Goal: Complete application form: Complete application form

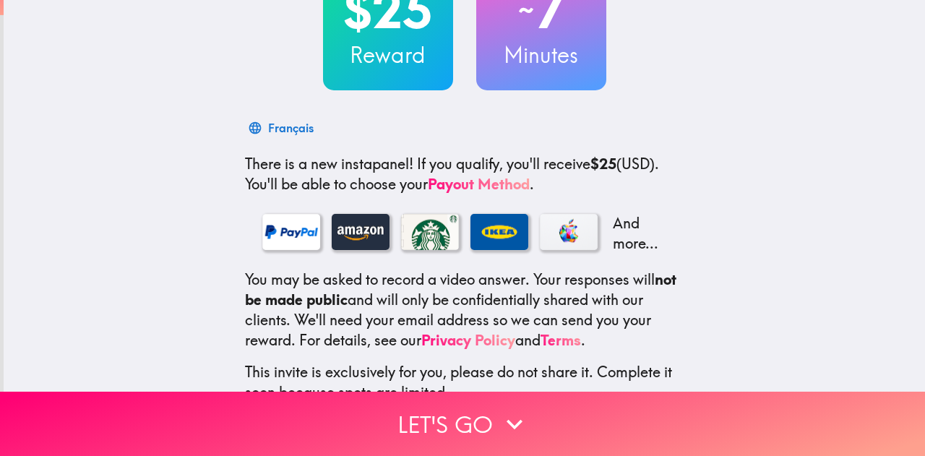
scroll to position [228, 0]
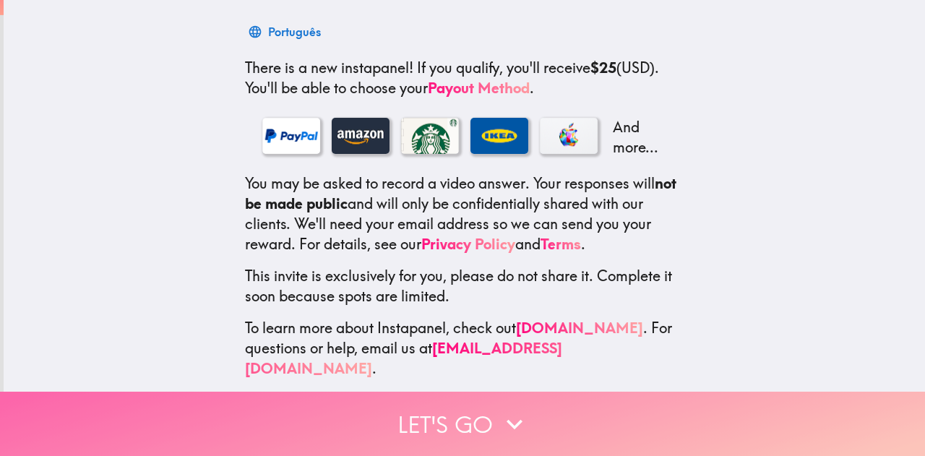
click at [448, 428] on button "Let's go" at bounding box center [462, 424] width 925 height 64
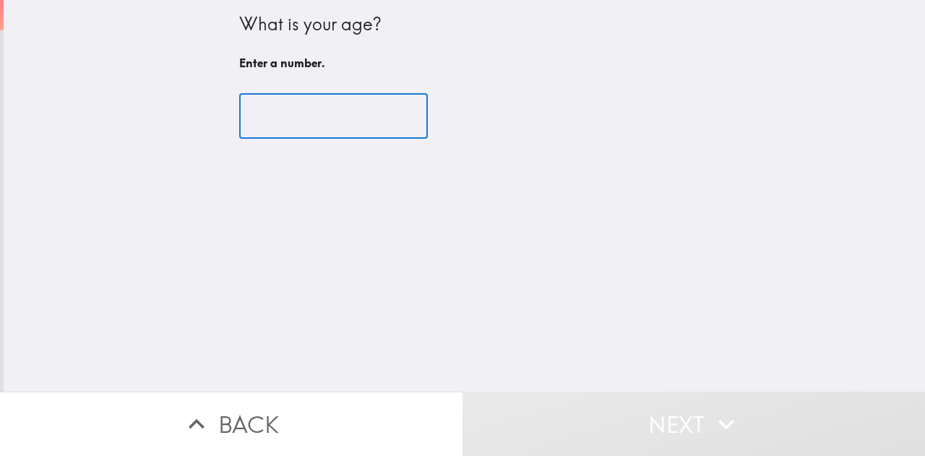
click at [264, 120] on input "number" at bounding box center [333, 116] width 189 height 45
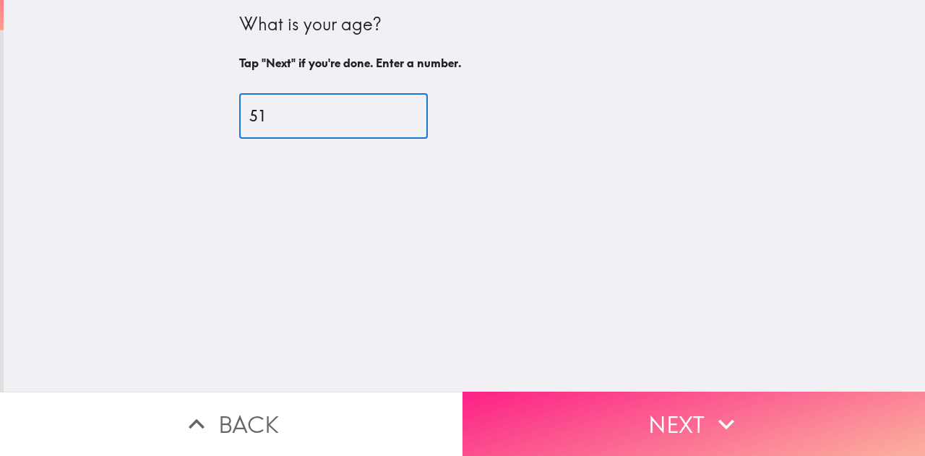
type input "51"
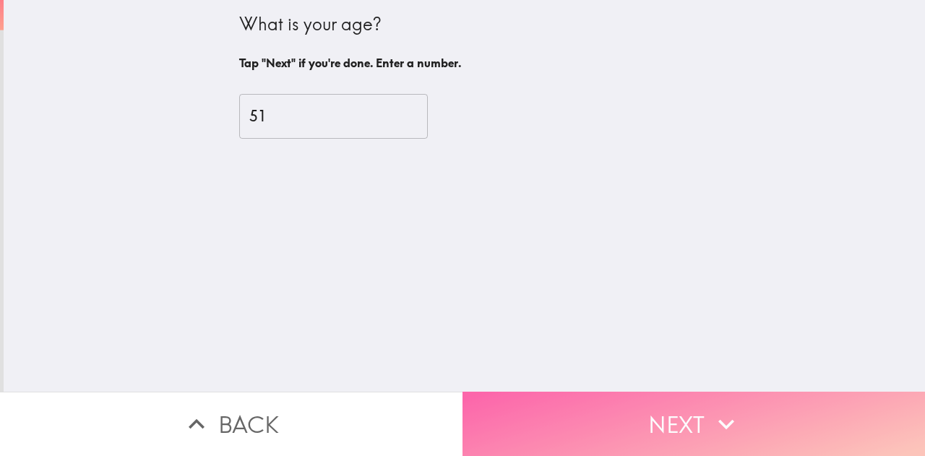
click at [647, 421] on button "Next" at bounding box center [693, 424] width 462 height 64
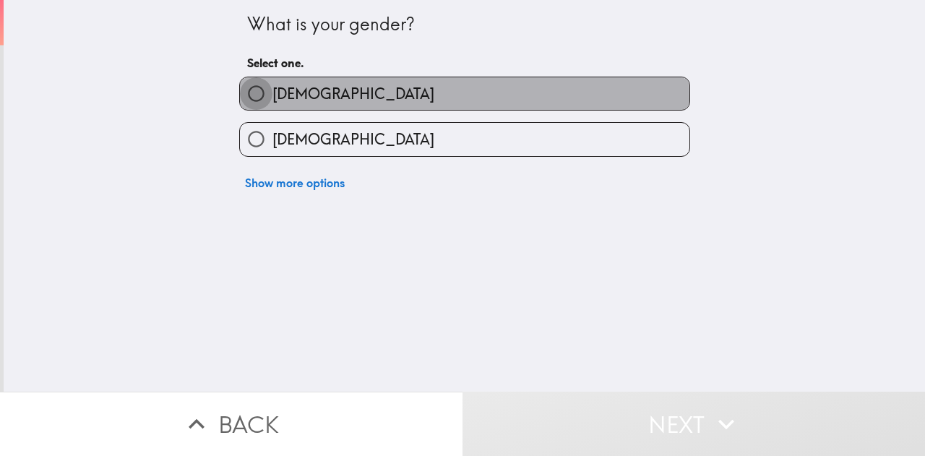
click at [244, 100] on input "[DEMOGRAPHIC_DATA]" at bounding box center [256, 93] width 33 height 33
radio input "true"
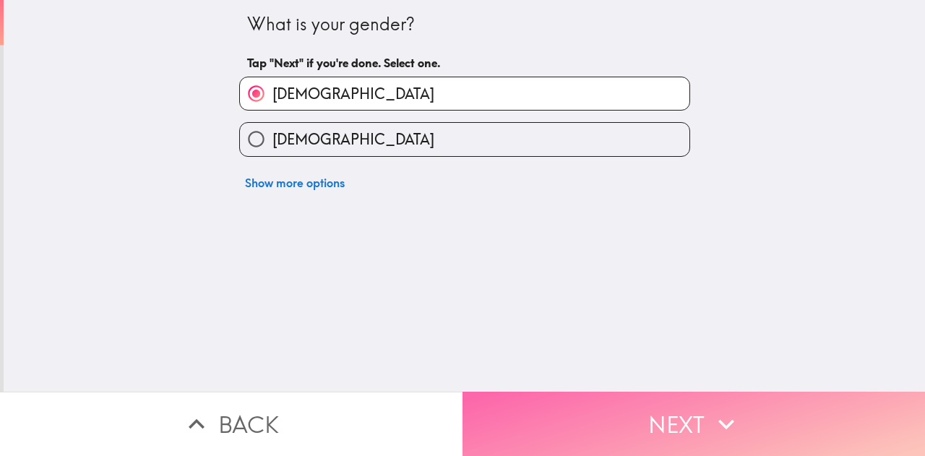
click at [675, 413] on button "Next" at bounding box center [693, 424] width 462 height 64
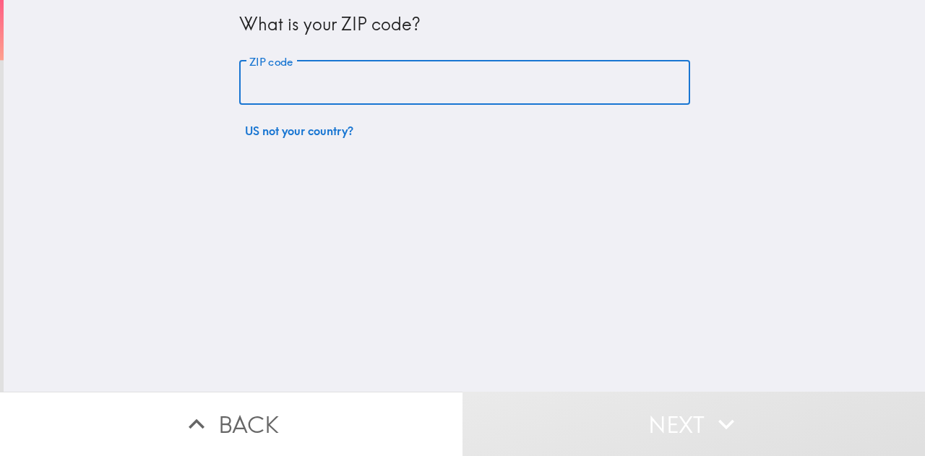
click at [389, 95] on input "ZIP code" at bounding box center [464, 83] width 451 height 45
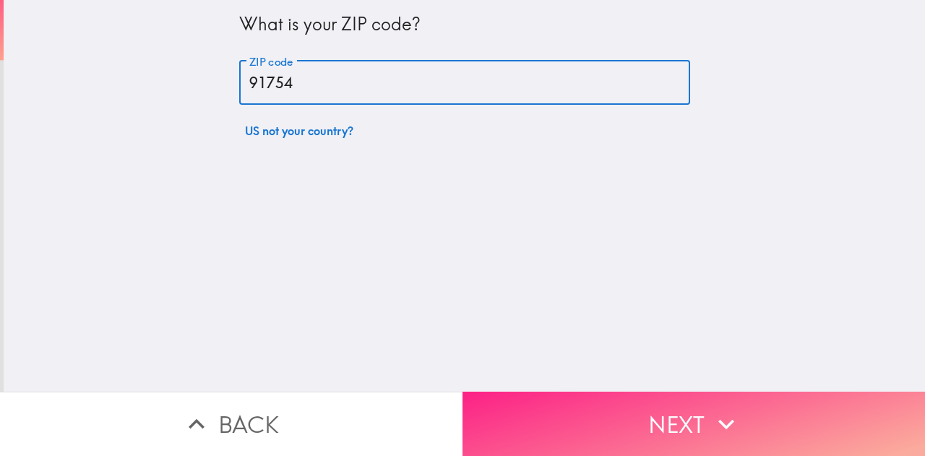
type input "91754"
click at [710, 414] on icon "button" at bounding box center [726, 424] width 32 height 32
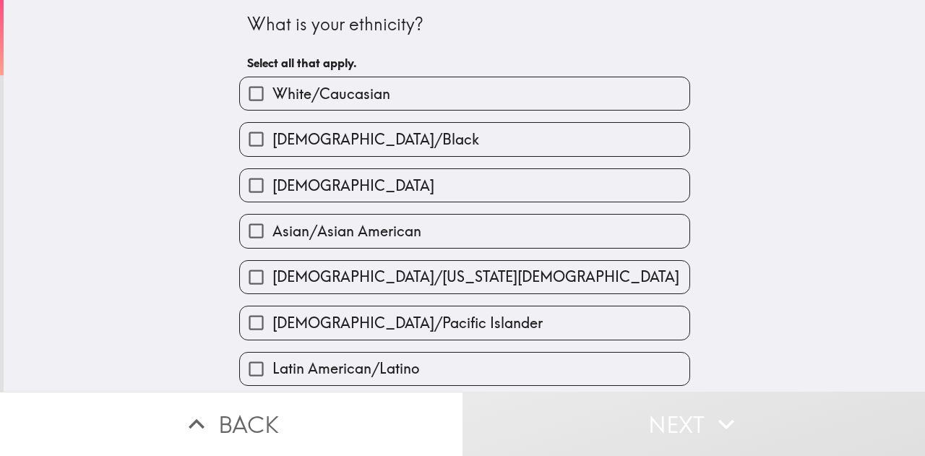
click at [254, 236] on input "Asian/Asian American" at bounding box center [256, 231] width 33 height 33
checkbox input "true"
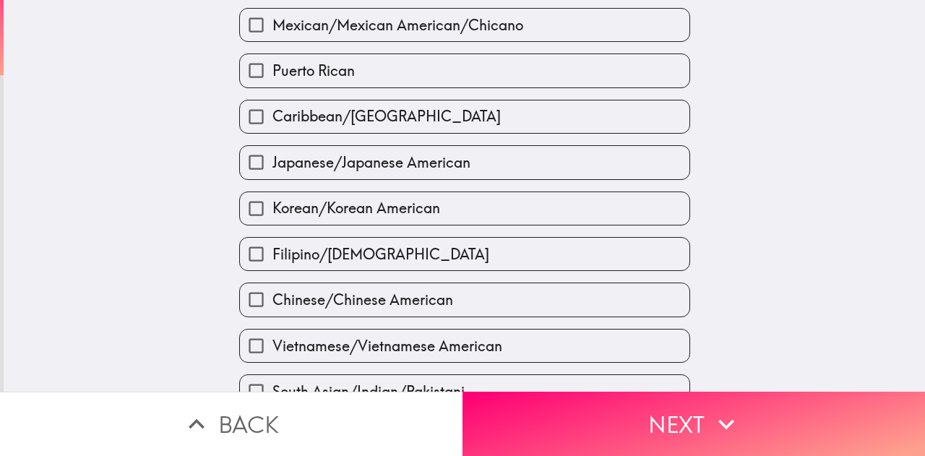
scroll to position [390, 0]
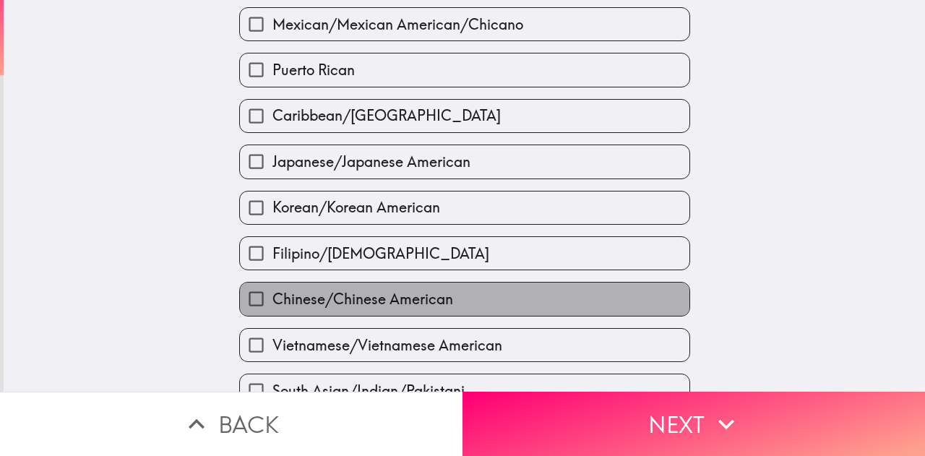
click at [277, 306] on span "Chinese/Chinese American" at bounding box center [362, 299] width 181 height 20
click at [272, 306] on input "Chinese/Chinese American" at bounding box center [256, 298] width 33 height 33
checkbox input "true"
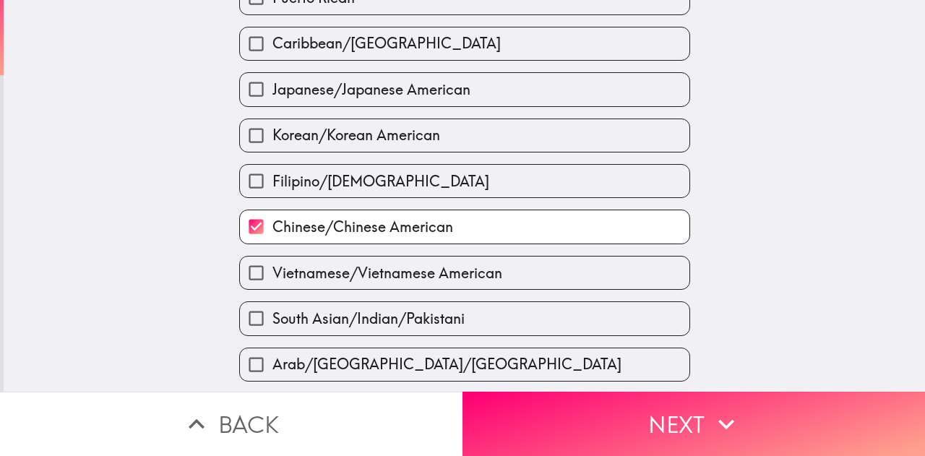
scroll to position [564, 0]
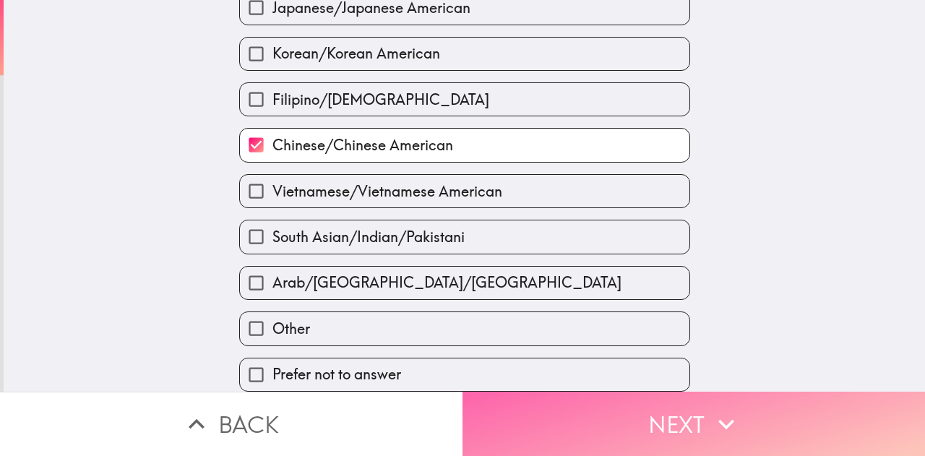
click at [600, 405] on button "Next" at bounding box center [693, 424] width 462 height 64
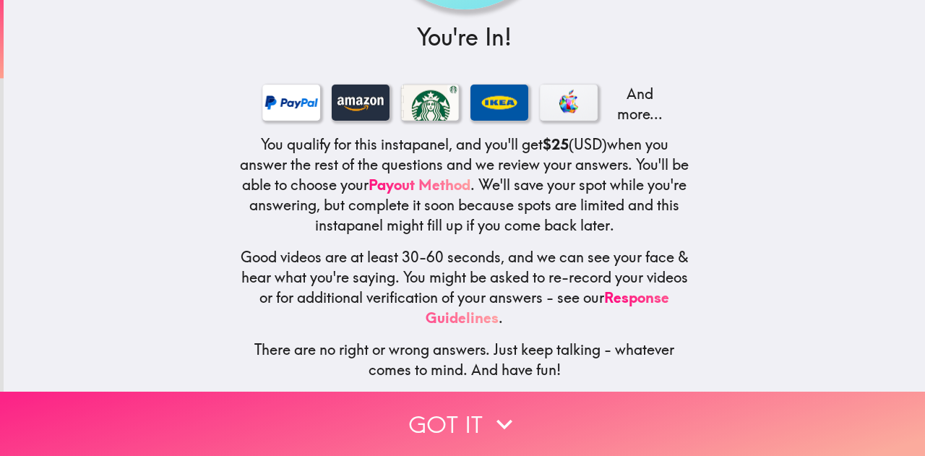
scroll to position [14, 0]
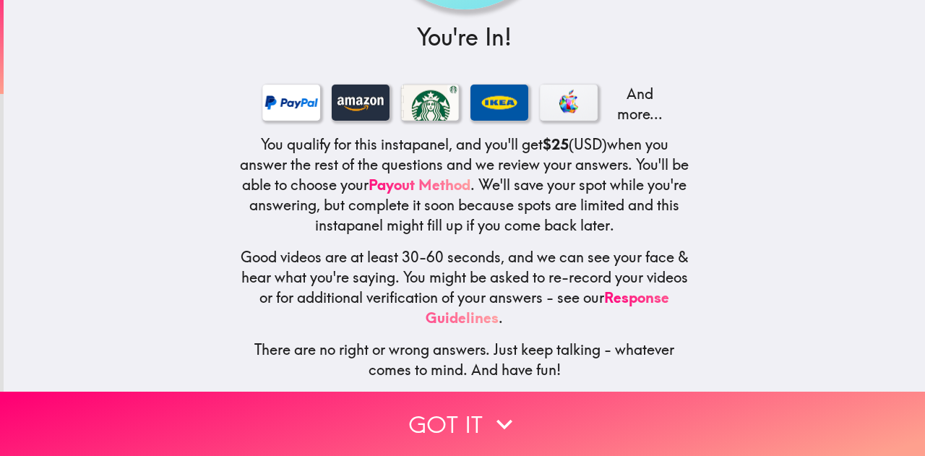
scroll to position [197, 0]
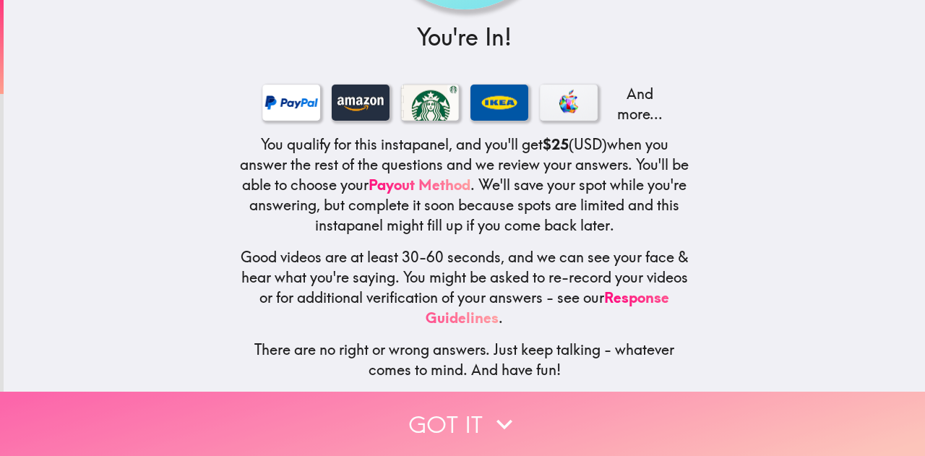
click at [420, 415] on button "Got it" at bounding box center [462, 424] width 925 height 64
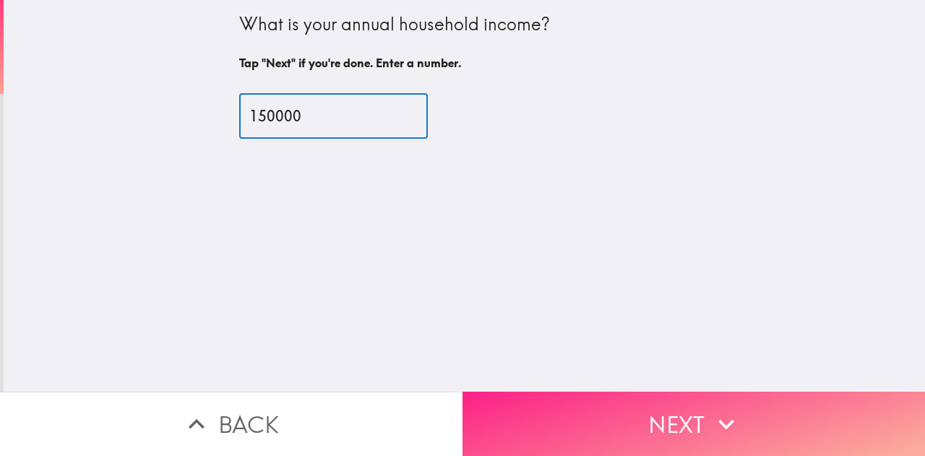
type input "150000"
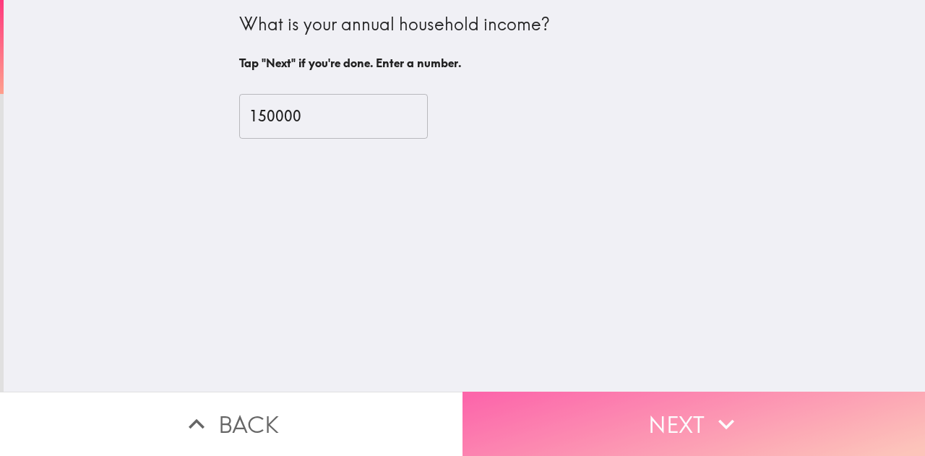
click at [644, 421] on button "Next" at bounding box center [693, 424] width 462 height 64
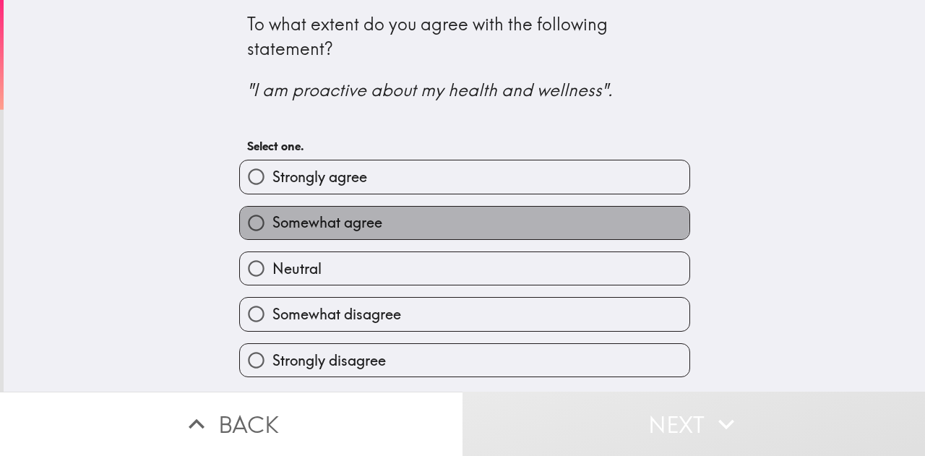
click at [340, 220] on span "Somewhat agree" at bounding box center [327, 222] width 110 height 20
click at [272, 220] on input "Somewhat agree" at bounding box center [256, 223] width 33 height 33
radio input "true"
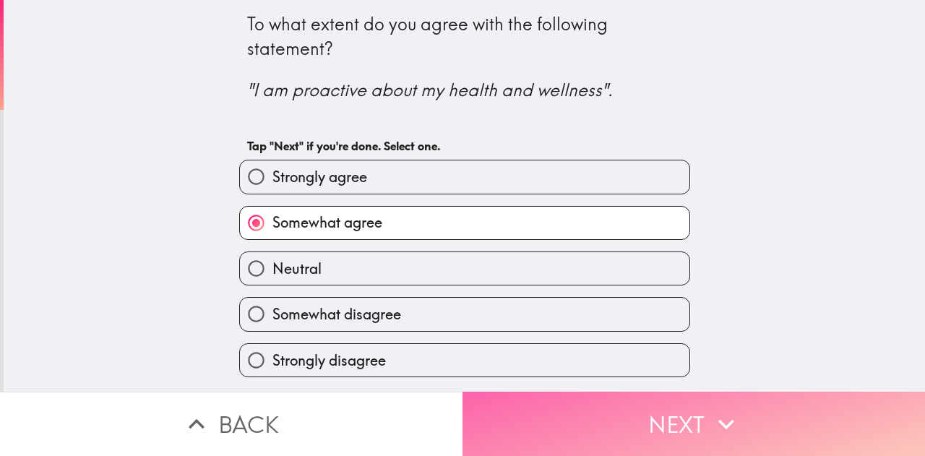
click at [633, 435] on button "Next" at bounding box center [693, 424] width 462 height 64
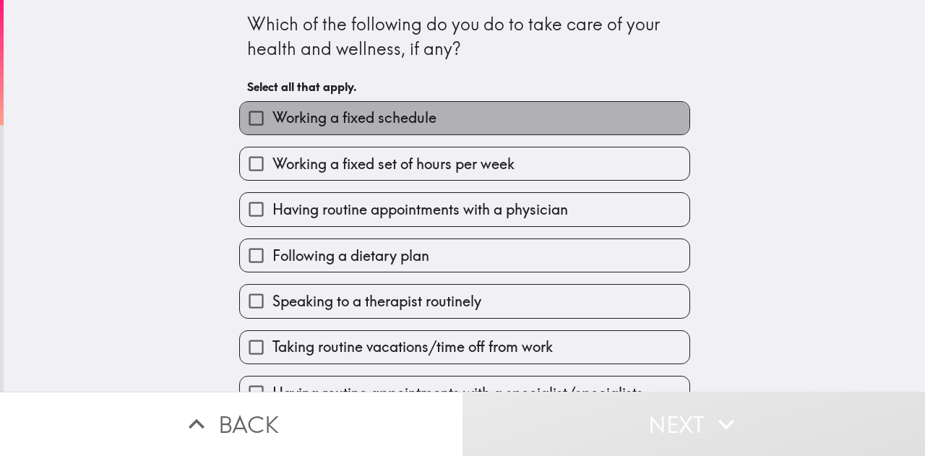
click at [288, 121] on span "Working a fixed schedule" at bounding box center [354, 118] width 164 height 20
click at [272, 121] on input "Working a fixed schedule" at bounding box center [256, 118] width 33 height 33
checkbox input "true"
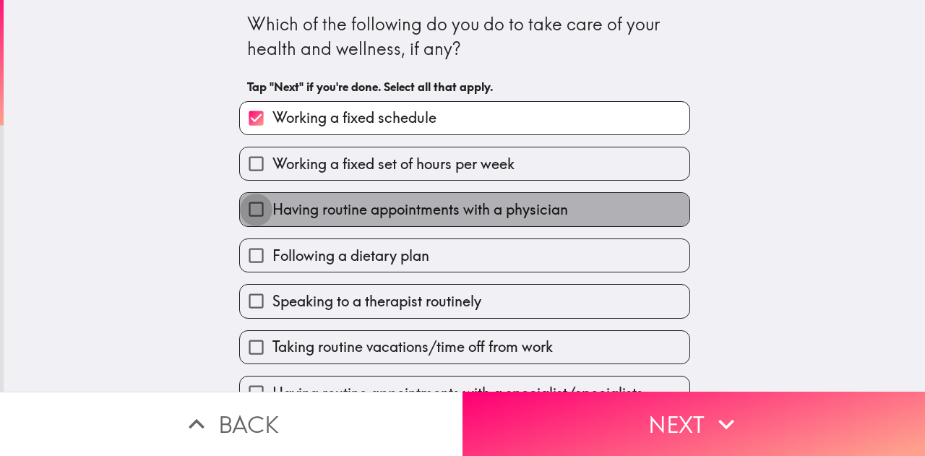
click at [254, 209] on input "Having routine appointments with a physician" at bounding box center [256, 209] width 33 height 33
checkbox input "true"
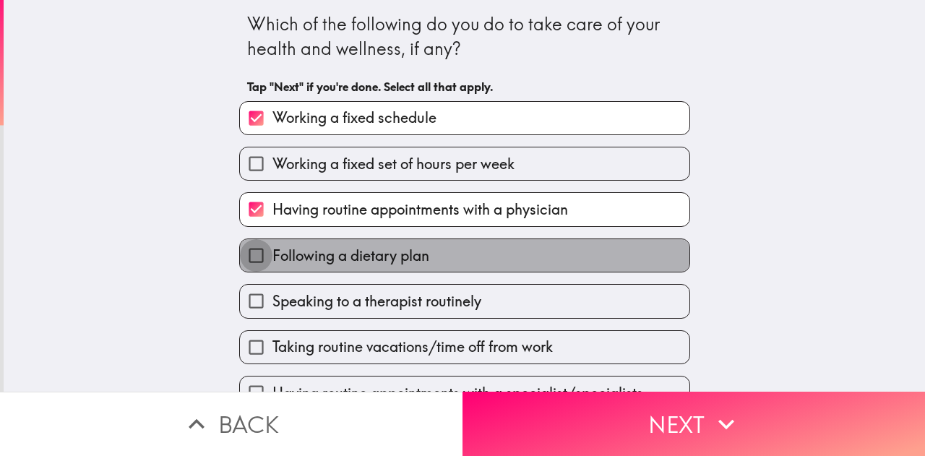
click at [257, 260] on input "Following a dietary plan" at bounding box center [256, 255] width 33 height 33
checkbox input "true"
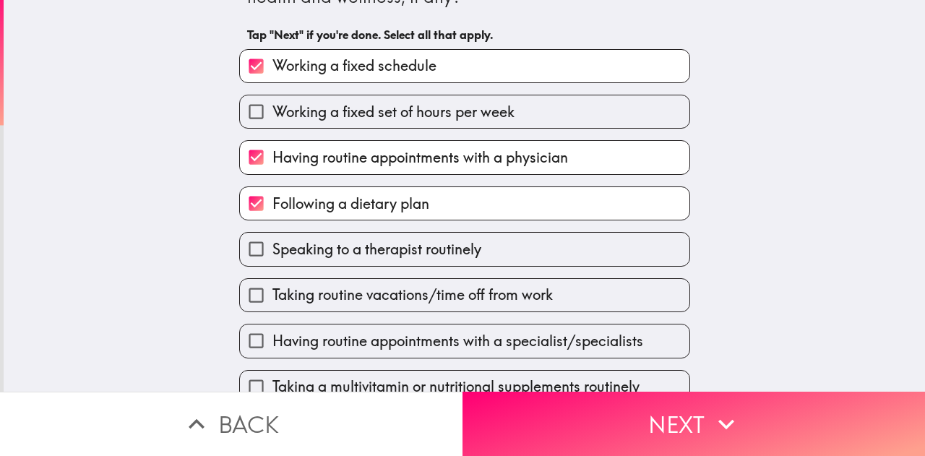
scroll to position [103, 0]
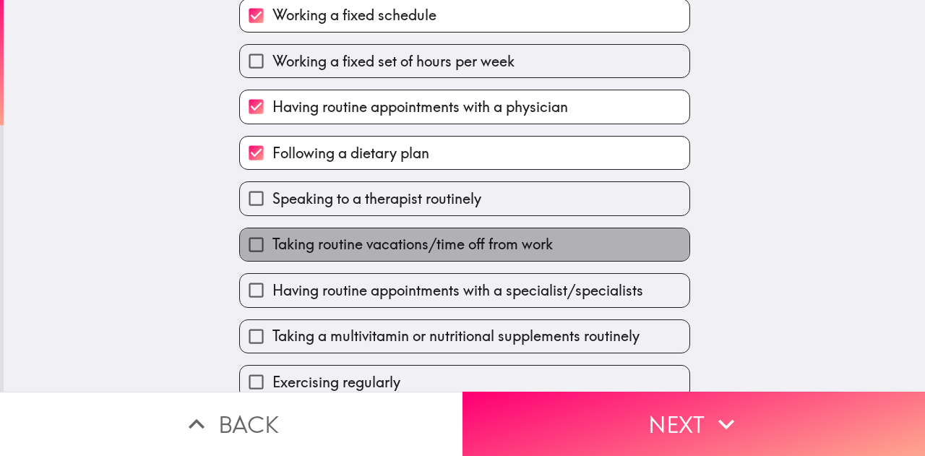
click at [294, 242] on span "Taking routine vacations/time off from work" at bounding box center [412, 244] width 280 height 20
click at [272, 242] on input "Taking routine vacations/time off from work" at bounding box center [256, 244] width 33 height 33
checkbox input "true"
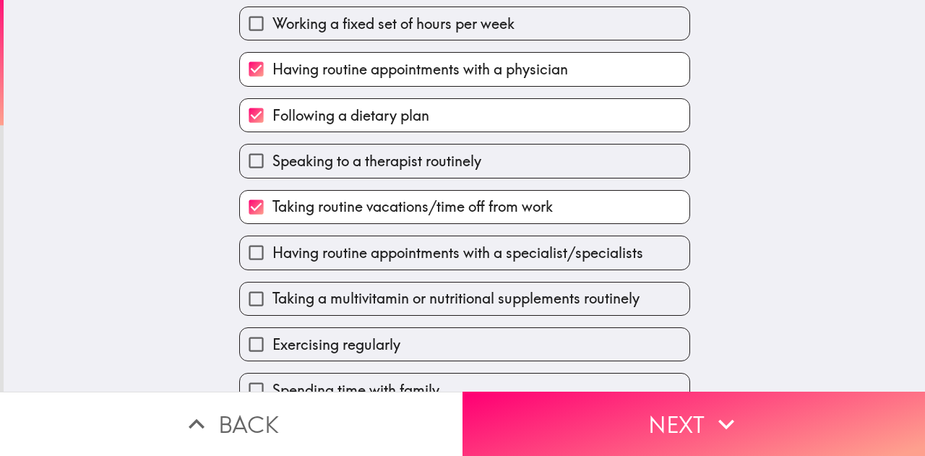
scroll to position [145, 0]
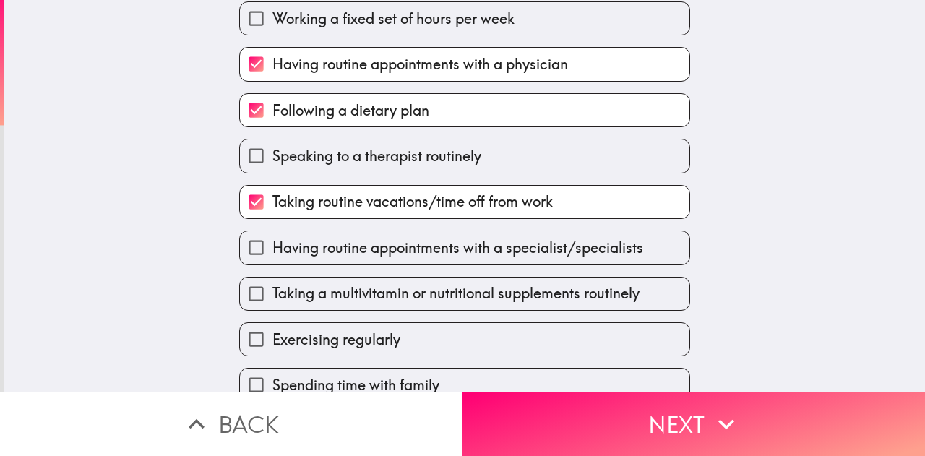
click at [293, 256] on span "Having routine appointments with a specialist/specialists" at bounding box center [457, 248] width 371 height 20
click at [272, 256] on input "Having routine appointments with a specialist/specialists" at bounding box center [256, 247] width 33 height 33
checkbox input "true"
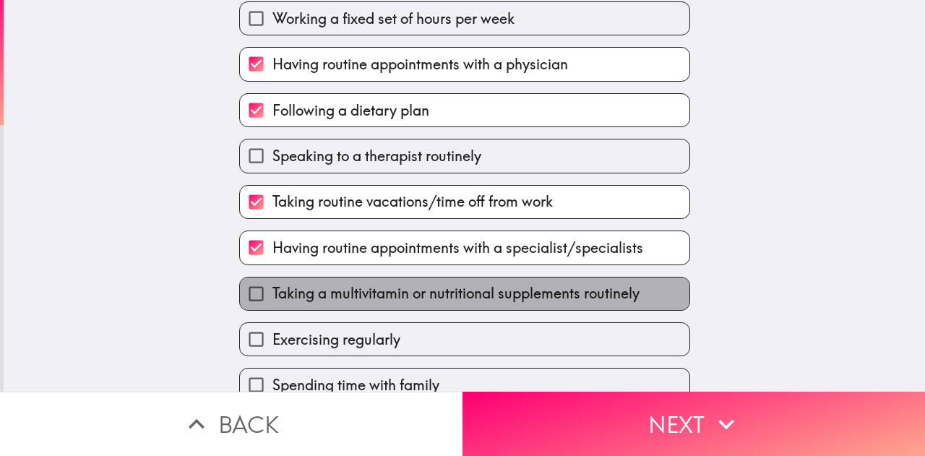
click at [281, 295] on span "Taking a multivitamin or nutritional supplements routinely" at bounding box center [455, 293] width 367 height 20
click at [272, 295] on input "Taking a multivitamin or nutritional supplements routinely" at bounding box center [256, 293] width 33 height 33
checkbox input "true"
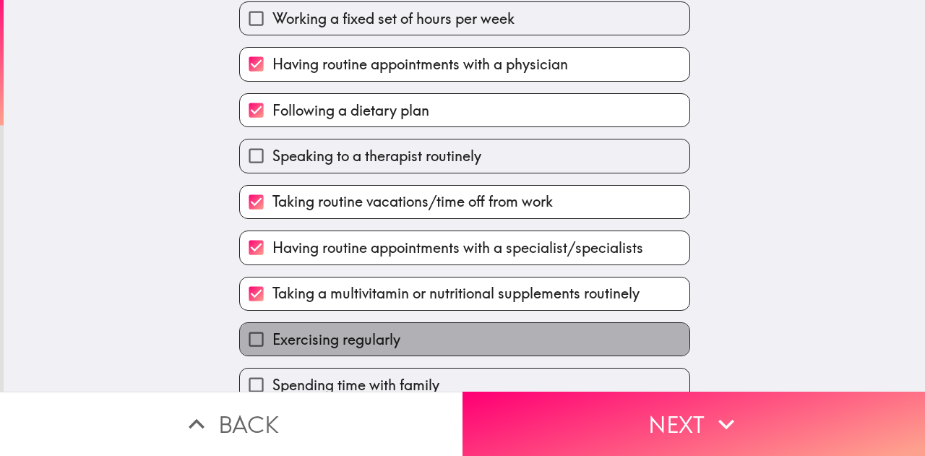
click at [275, 337] on span "Exercising regularly" at bounding box center [336, 339] width 128 height 20
click at [272, 337] on input "Exercising regularly" at bounding box center [256, 339] width 33 height 33
checkbox input "true"
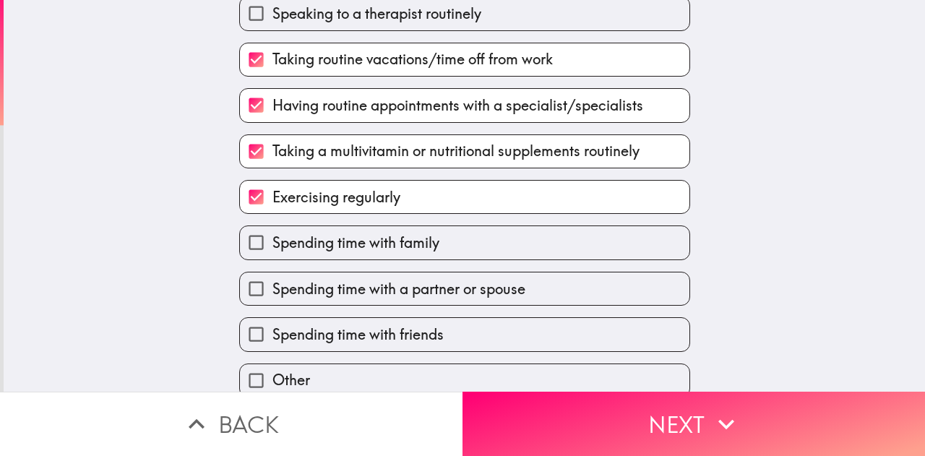
scroll to position [288, 0]
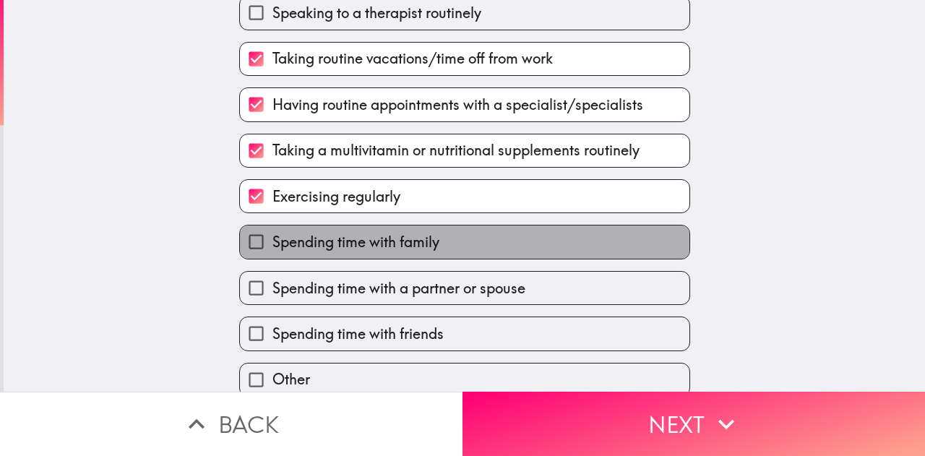
click at [272, 248] on span "Spending time with family" at bounding box center [355, 242] width 167 height 20
click at [264, 248] on input "Spending time with family" at bounding box center [256, 241] width 33 height 33
checkbox input "true"
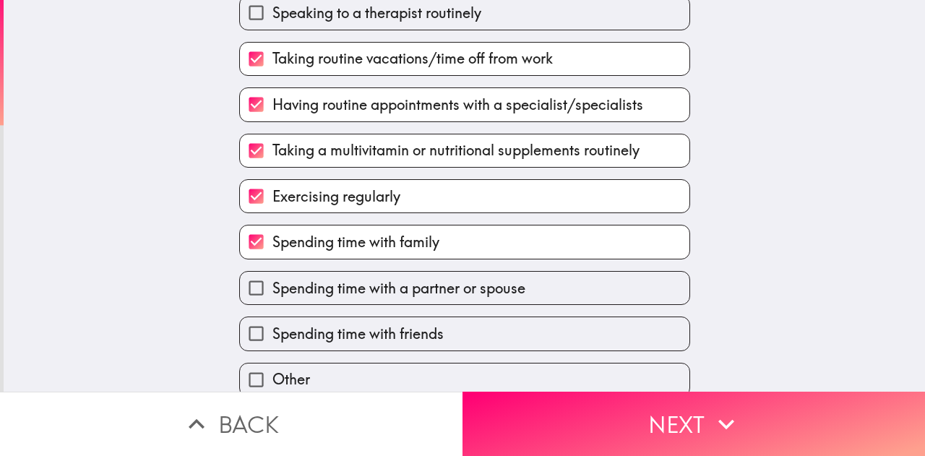
scroll to position [356, 0]
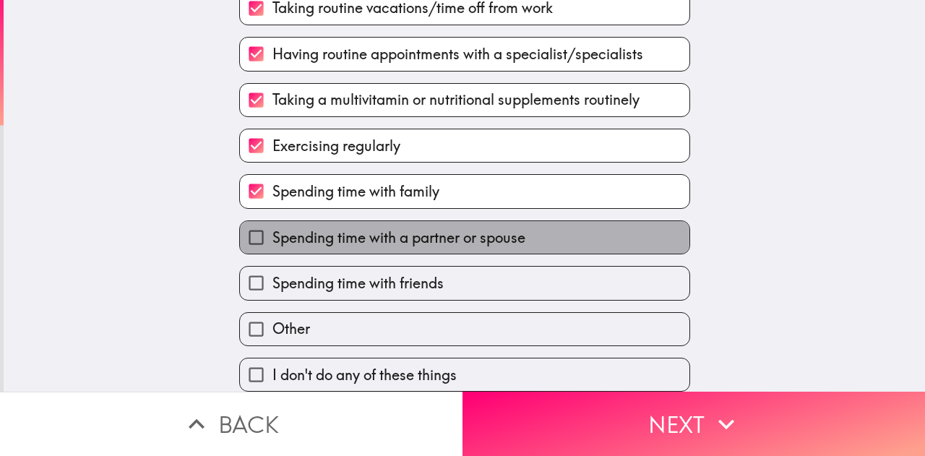
click at [275, 228] on span "Spending time with a partner or spouse" at bounding box center [398, 238] width 253 height 20
click at [272, 223] on input "Spending time with a partner or spouse" at bounding box center [256, 237] width 33 height 33
checkbox input "true"
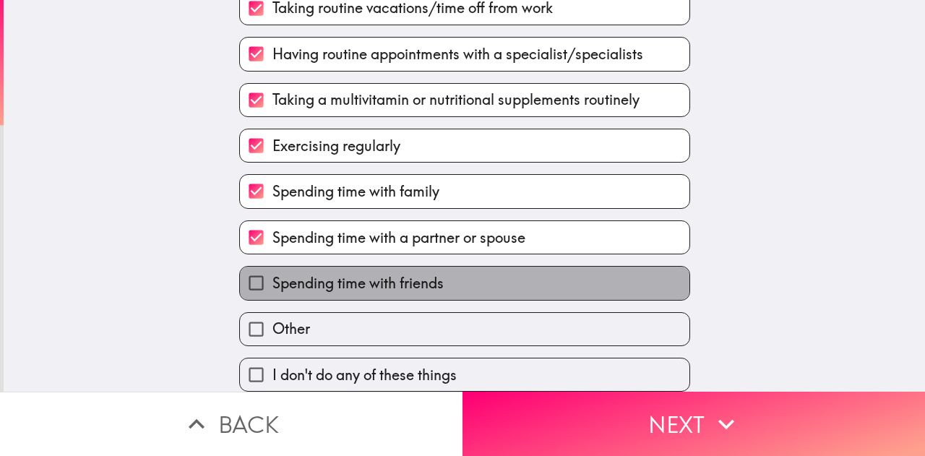
click at [272, 273] on span "Spending time with friends" at bounding box center [357, 283] width 171 height 20
click at [263, 272] on input "Spending time with friends" at bounding box center [256, 283] width 33 height 33
checkbox input "true"
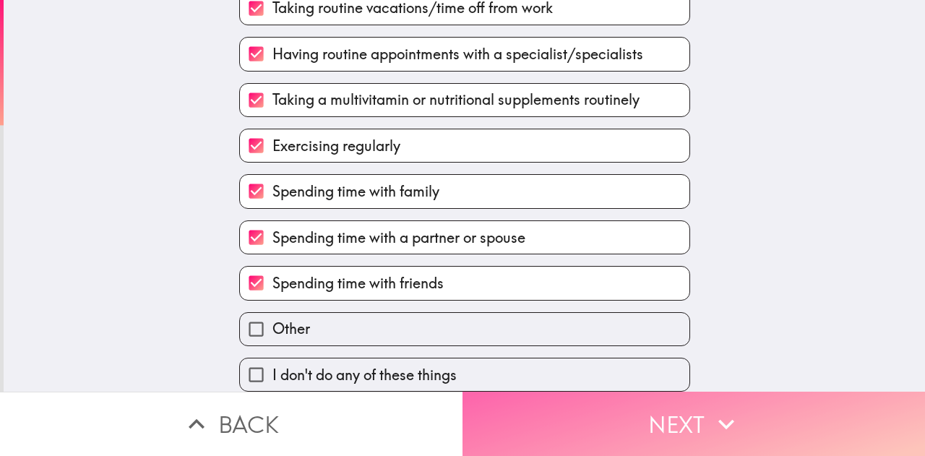
click at [600, 428] on button "Next" at bounding box center [693, 424] width 462 height 64
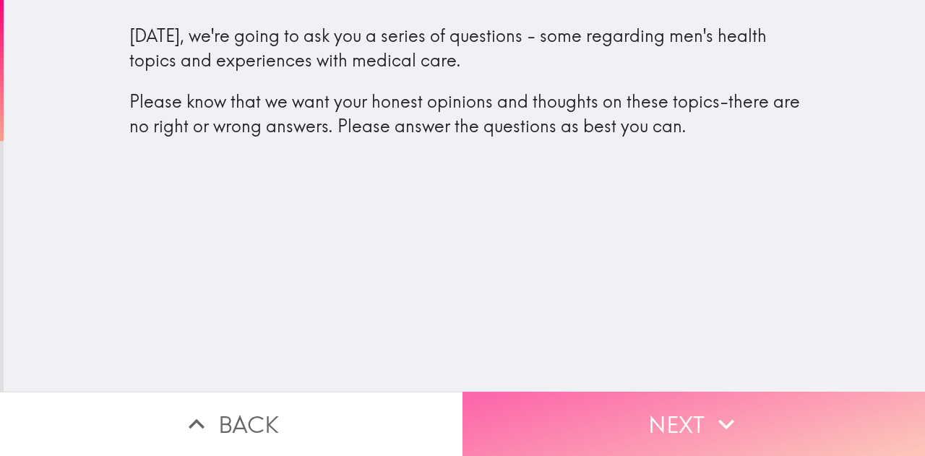
click at [710, 423] on icon "button" at bounding box center [726, 424] width 32 height 32
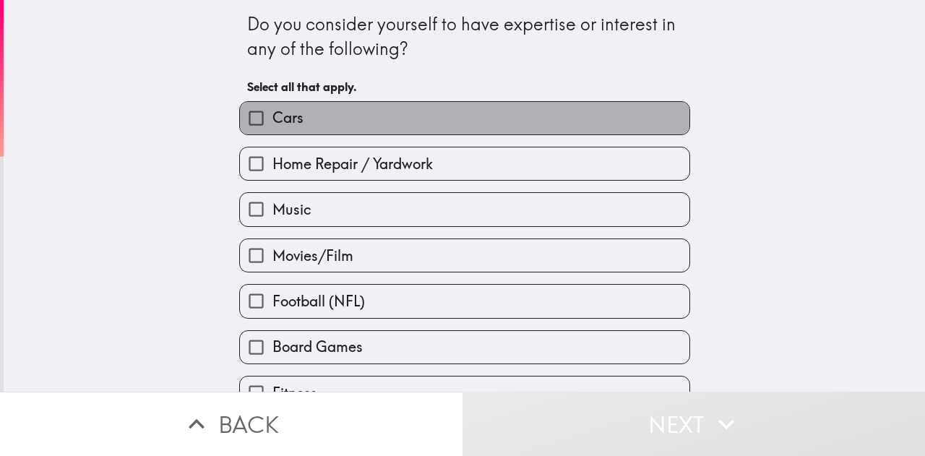
click at [272, 124] on span "Cars" at bounding box center [287, 118] width 31 height 20
click at [263, 124] on input "Cars" at bounding box center [256, 118] width 33 height 33
checkbox input "true"
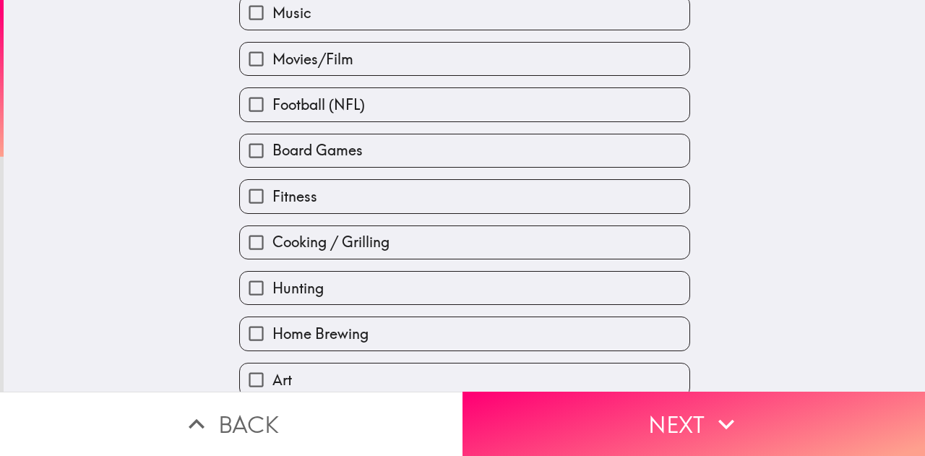
scroll to position [199, 0]
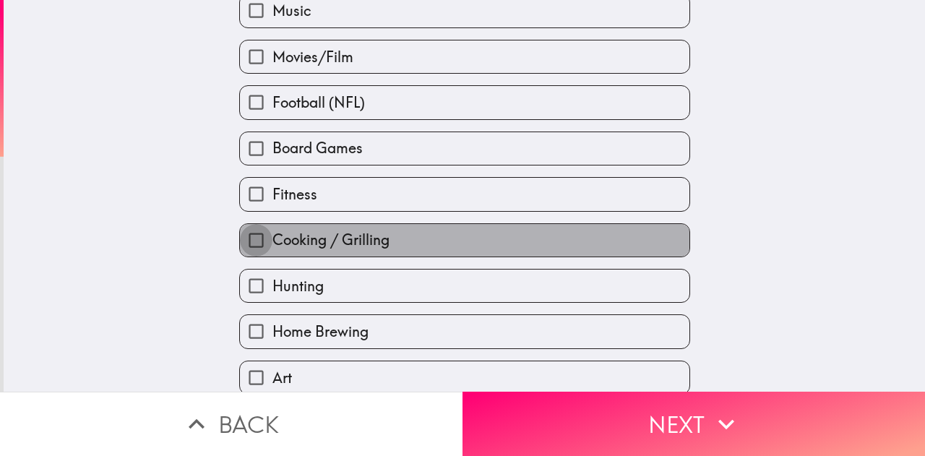
click at [258, 251] on input "Cooking / Grilling" at bounding box center [256, 240] width 33 height 33
checkbox input "true"
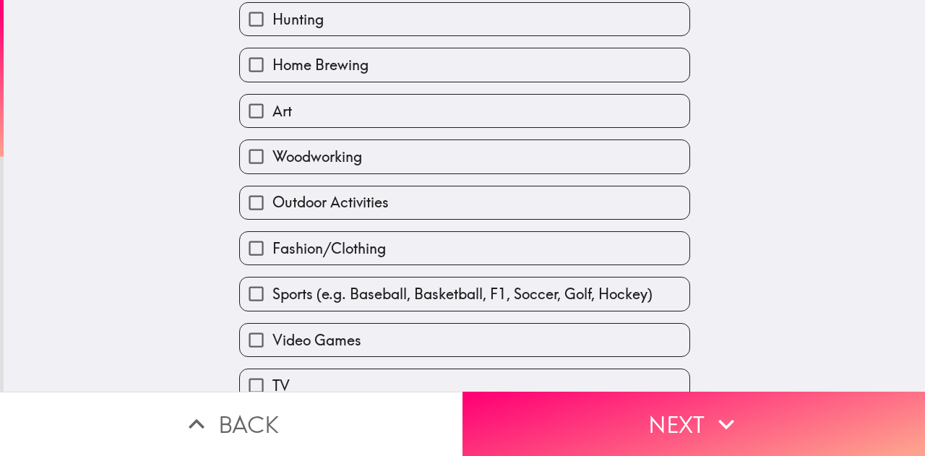
scroll to position [468, 0]
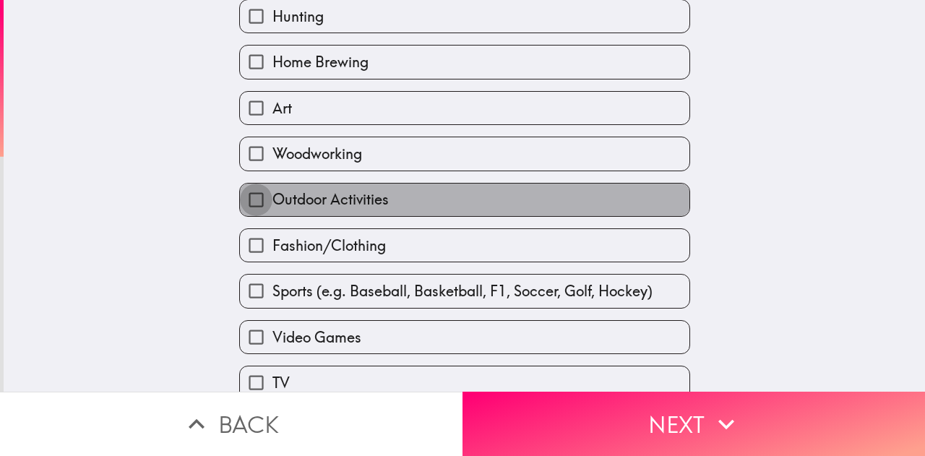
click at [260, 216] on input "Outdoor Activities" at bounding box center [256, 200] width 33 height 33
checkbox input "true"
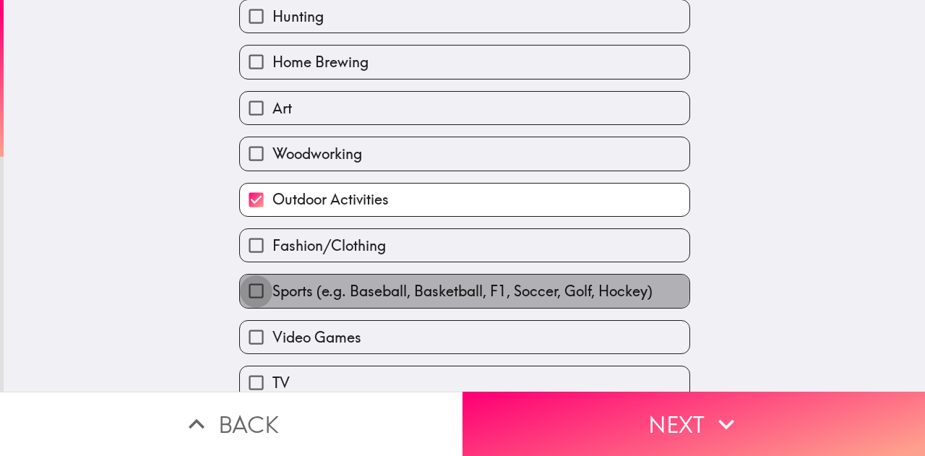
click at [258, 294] on input "Sports (e.g. Baseball, Basketball, F1, Soccer, Golf, Hockey)" at bounding box center [256, 291] width 33 height 33
checkbox input "true"
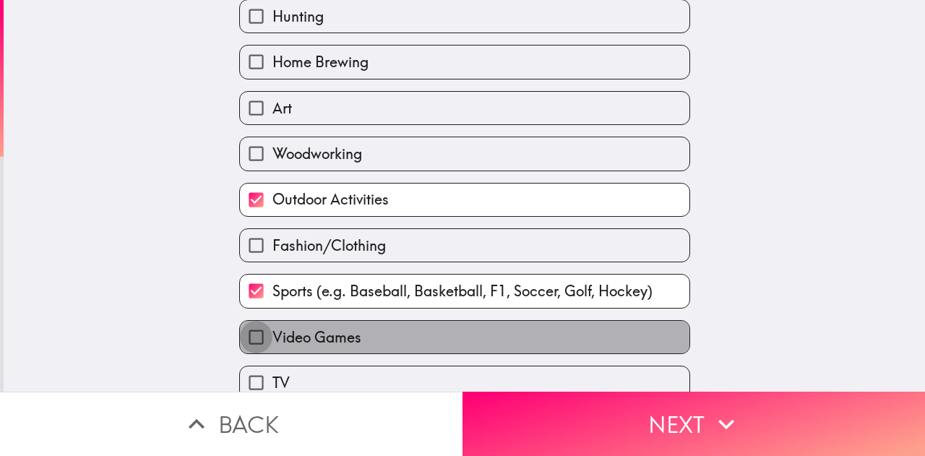
click at [249, 349] on input "Video Games" at bounding box center [256, 337] width 33 height 33
checkbox input "true"
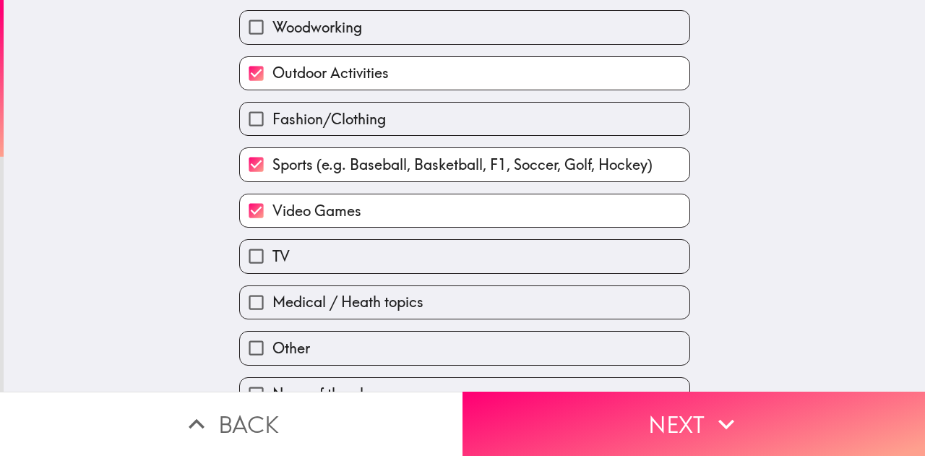
scroll to position [634, 0]
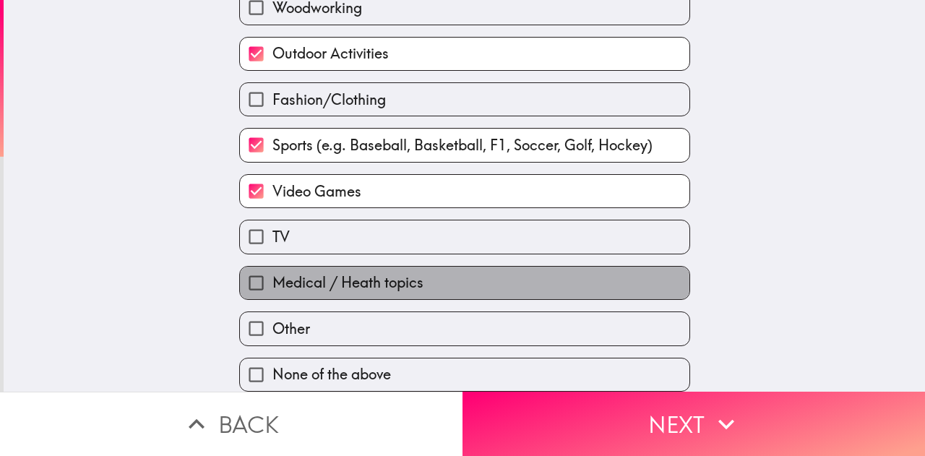
click at [284, 272] on span "Medical / Heath topics" at bounding box center [347, 282] width 151 height 20
click at [272, 272] on input "Medical / Heath topics" at bounding box center [256, 283] width 33 height 33
checkbox input "true"
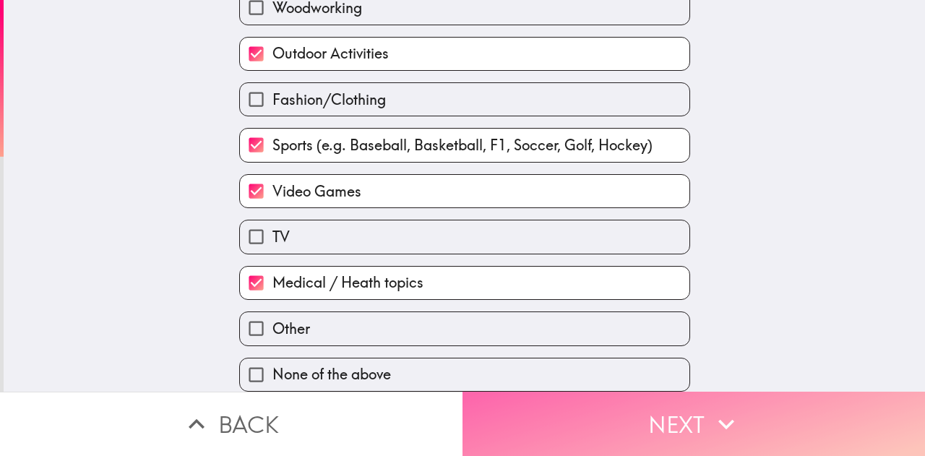
click at [626, 422] on button "Next" at bounding box center [693, 424] width 462 height 64
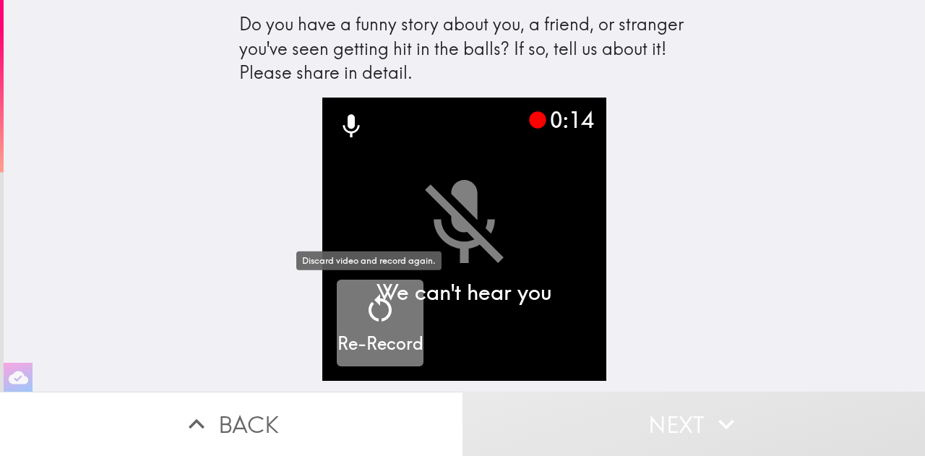
click at [372, 325] on icon "button" at bounding box center [380, 308] width 35 height 35
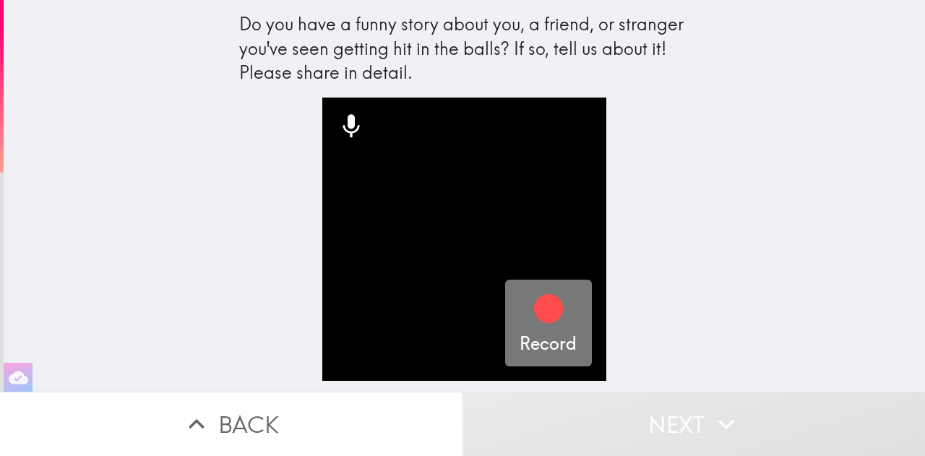
click at [546, 335] on h5 "Record" at bounding box center [547, 344] width 57 height 25
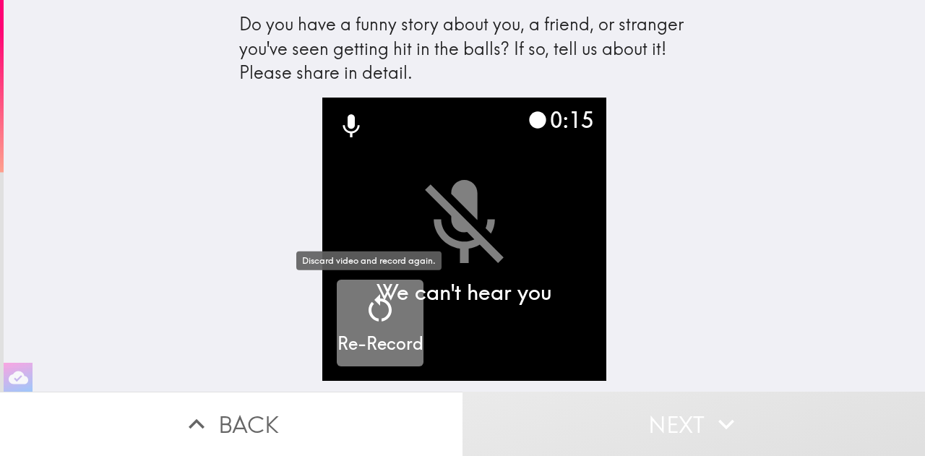
click at [382, 316] on icon "button" at bounding box center [380, 308] width 35 height 35
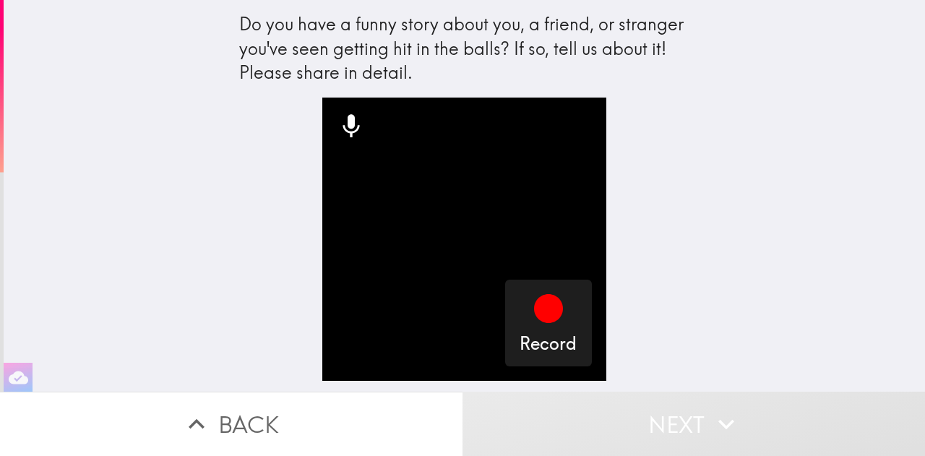
click at [343, 126] on icon at bounding box center [351, 125] width 17 height 23
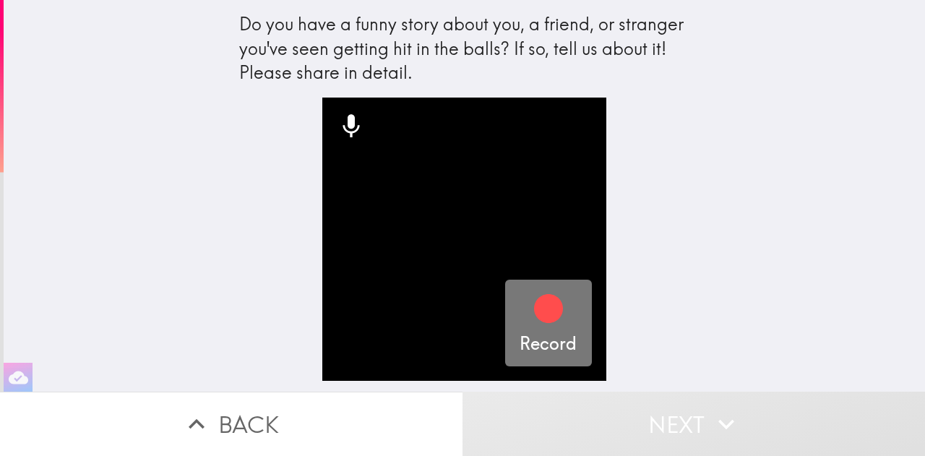
click at [535, 318] on icon "button" at bounding box center [548, 308] width 29 height 29
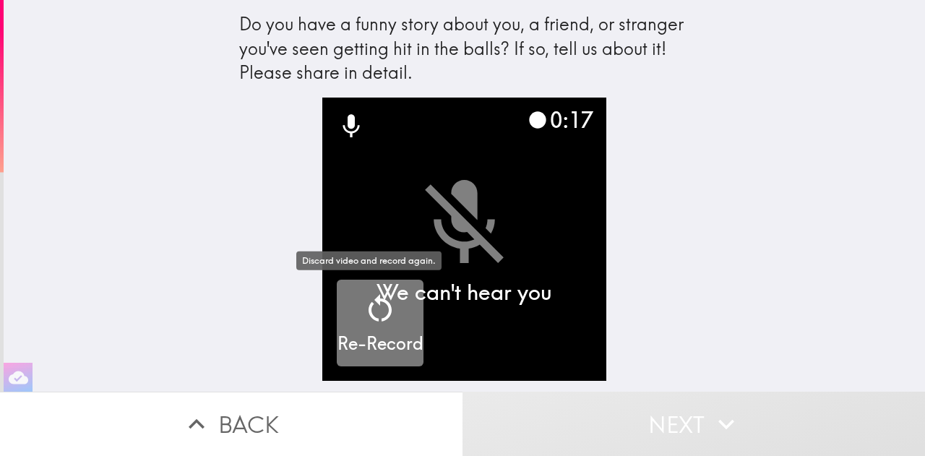
click at [375, 314] on icon "button" at bounding box center [380, 308] width 35 height 35
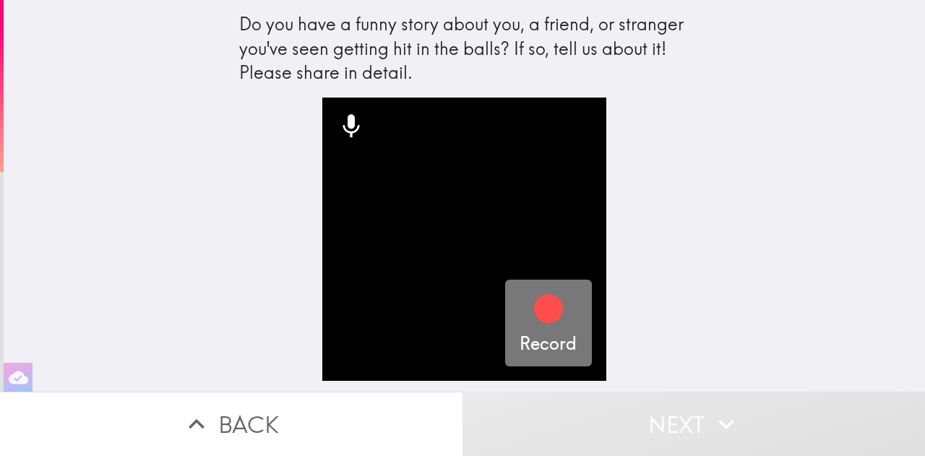
click at [549, 311] on icon "button" at bounding box center [548, 308] width 29 height 29
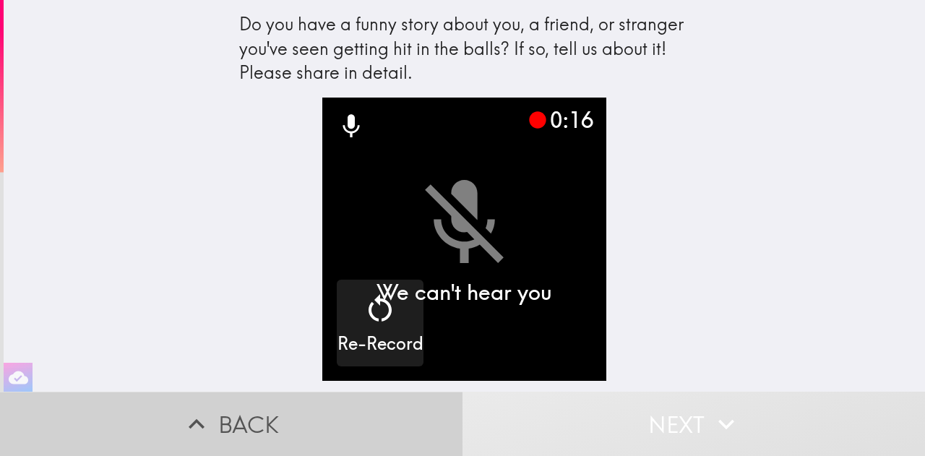
click at [238, 433] on button "Back" at bounding box center [231, 424] width 462 height 64
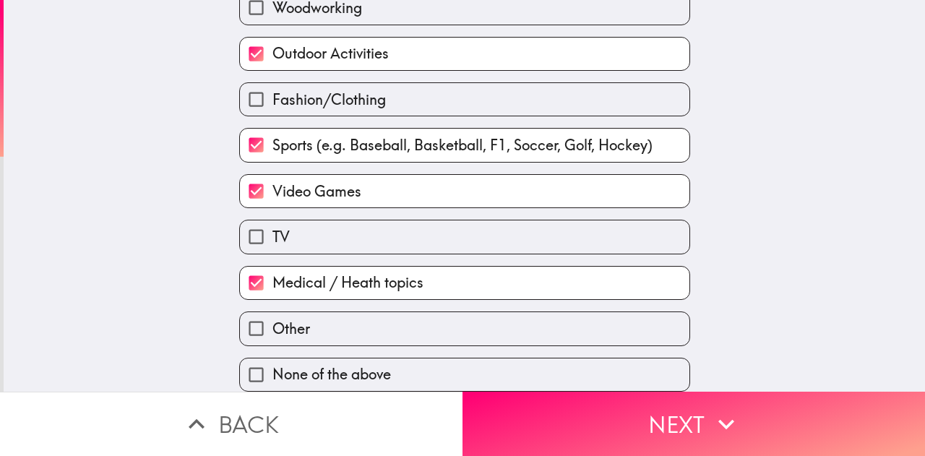
scroll to position [634, 0]
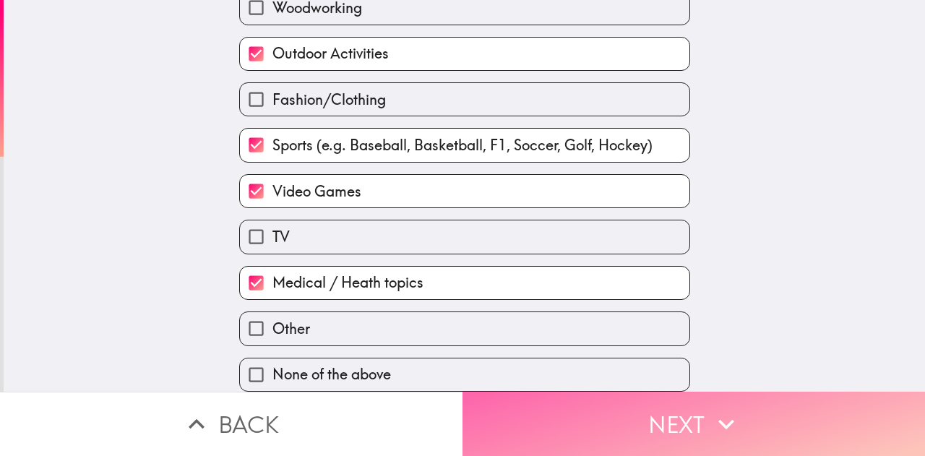
click at [646, 407] on button "Next" at bounding box center [693, 424] width 462 height 64
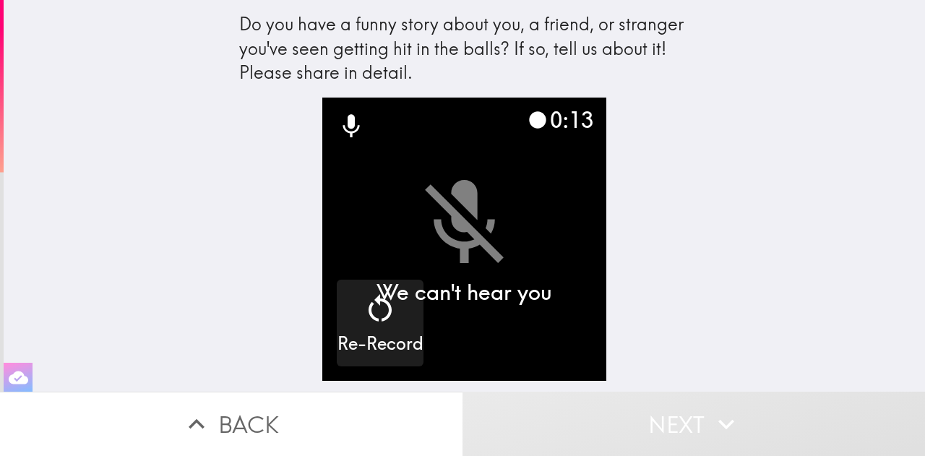
click at [9, 373] on icon "button" at bounding box center [19, 378] width 20 height 20
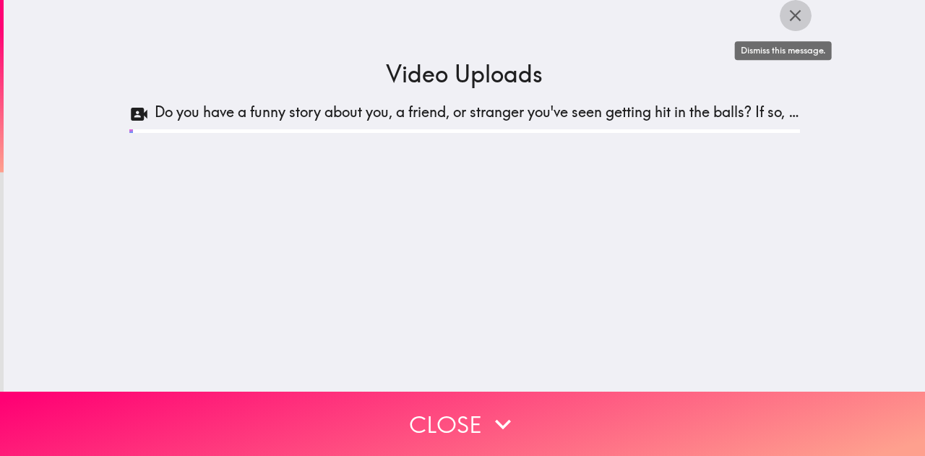
click at [785, 15] on icon "button" at bounding box center [795, 16] width 20 height 20
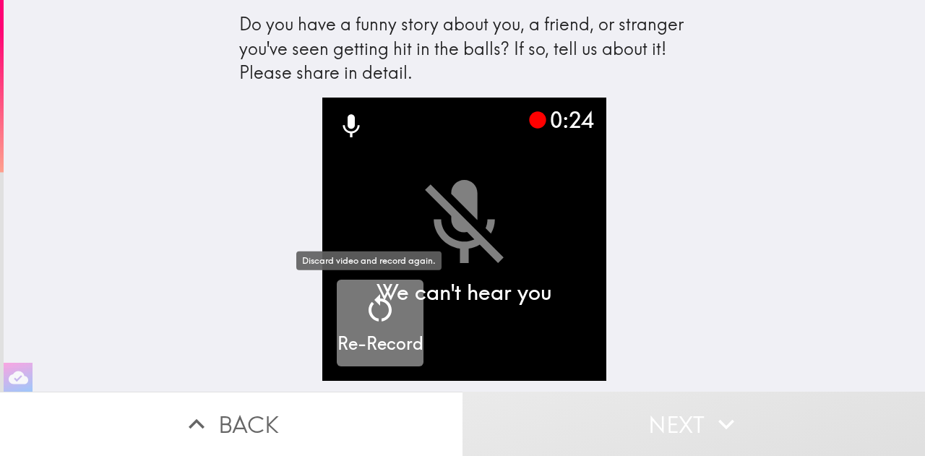
click at [384, 307] on icon "button" at bounding box center [380, 308] width 35 height 35
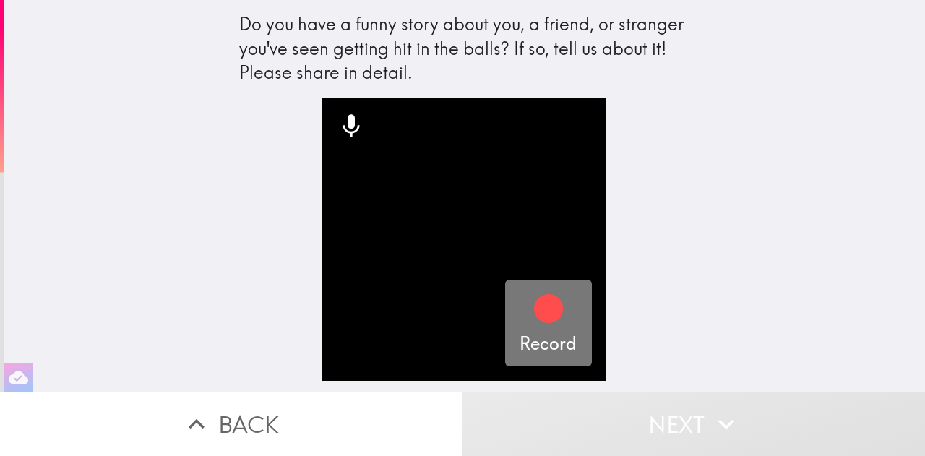
click at [534, 316] on icon "button" at bounding box center [548, 308] width 29 height 29
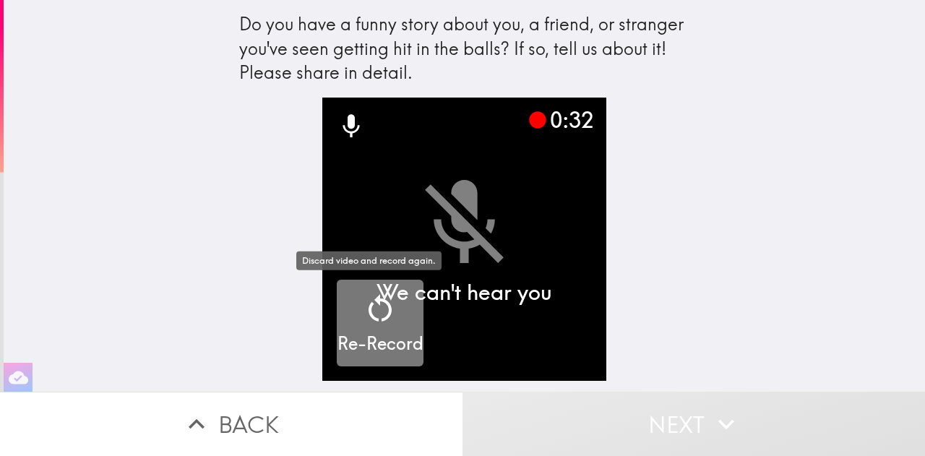
click at [363, 324] on icon "button" at bounding box center [380, 308] width 35 height 35
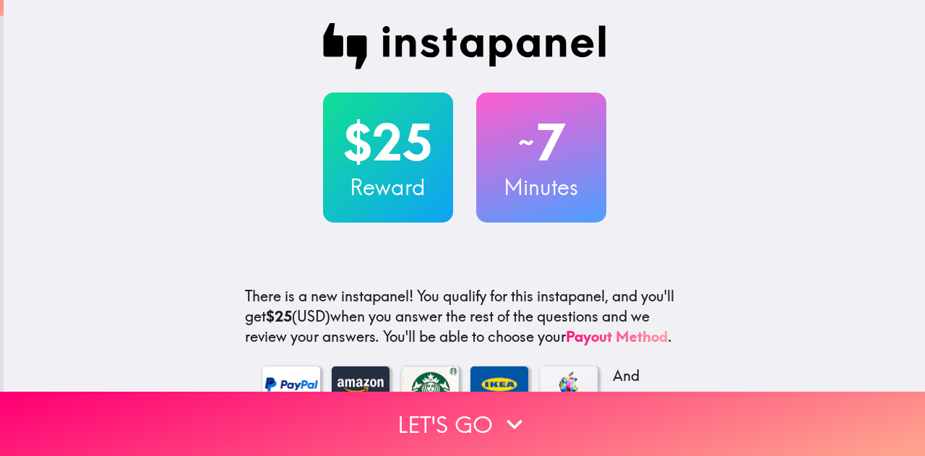
scroll to position [12325, 0]
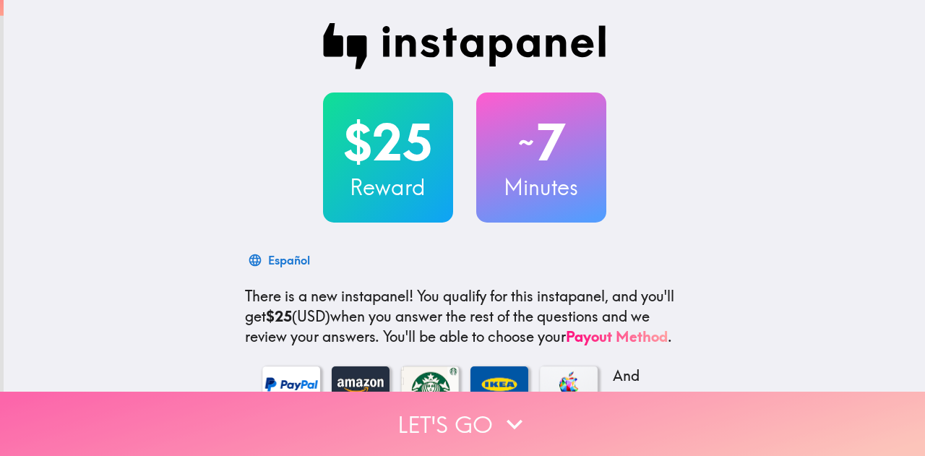
click at [436, 403] on button "Let's go" at bounding box center [462, 424] width 925 height 64
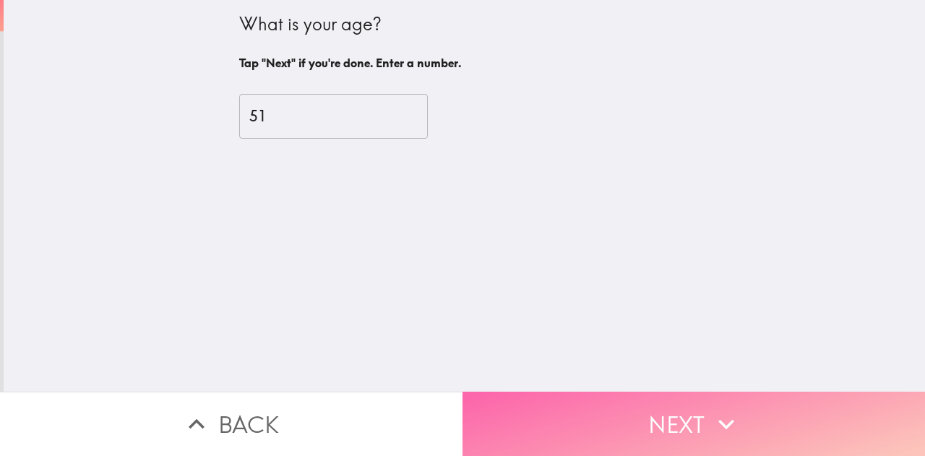
click at [553, 410] on button "Next" at bounding box center [693, 424] width 462 height 64
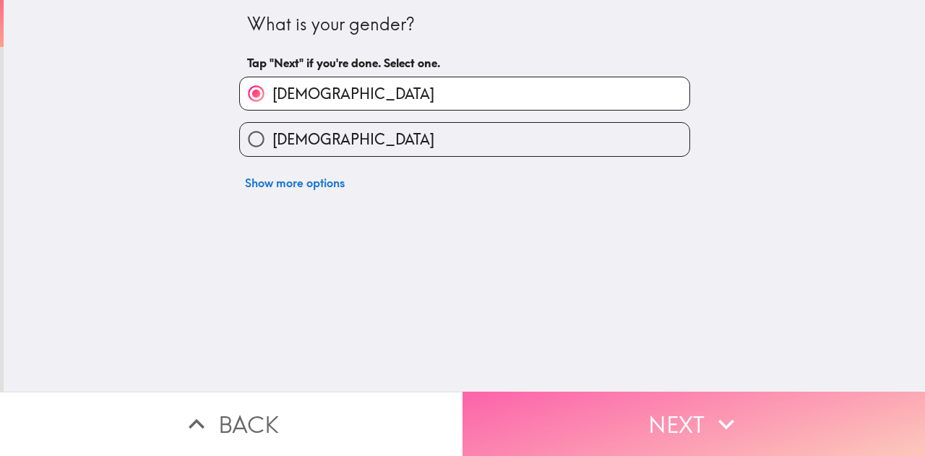
click at [553, 410] on button "Next" at bounding box center [693, 424] width 462 height 64
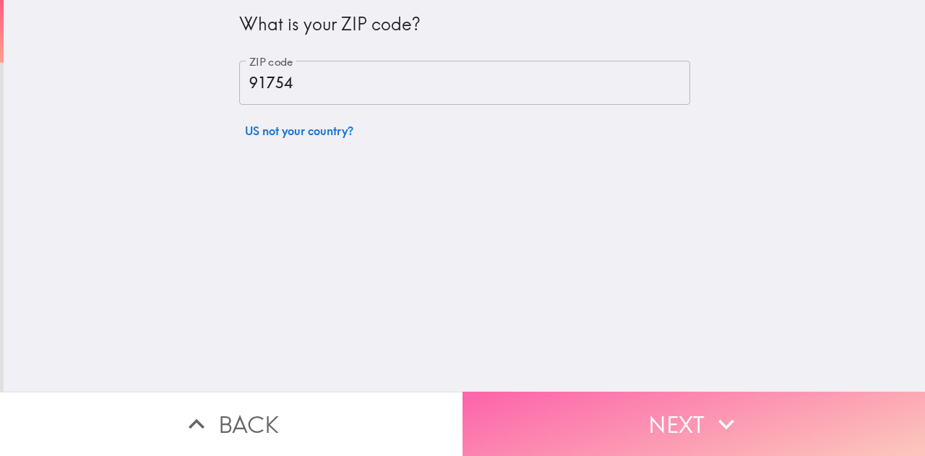
click at [553, 410] on button "Next" at bounding box center [693, 424] width 462 height 64
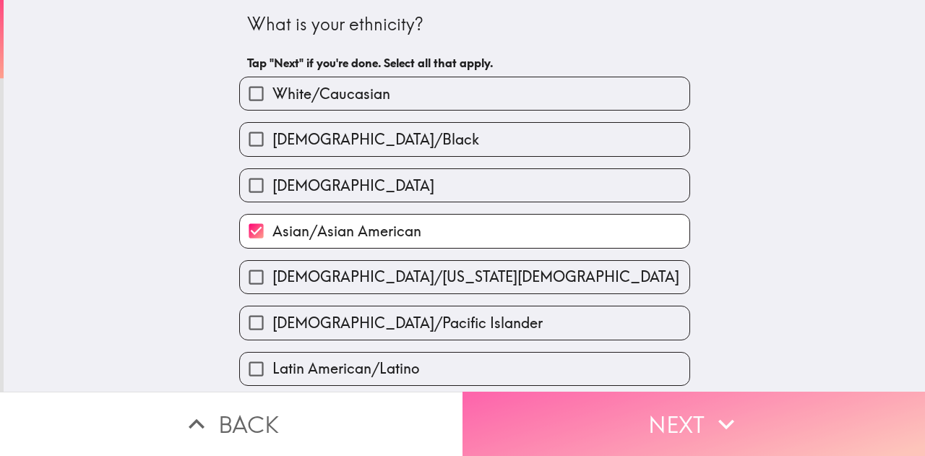
click at [553, 410] on button "Next" at bounding box center [693, 424] width 462 height 64
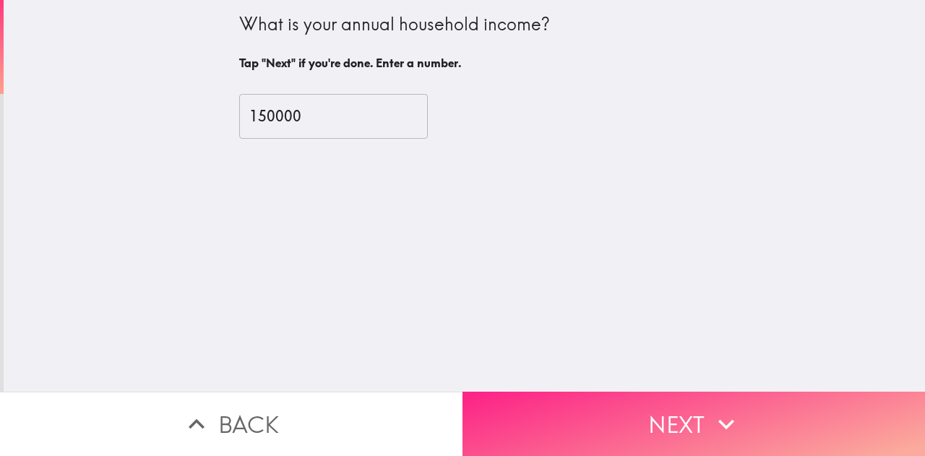
click at [553, 410] on button "Next" at bounding box center [693, 424] width 462 height 64
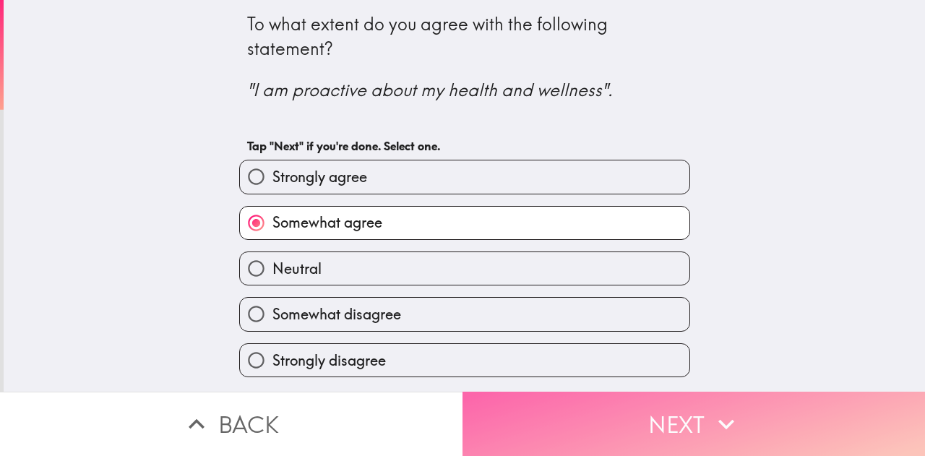
click at [553, 410] on button "Next" at bounding box center [693, 424] width 462 height 64
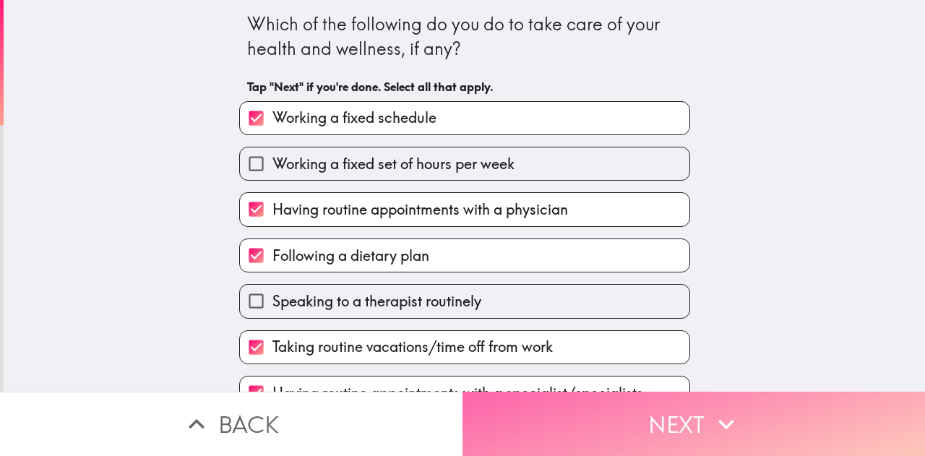
click at [553, 410] on button "Next" at bounding box center [693, 424] width 462 height 64
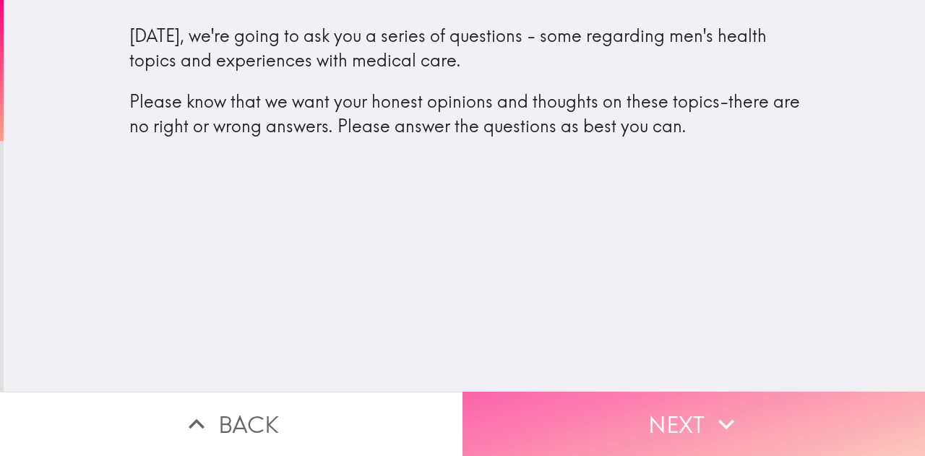
click at [626, 402] on button "Next" at bounding box center [693, 424] width 462 height 64
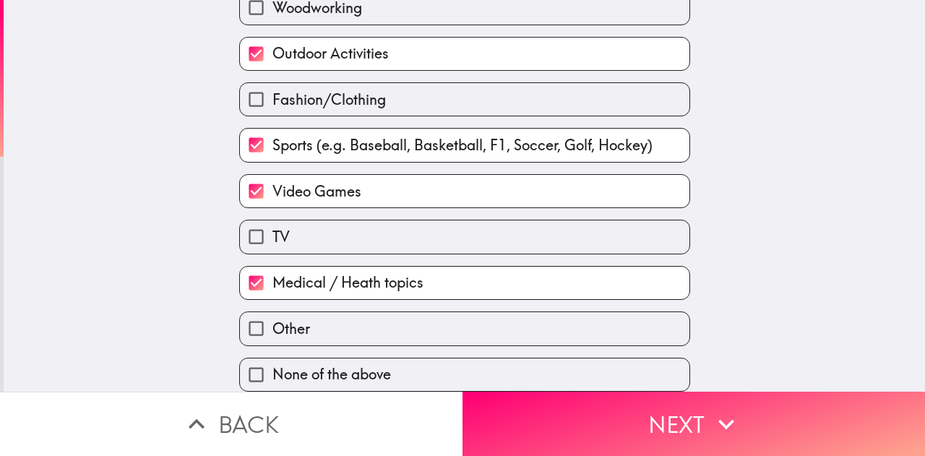
scroll to position [634, 0]
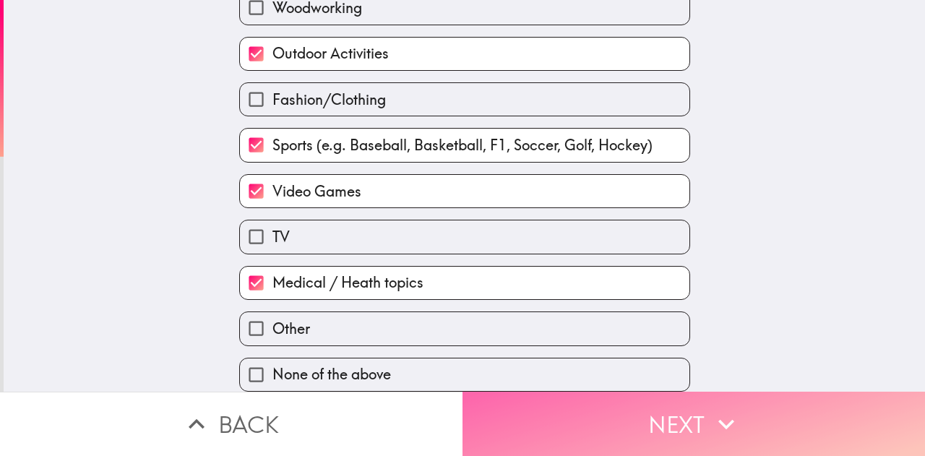
click at [645, 427] on button "Next" at bounding box center [693, 424] width 462 height 64
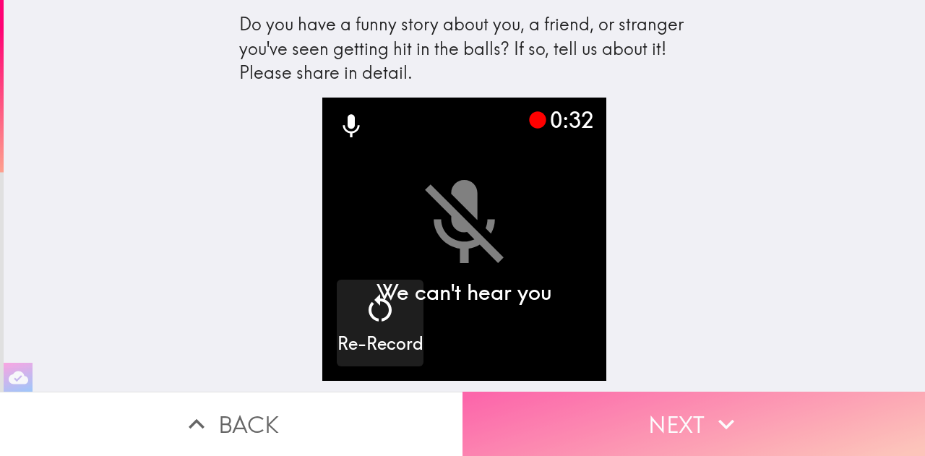
click at [639, 413] on button "Next" at bounding box center [693, 424] width 462 height 64
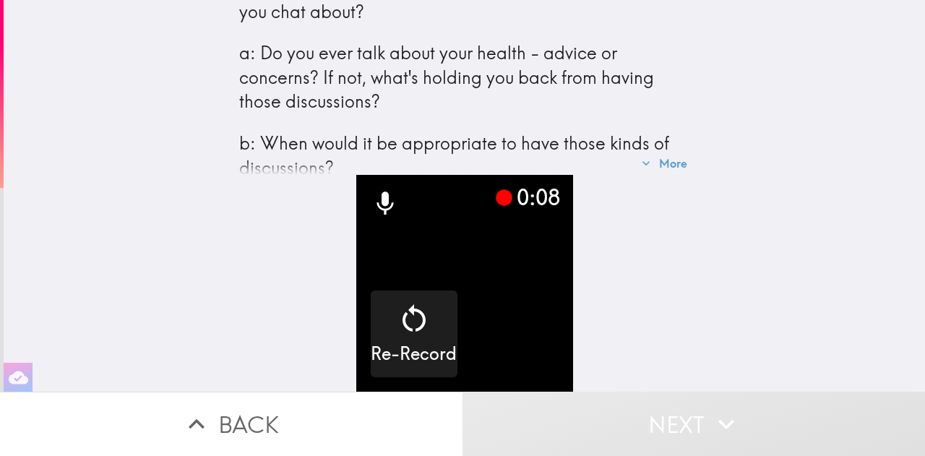
scroll to position [76, 0]
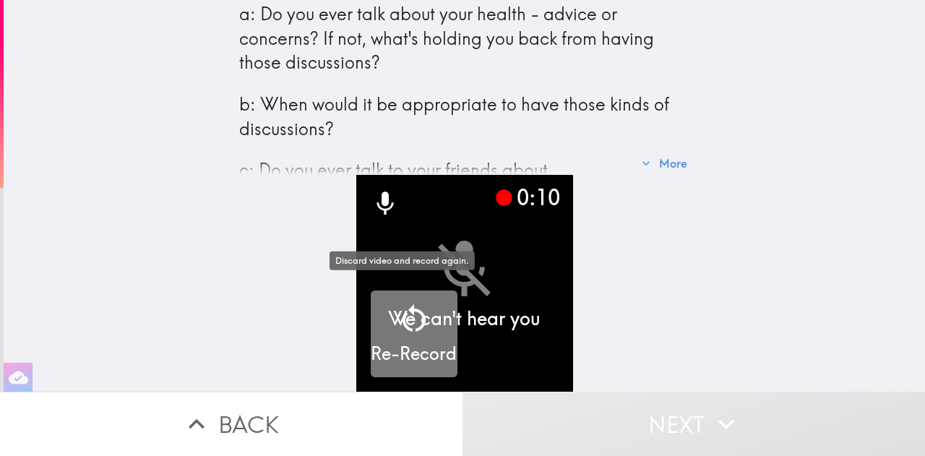
click at [426, 301] on div "Re-Record" at bounding box center [414, 333] width 86 height 65
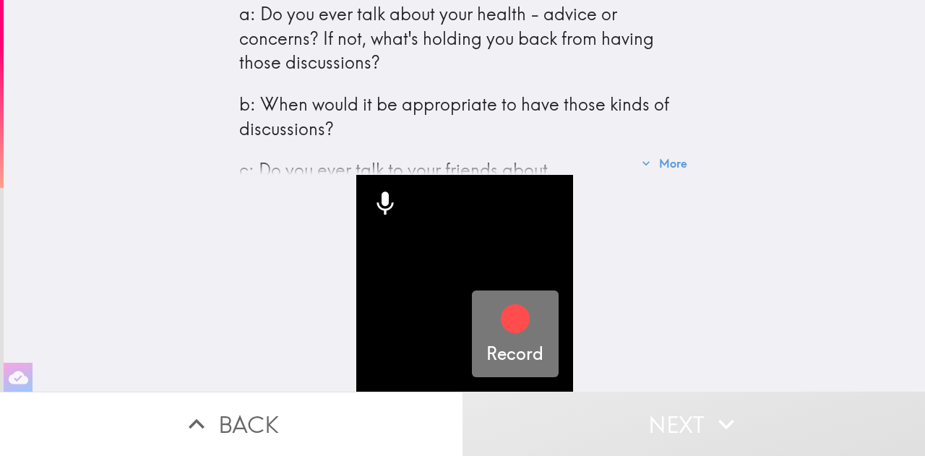
click at [520, 314] on icon "button" at bounding box center [515, 318] width 35 height 35
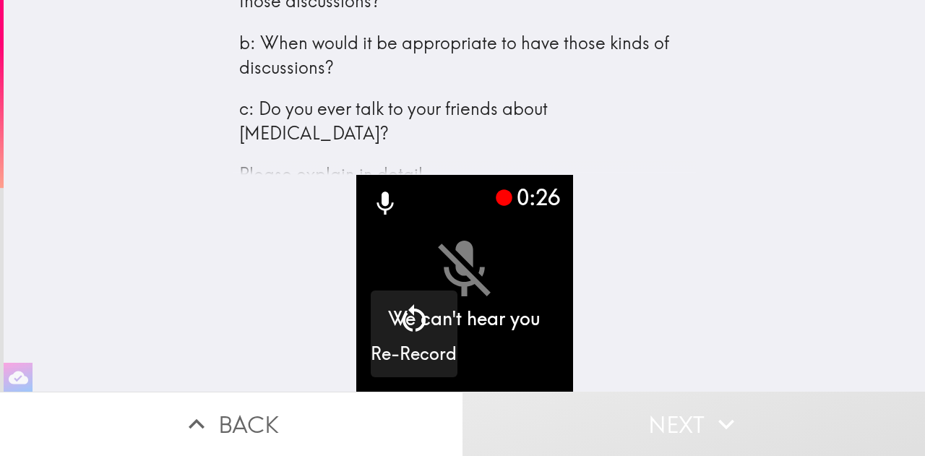
scroll to position [166, 0]
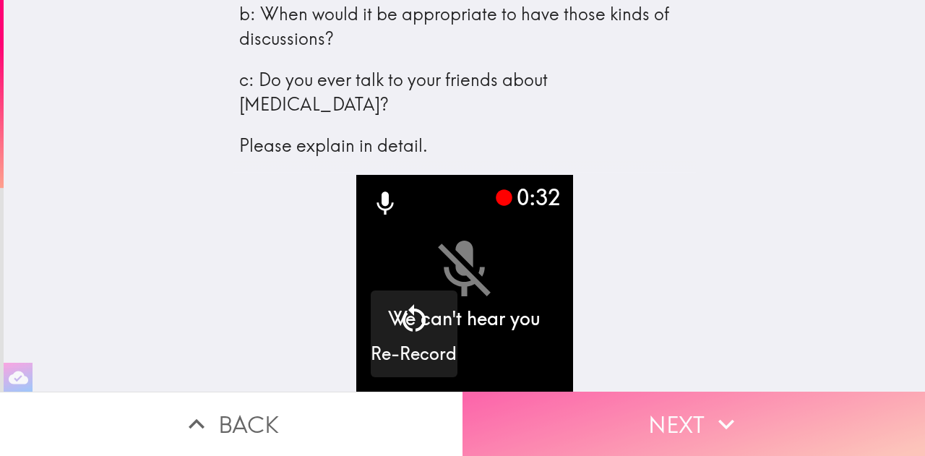
click at [640, 419] on button "Next" at bounding box center [693, 424] width 462 height 64
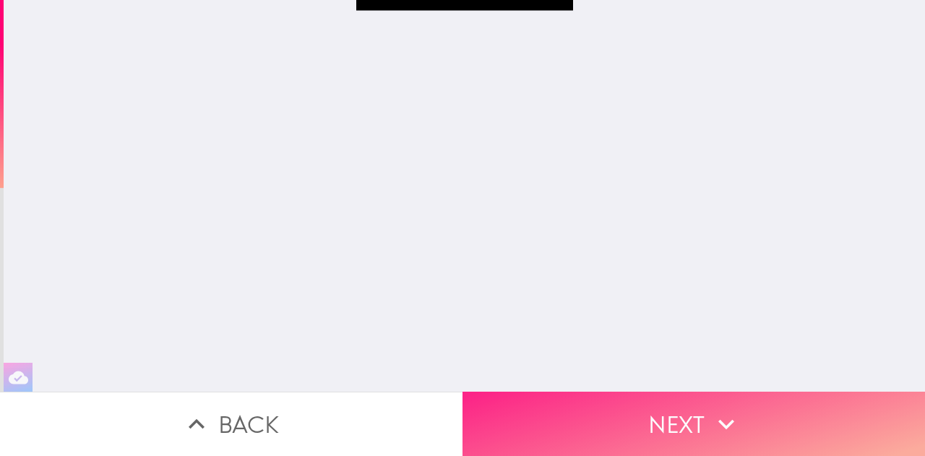
scroll to position [165, 0]
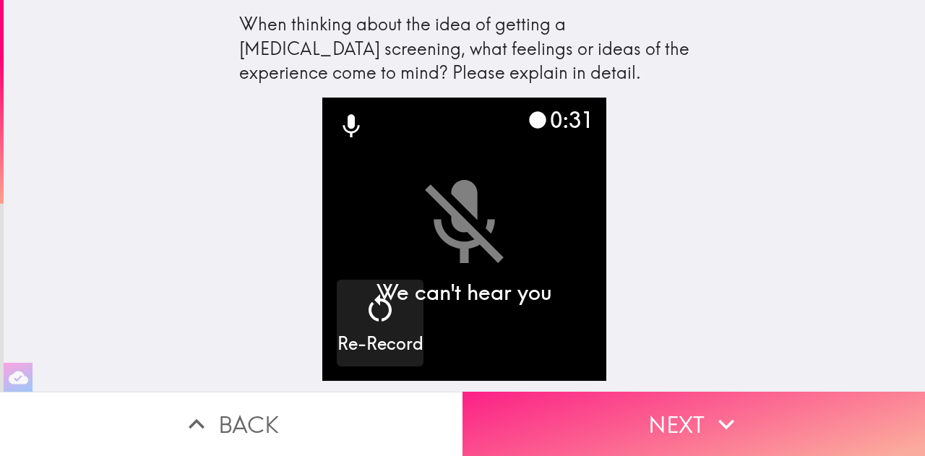
click at [655, 398] on button "Next" at bounding box center [693, 424] width 462 height 64
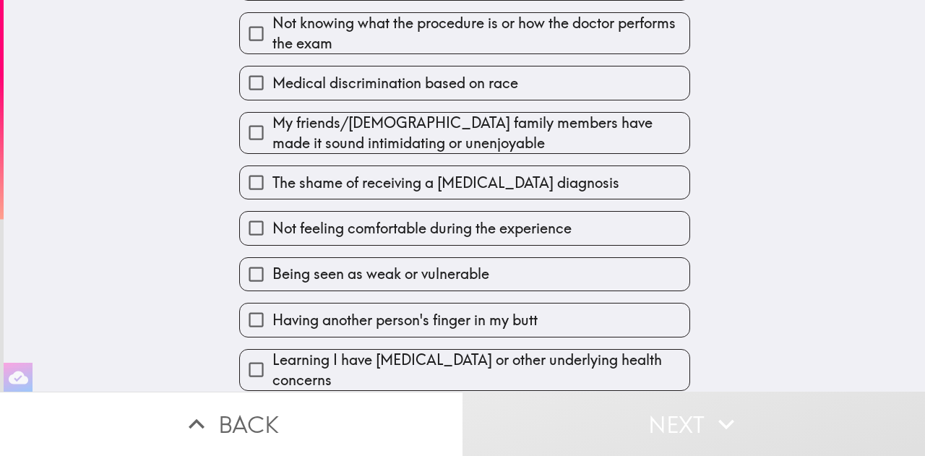
scroll to position [181, 0]
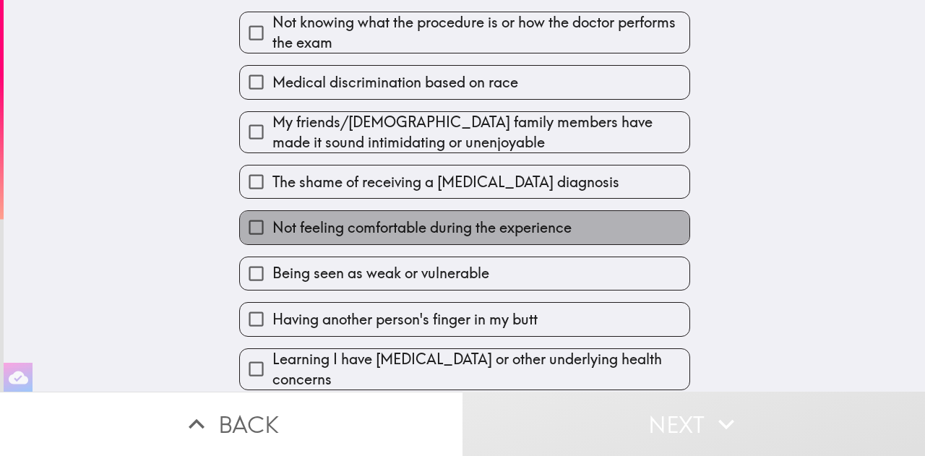
click at [509, 230] on span "Not feeling comfortable during the experience" at bounding box center [421, 227] width 299 height 20
click at [272, 230] on input "Not feeling comfortable during the experience" at bounding box center [256, 227] width 33 height 33
checkbox input "true"
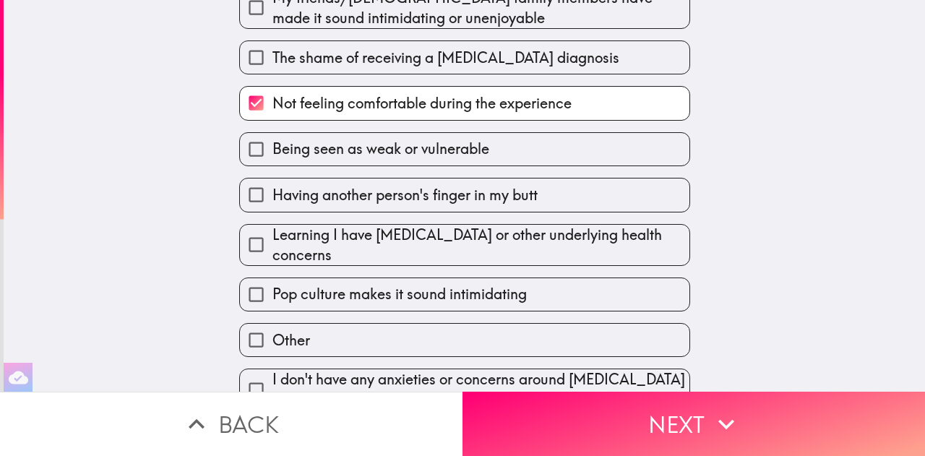
scroll to position [306, 0]
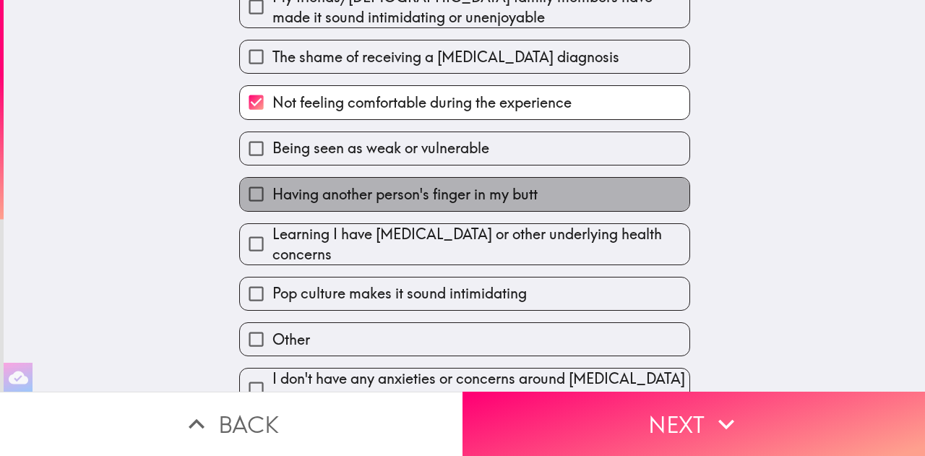
click at [535, 196] on label "Having another person's finger in my butt" at bounding box center [464, 194] width 449 height 33
click at [272, 196] on input "Having another person's finger in my butt" at bounding box center [256, 194] width 33 height 33
checkbox input "true"
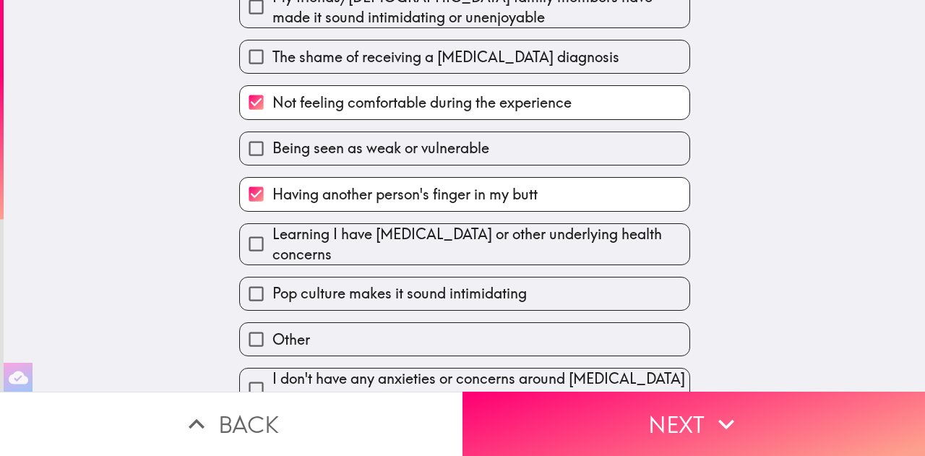
scroll to position [325, 0]
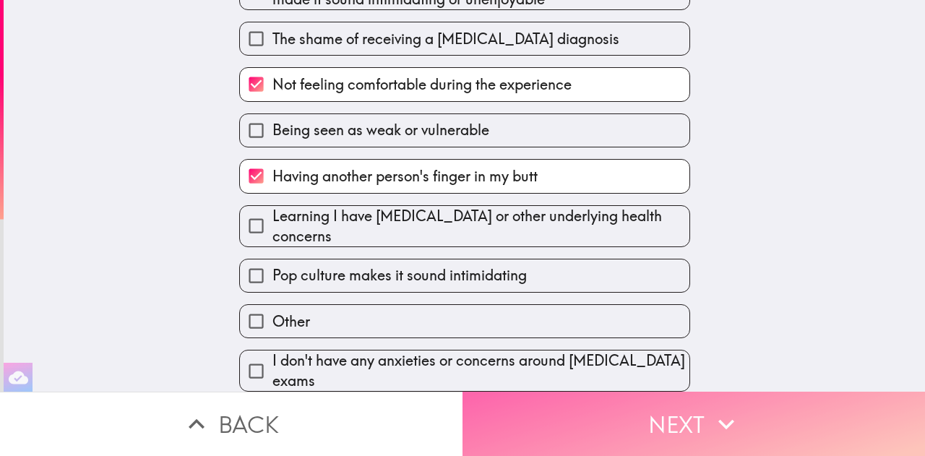
click at [663, 439] on button "Next" at bounding box center [693, 424] width 462 height 64
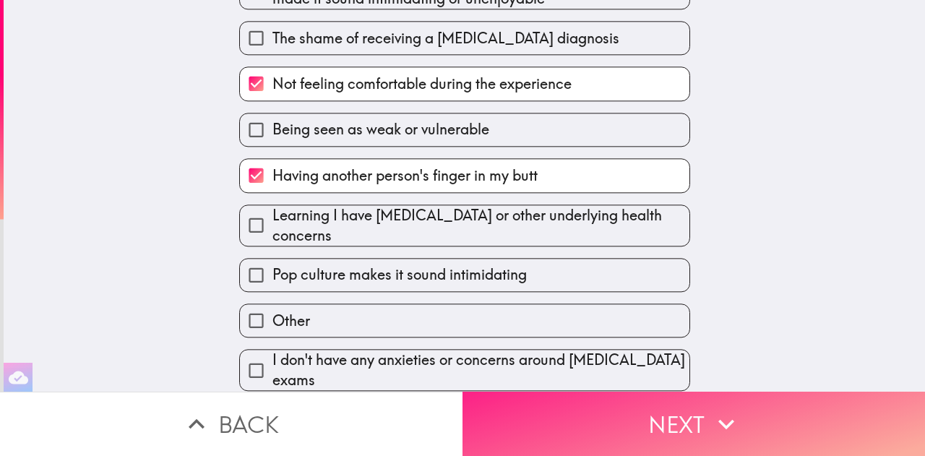
scroll to position [0, 0]
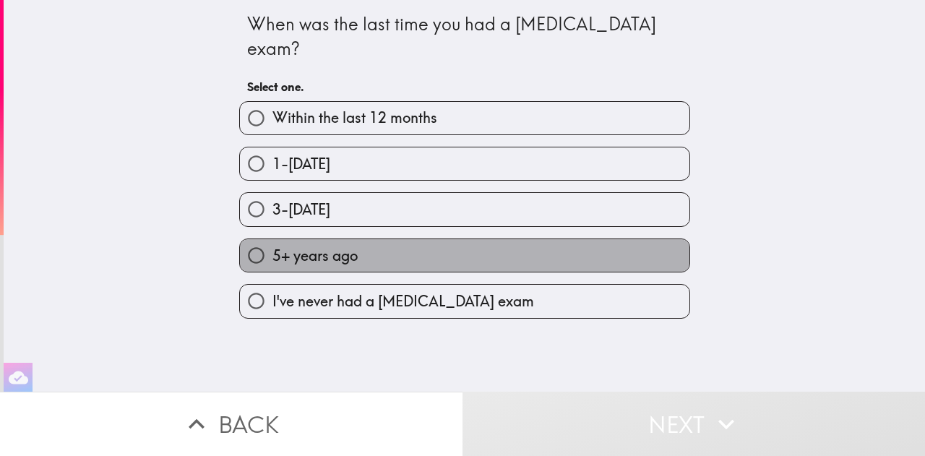
click at [441, 239] on label "5+ years ago" at bounding box center [464, 255] width 449 height 33
click at [272, 239] on input "5+ years ago" at bounding box center [256, 255] width 33 height 33
radio input "true"
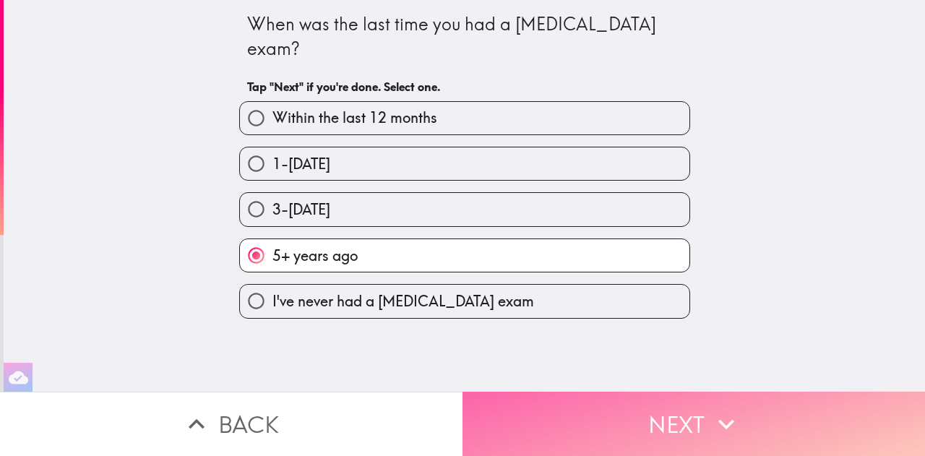
click at [608, 418] on button "Next" at bounding box center [693, 424] width 462 height 64
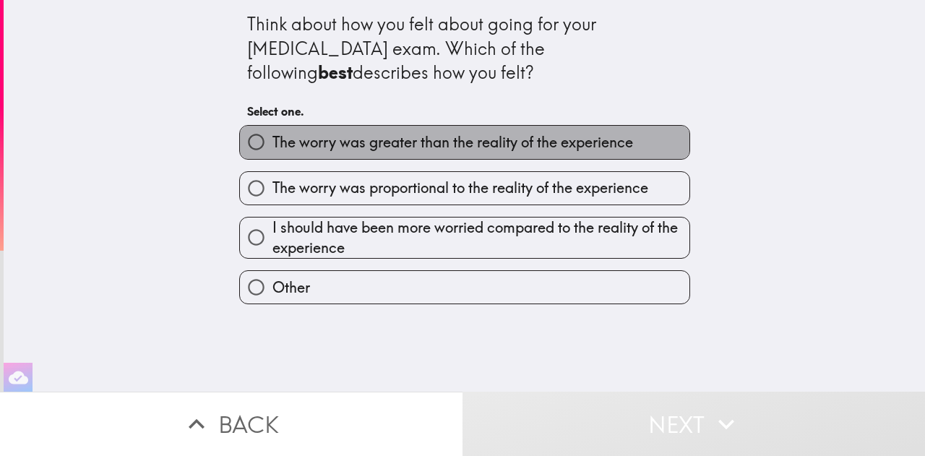
click at [426, 145] on span "The worry was greater than the reality of the experience" at bounding box center [452, 142] width 361 height 20
click at [272, 145] on input "The worry was greater than the reality of the experience" at bounding box center [256, 142] width 33 height 33
radio input "true"
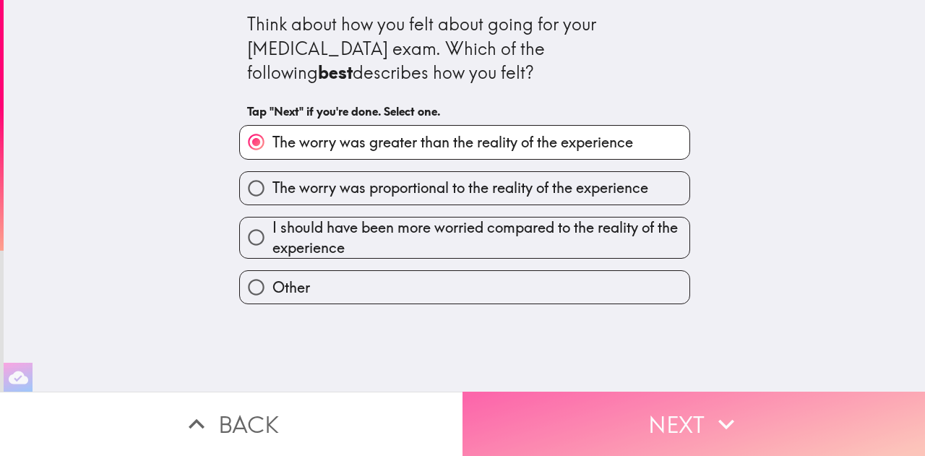
click at [632, 428] on button "Next" at bounding box center [693, 424] width 462 height 64
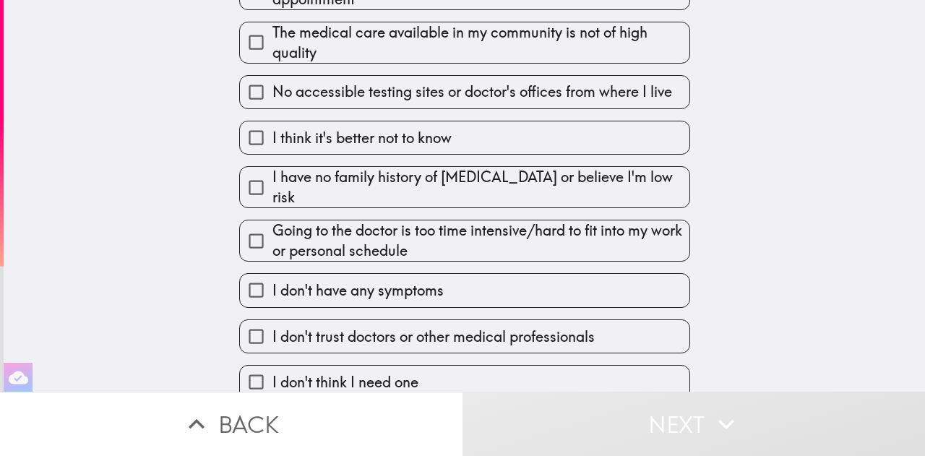
scroll to position [137, 0]
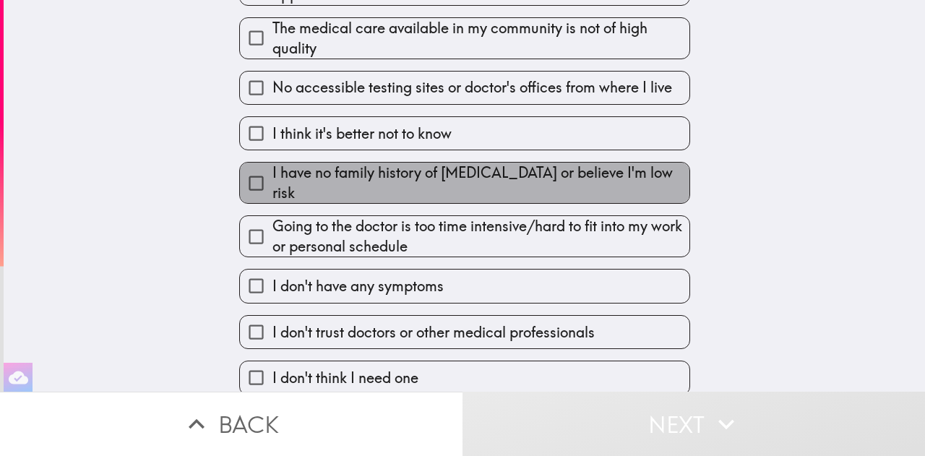
click at [429, 180] on span "I have no family history of [MEDICAL_DATA] or believe I'm low risk" at bounding box center [480, 183] width 417 height 40
click at [272, 180] on input "I have no family history of [MEDICAL_DATA] or believe I'm low risk" at bounding box center [256, 183] width 33 height 33
checkbox input "true"
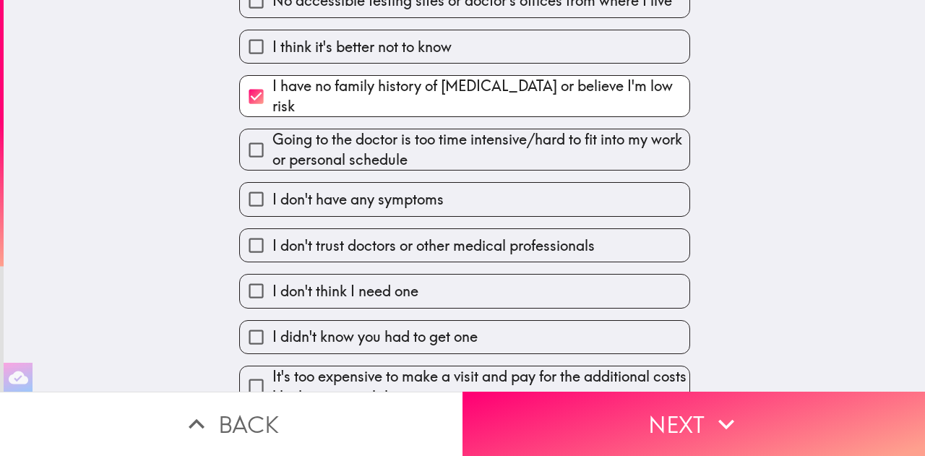
scroll to position [270, 0]
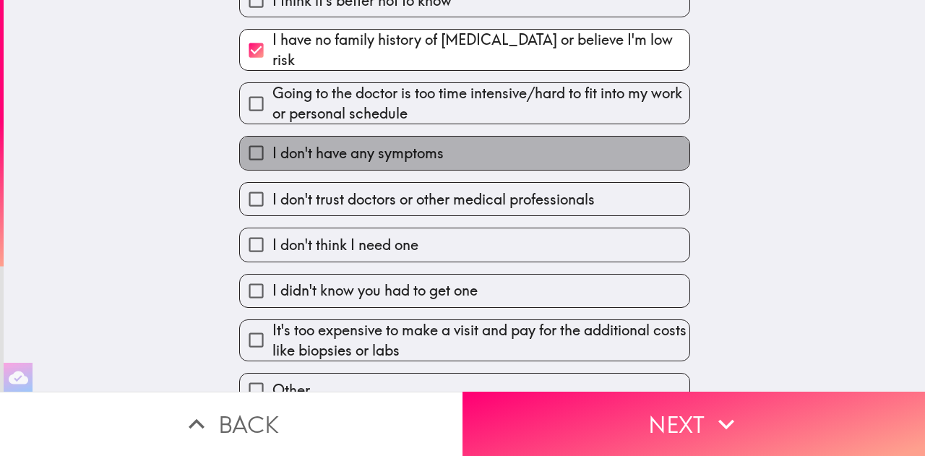
click at [436, 140] on label "I don't have any symptoms" at bounding box center [464, 153] width 449 height 33
click at [272, 140] on input "I don't have any symptoms" at bounding box center [256, 153] width 33 height 33
checkbox input "true"
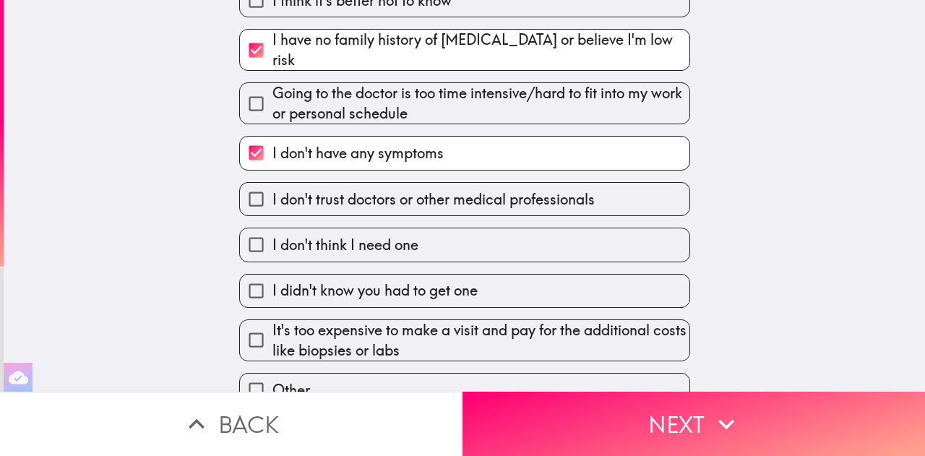
scroll to position [302, 0]
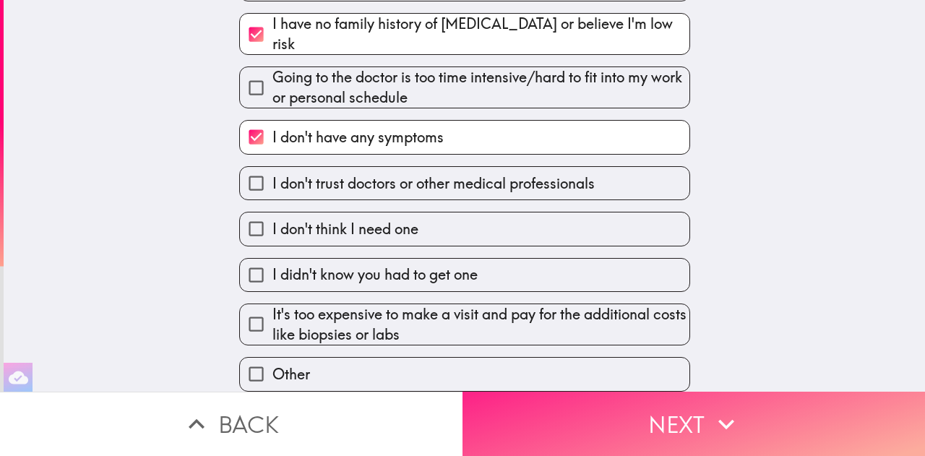
click at [611, 405] on button "Next" at bounding box center [693, 424] width 462 height 64
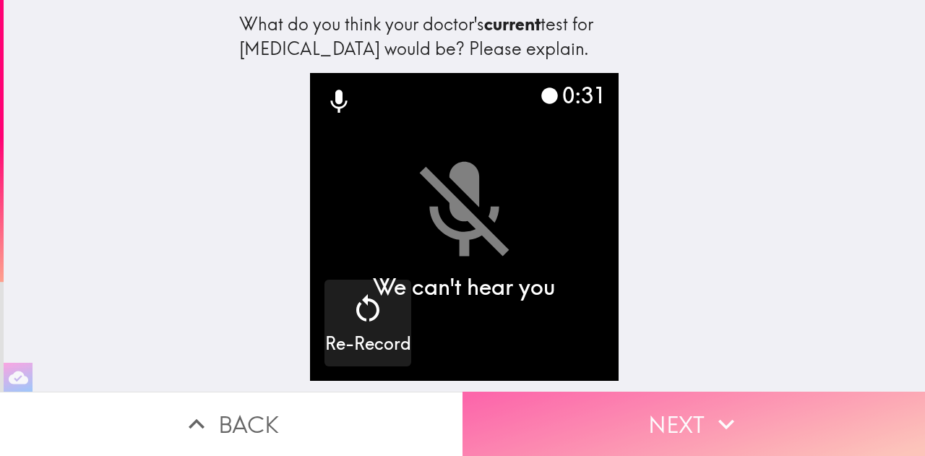
click at [689, 423] on button "Next" at bounding box center [693, 424] width 462 height 64
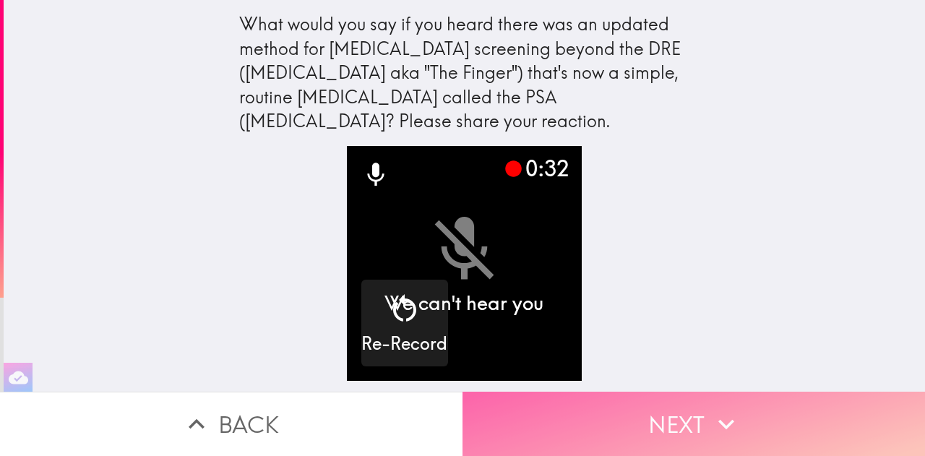
click at [689, 418] on button "Next" at bounding box center [693, 424] width 462 height 64
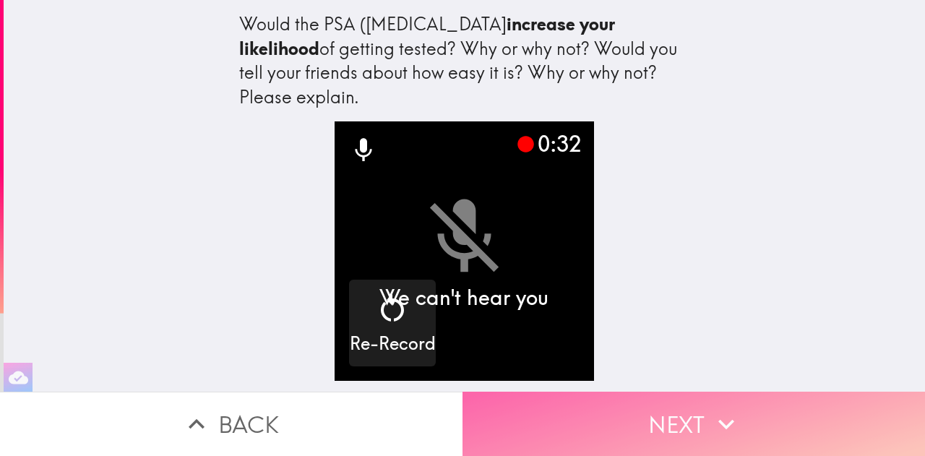
click at [672, 428] on button "Next" at bounding box center [693, 424] width 462 height 64
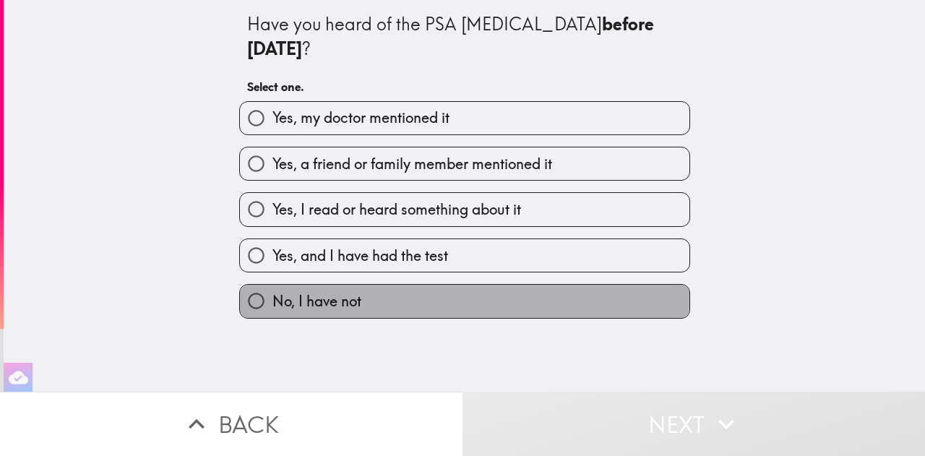
click at [274, 291] on span "No, I have not" at bounding box center [316, 301] width 89 height 20
click at [272, 285] on input "No, I have not" at bounding box center [256, 301] width 33 height 33
radio input "true"
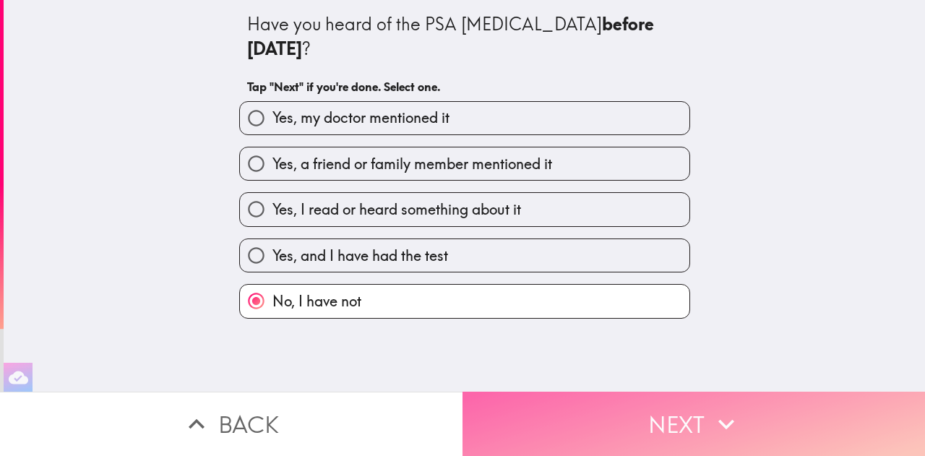
click at [672, 415] on button "Next" at bounding box center [693, 424] width 462 height 64
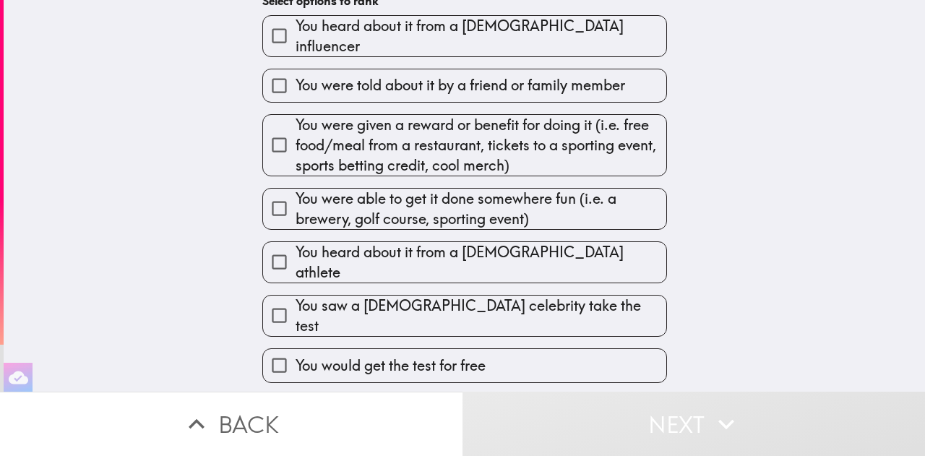
scroll to position [189, 0]
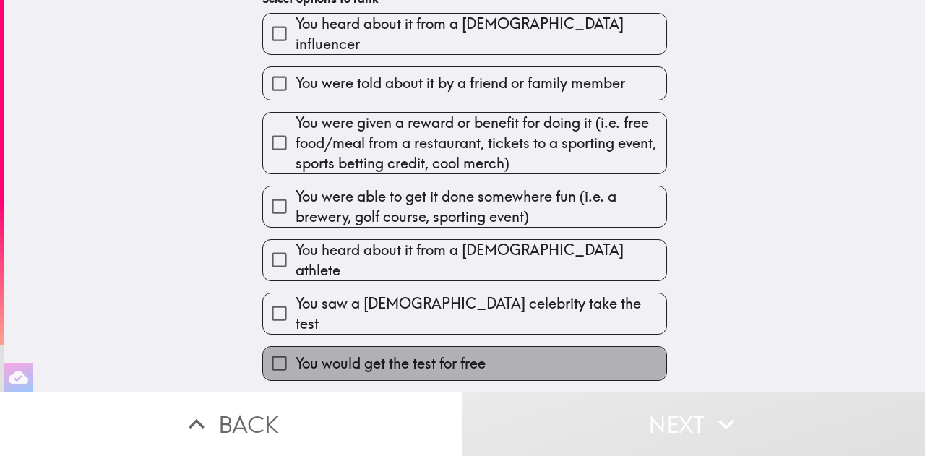
click at [461, 353] on span "You would get the test for free" at bounding box center [390, 363] width 190 height 20
click at [295, 347] on input "You would get the test for free" at bounding box center [279, 363] width 33 height 33
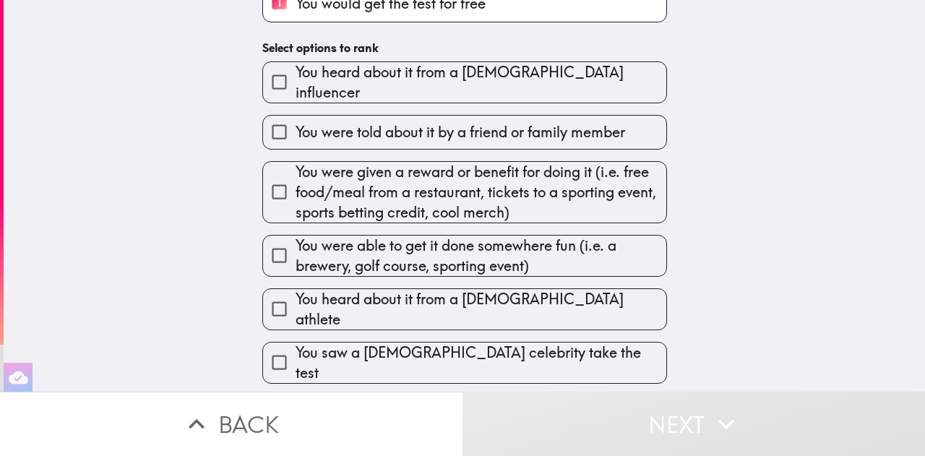
scroll to position [238, 0]
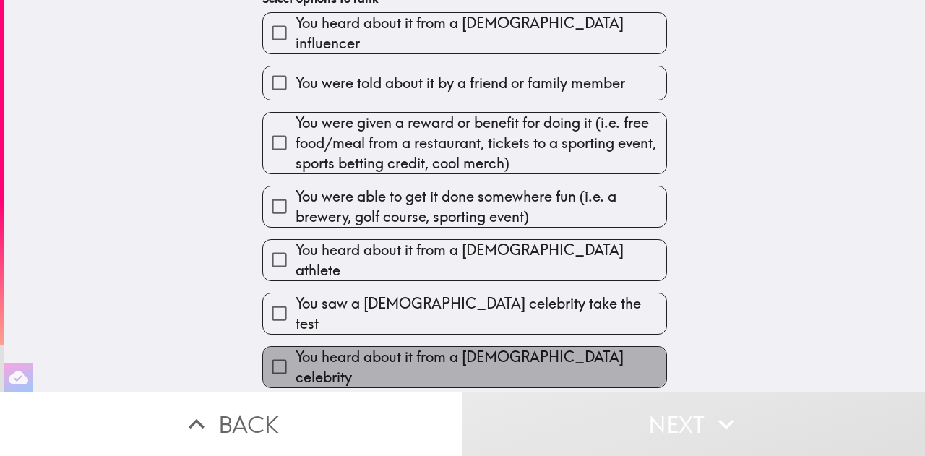
click at [295, 347] on span "You heard about it from a [DEMOGRAPHIC_DATA] celebrity" at bounding box center [480, 367] width 371 height 40
click at [285, 350] on input "You heard about it from a [DEMOGRAPHIC_DATA] celebrity" at bounding box center [279, 366] width 33 height 33
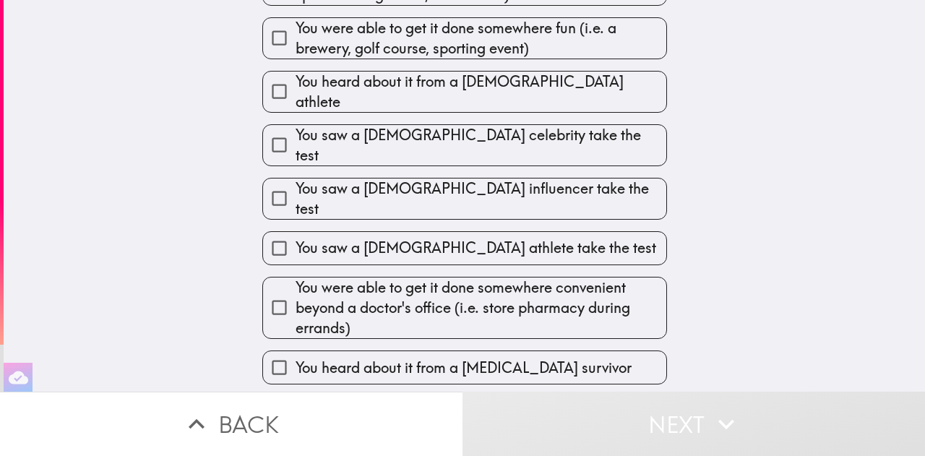
scroll to position [463, 0]
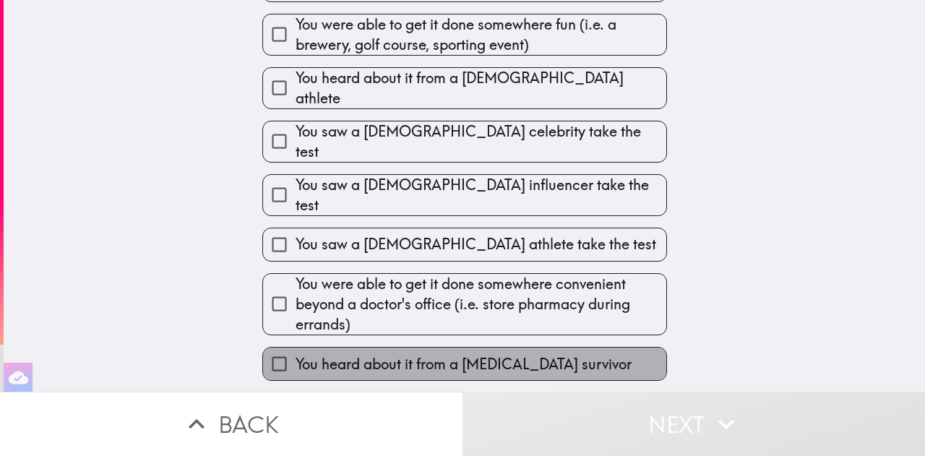
click at [295, 354] on span "You heard about it from a [MEDICAL_DATA] survivor" at bounding box center [463, 364] width 336 height 20
click at [295, 348] on input "You heard about it from a [MEDICAL_DATA] survivor" at bounding box center [279, 364] width 33 height 33
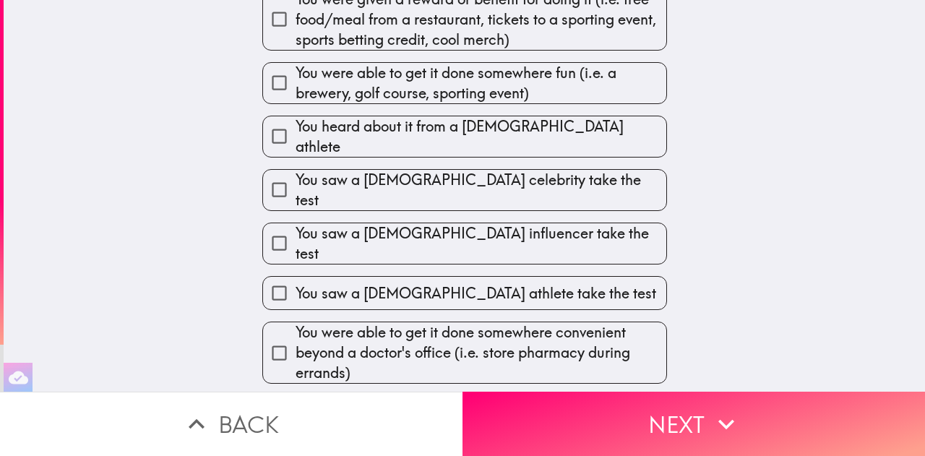
scroll to position [466, 0]
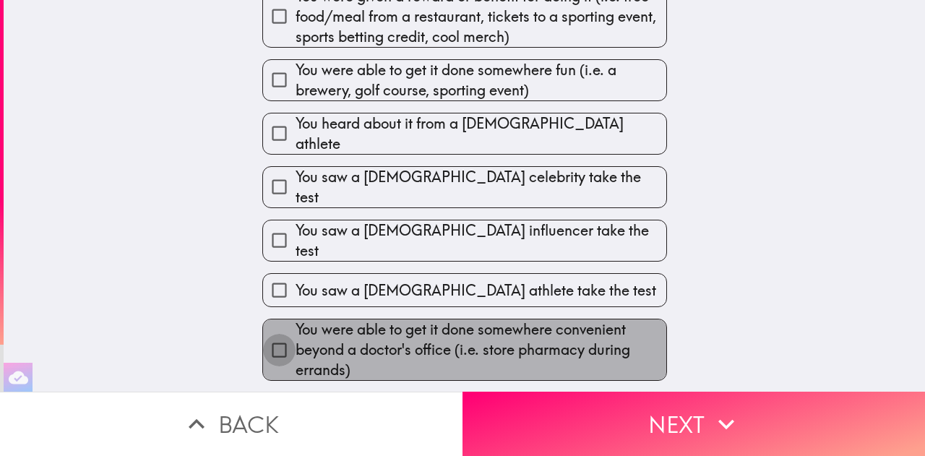
click at [268, 334] on input "You were able to get it done somewhere convenient beyond a doctor's office (i.e…" at bounding box center [279, 350] width 33 height 33
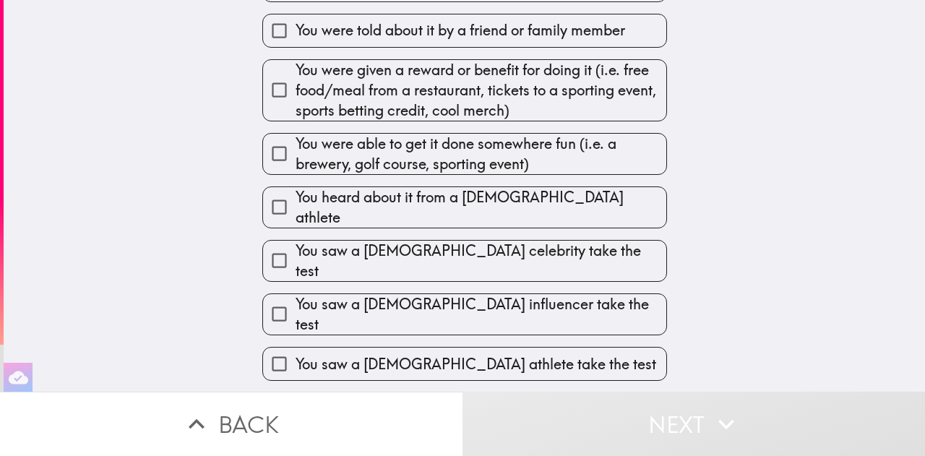
click at [268, 397] on input "You heard about it from a doctor or other healthcare professional" at bounding box center [279, 413] width 33 height 33
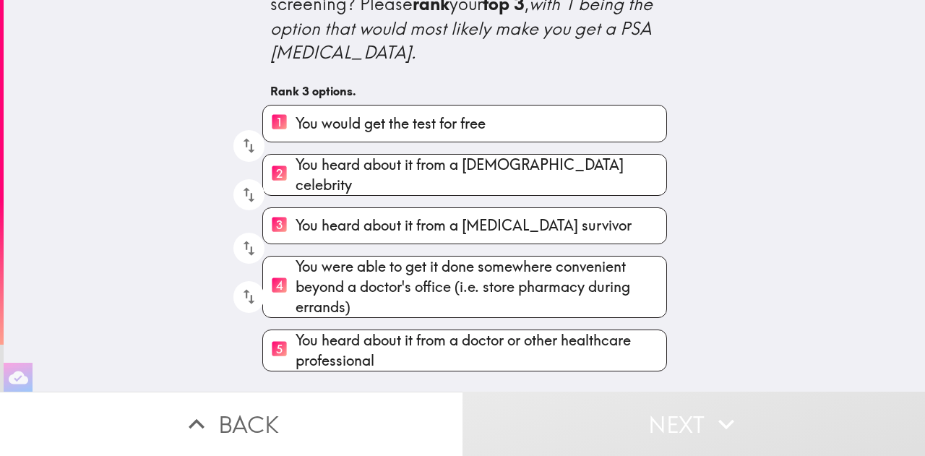
scroll to position [66, 0]
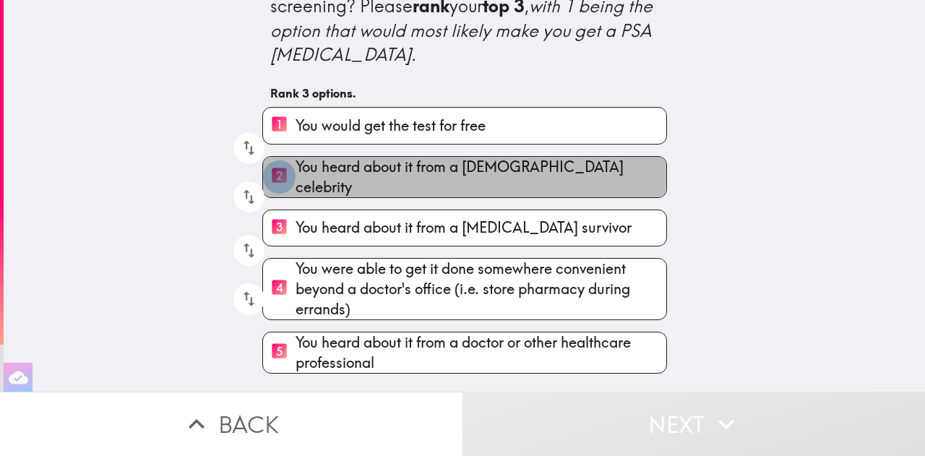
click at [279, 159] on input "2 You heard about it from a male celebrity" at bounding box center [279, 176] width 33 height 35
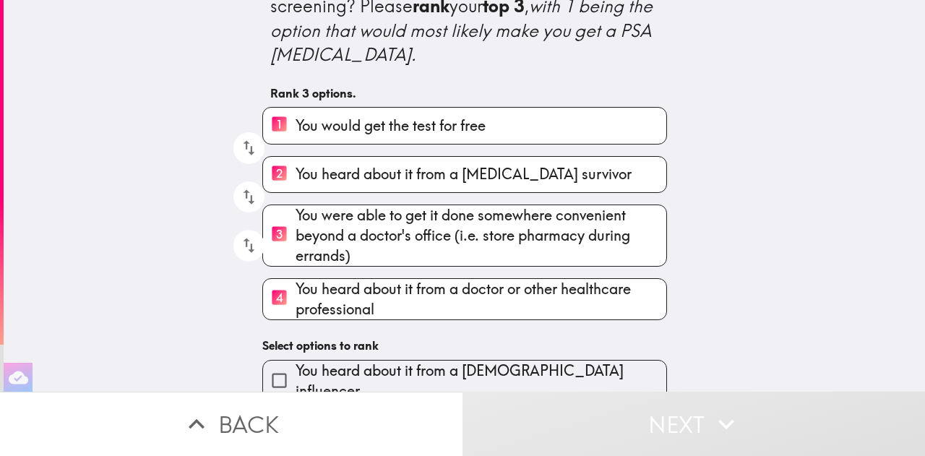
click at [351, 205] on span "You were able to get it done somewhere convenient beyond a doctor's office (i.e…" at bounding box center [480, 235] width 371 height 61
click at [295, 217] on input "3 You were able to get it done somewhere convenient beyond a doctor's office (i…" at bounding box center [279, 234] width 33 height 35
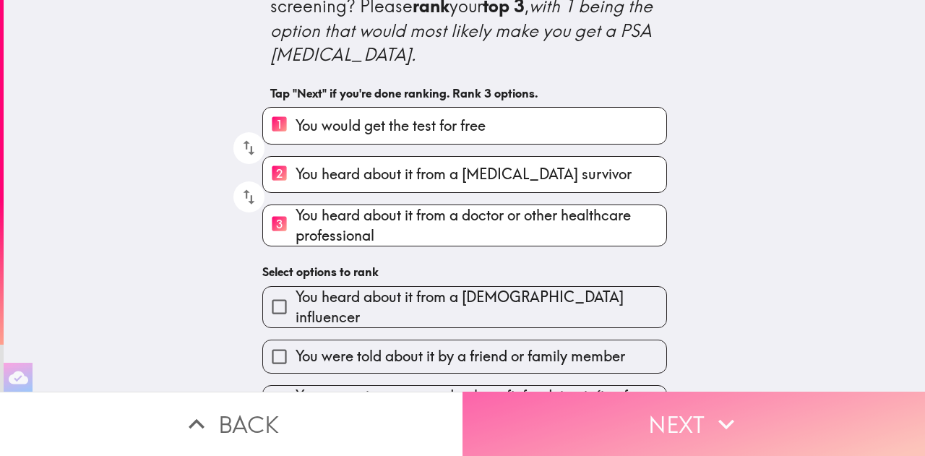
click at [669, 417] on button "Next" at bounding box center [693, 424] width 462 height 64
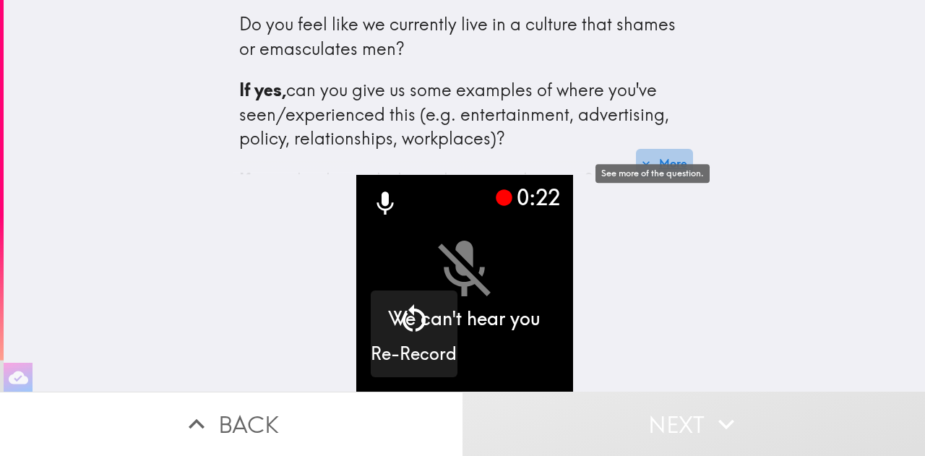
click at [669, 151] on button "More" at bounding box center [664, 163] width 57 height 29
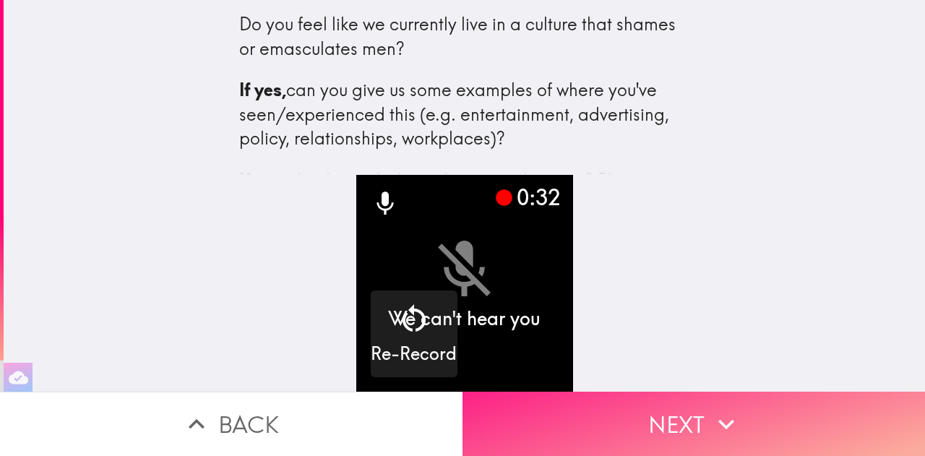
click at [680, 420] on button "Next" at bounding box center [693, 424] width 462 height 64
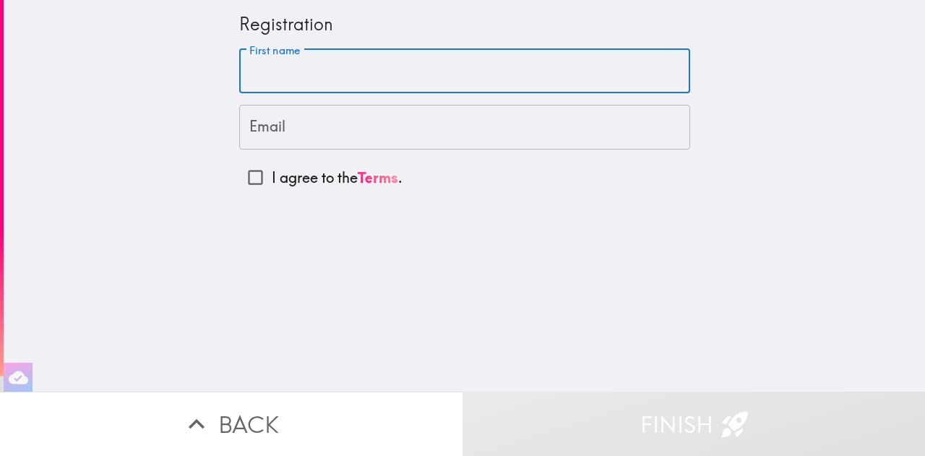
click at [436, 64] on input "First name" at bounding box center [464, 71] width 451 height 45
type input "[PERSON_NAME]"
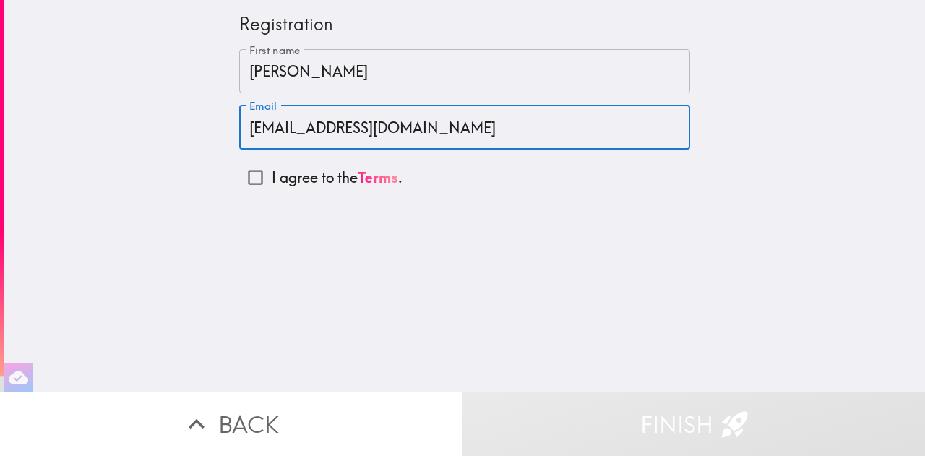
type input "[EMAIL_ADDRESS][DOMAIN_NAME]"
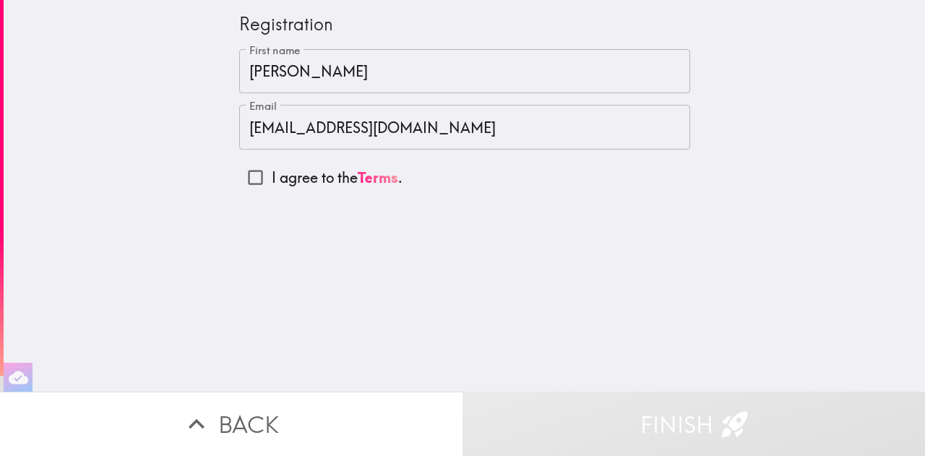
click at [272, 173] on p "I agree to the Terms ." at bounding box center [337, 178] width 131 height 20
click at [264, 173] on input "I agree to the Terms ." at bounding box center [255, 177] width 33 height 33
checkbox input "true"
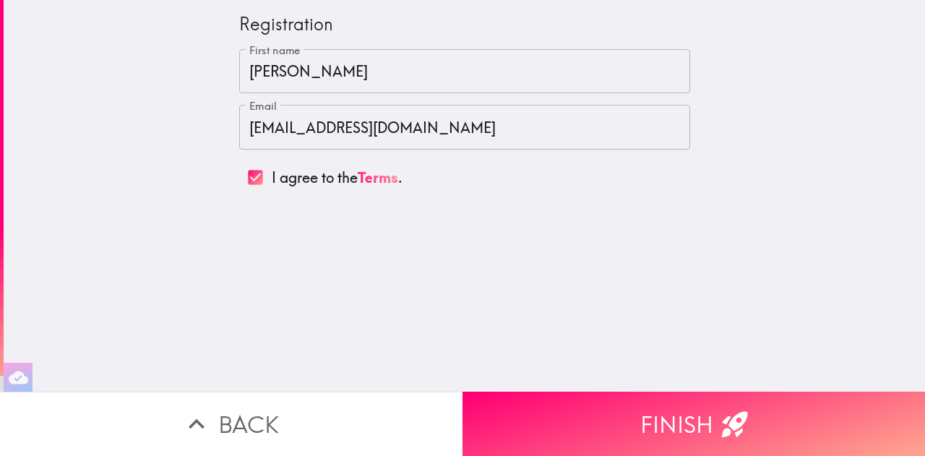
scroll to position [0, 5]
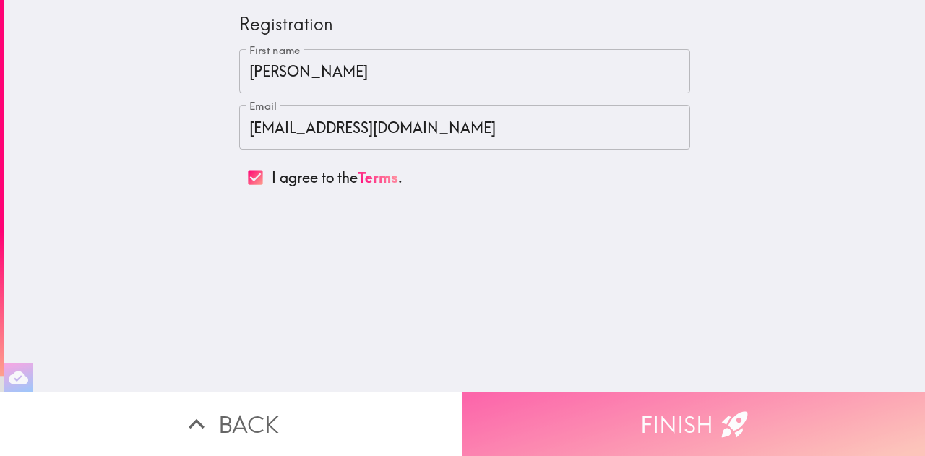
click at [637, 422] on button "Finish" at bounding box center [693, 424] width 462 height 64
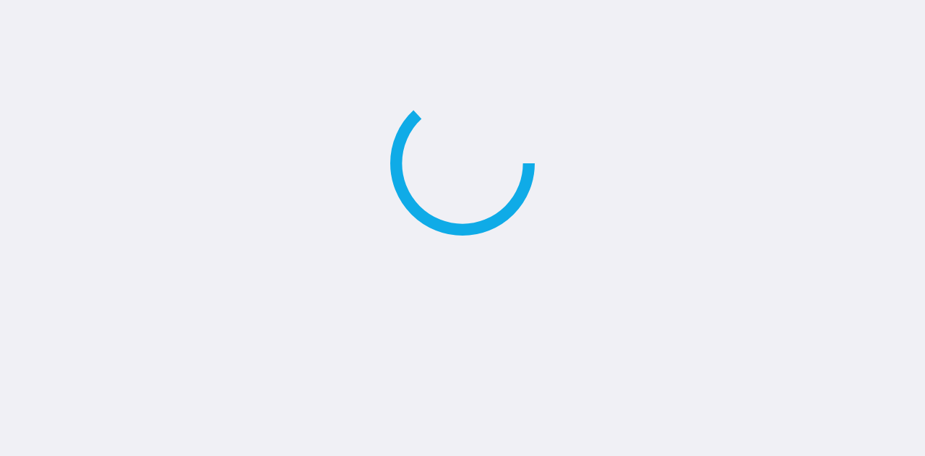
scroll to position [0, 0]
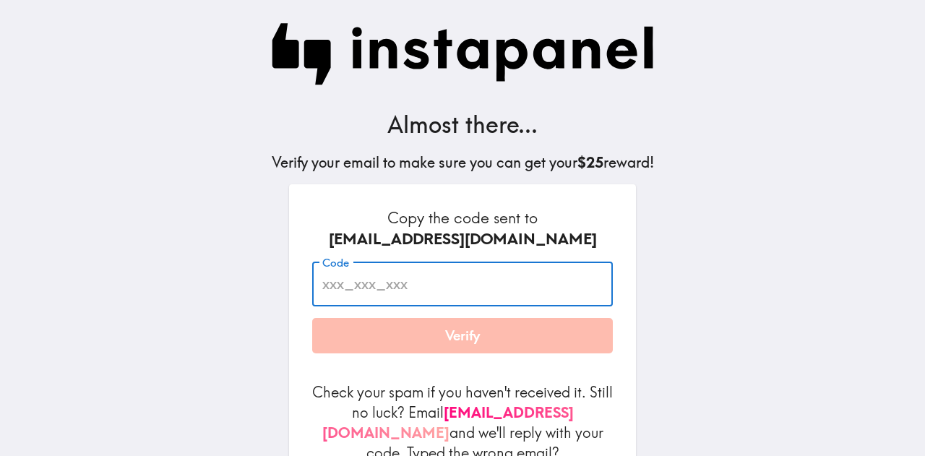
click at [425, 289] on input "Code" at bounding box center [462, 284] width 301 height 45
paste input "mpu_quL_8Lu"
type input "mpu_quL_8Lu"
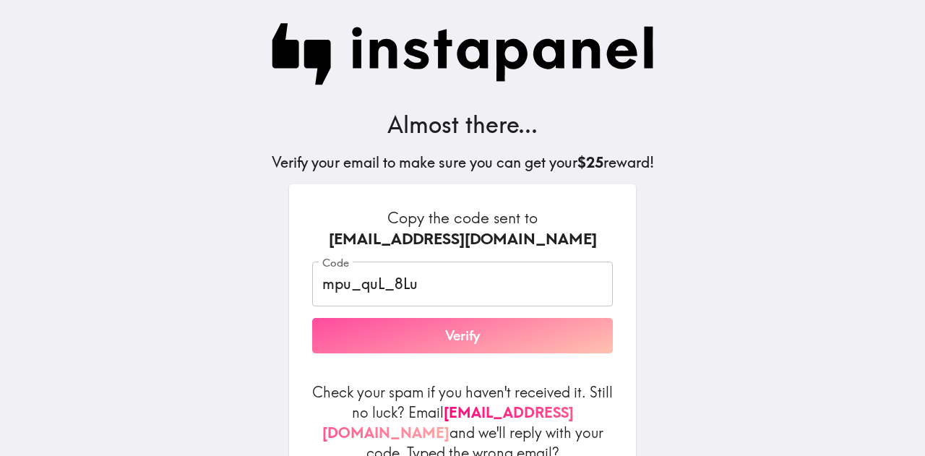
click at [433, 343] on button "Verify" at bounding box center [462, 336] width 301 height 36
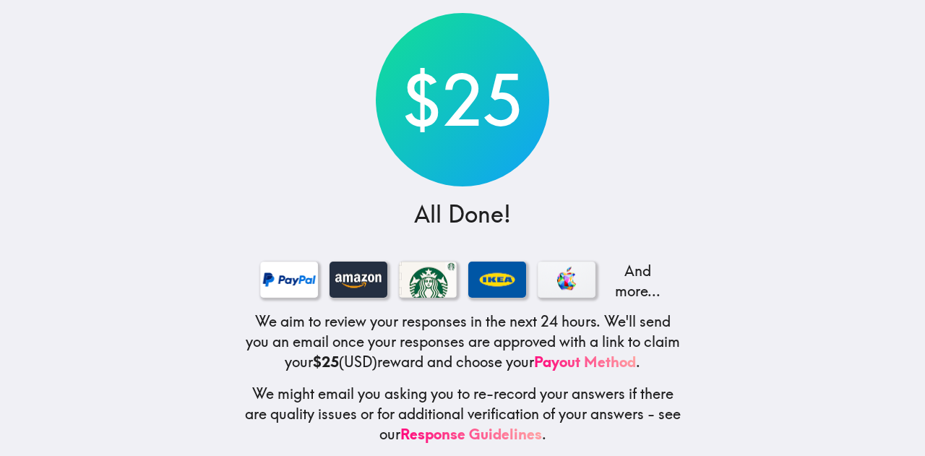
scroll to position [101, 0]
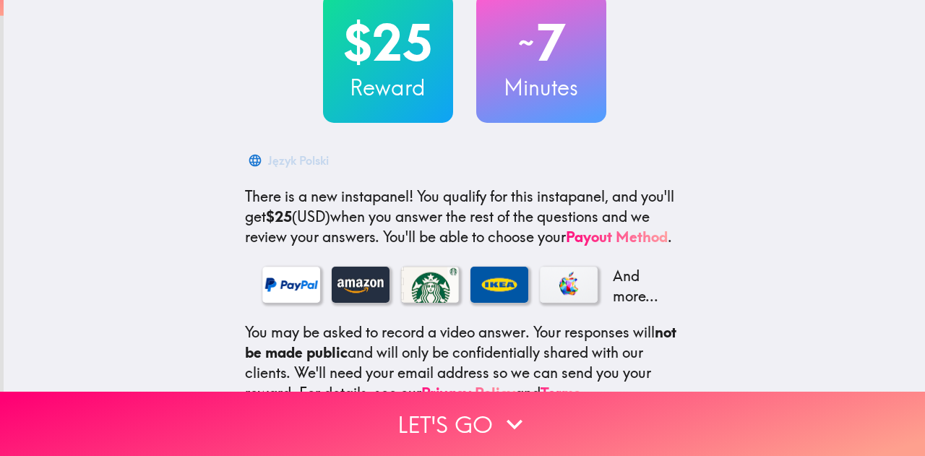
scroll to position [249, 0]
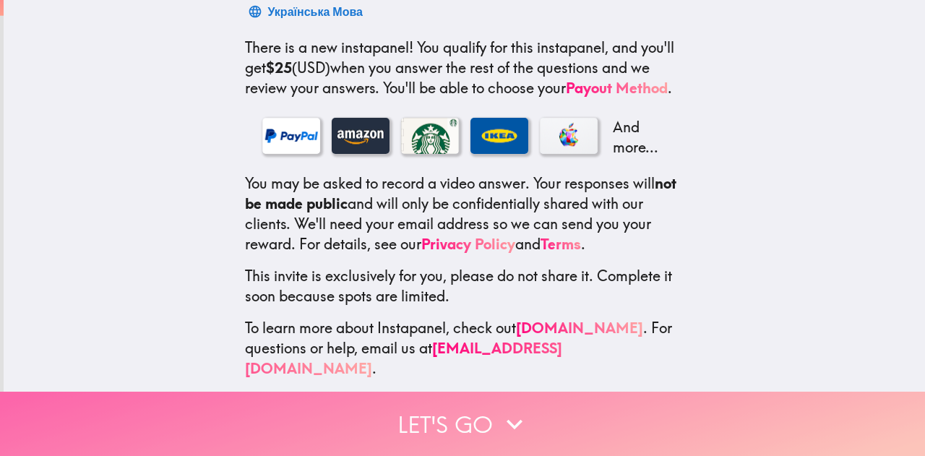
click at [522, 428] on button "Let's go" at bounding box center [462, 424] width 925 height 64
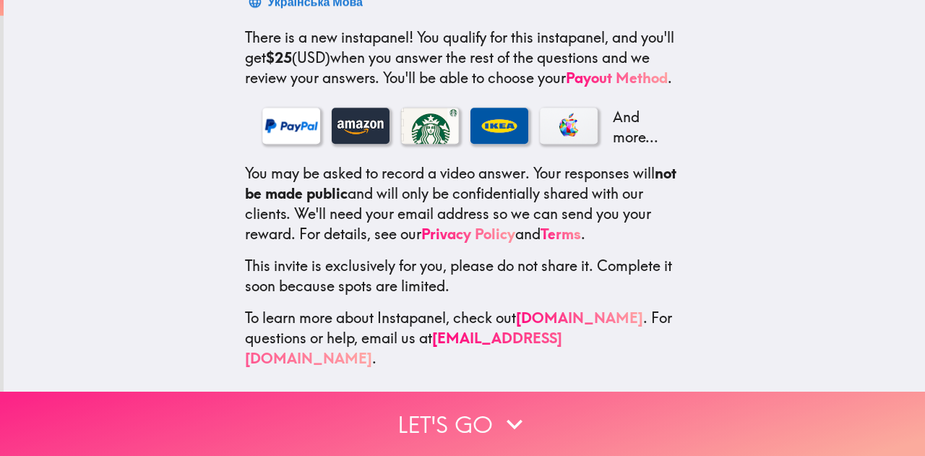
scroll to position [0, 0]
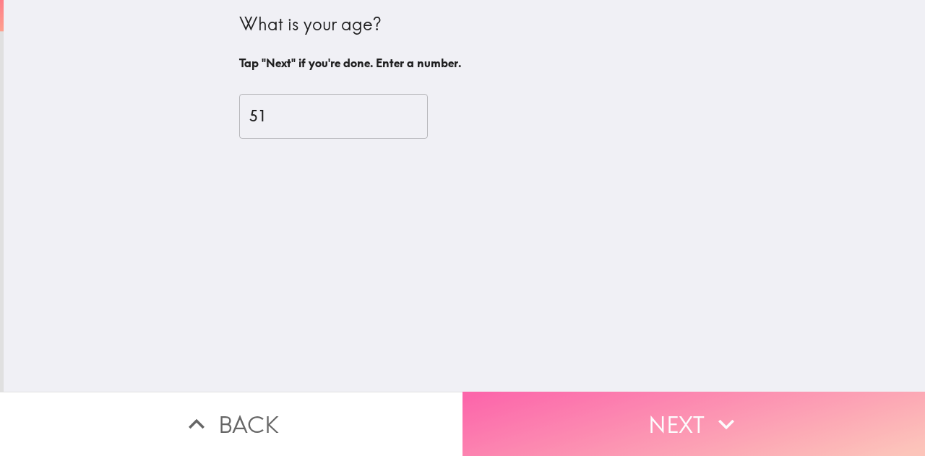
click at [536, 421] on button "Next" at bounding box center [693, 424] width 462 height 64
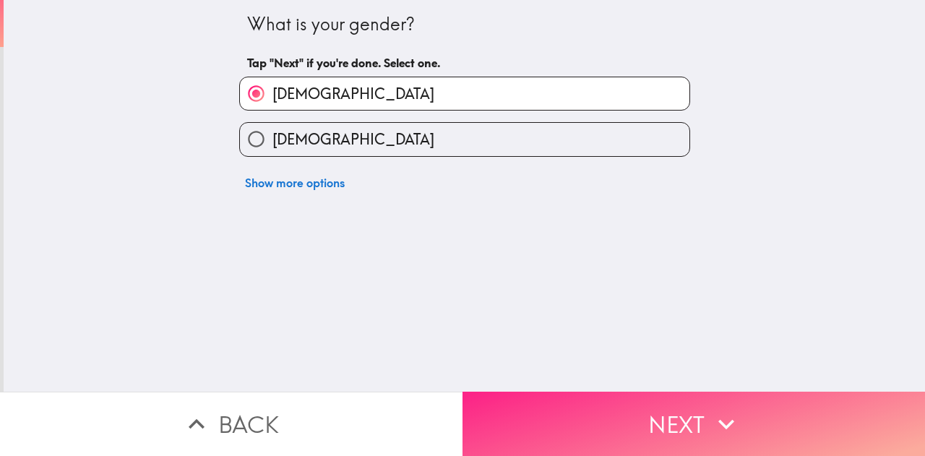
click at [536, 421] on button "Next" at bounding box center [693, 424] width 462 height 64
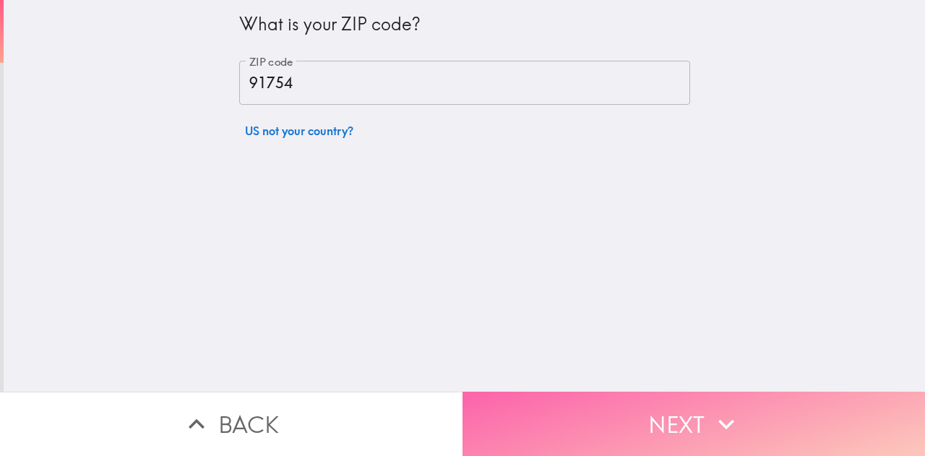
click at [536, 421] on button "Next" at bounding box center [693, 424] width 462 height 64
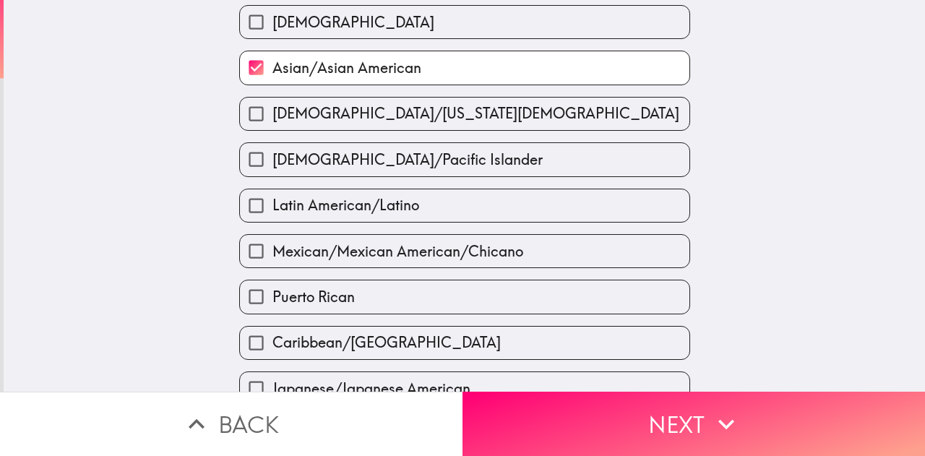
scroll to position [472, 0]
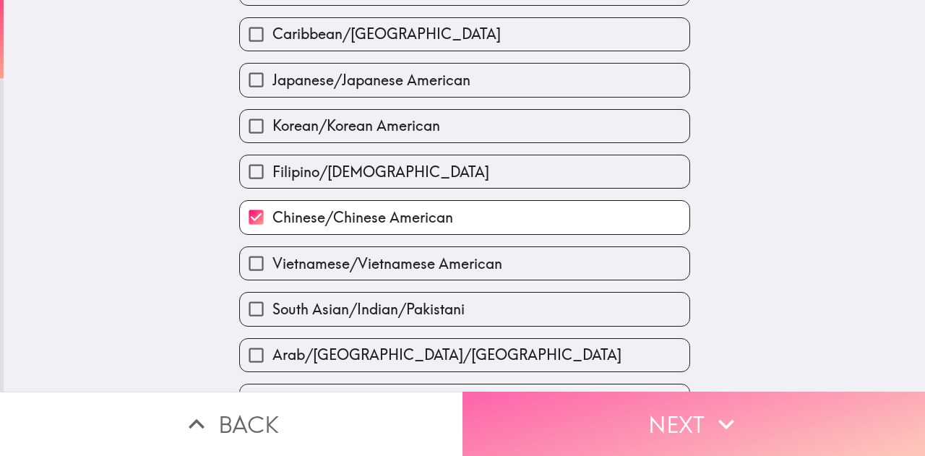
click at [604, 410] on button "Next" at bounding box center [693, 424] width 462 height 64
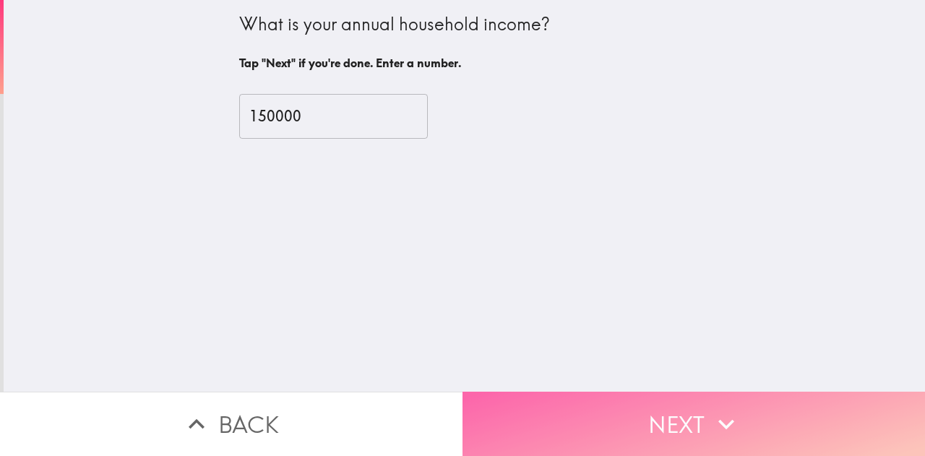
click at [625, 411] on button "Next" at bounding box center [693, 424] width 462 height 64
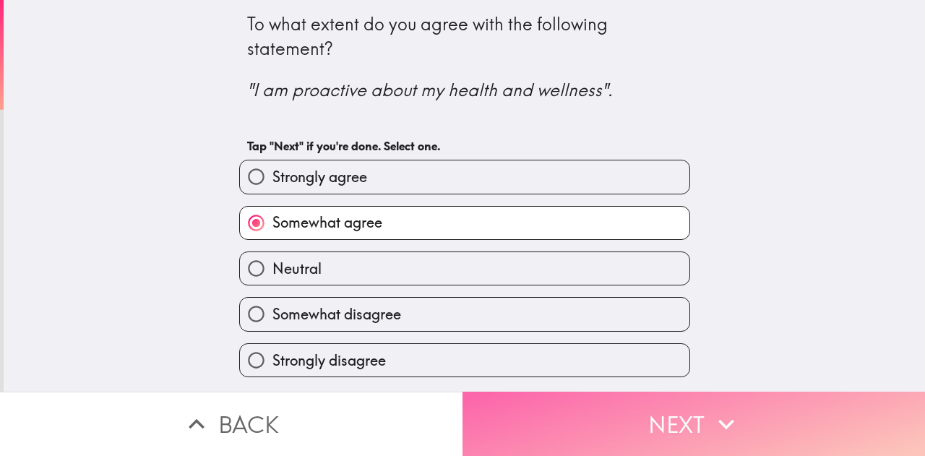
click at [644, 412] on button "Next" at bounding box center [693, 424] width 462 height 64
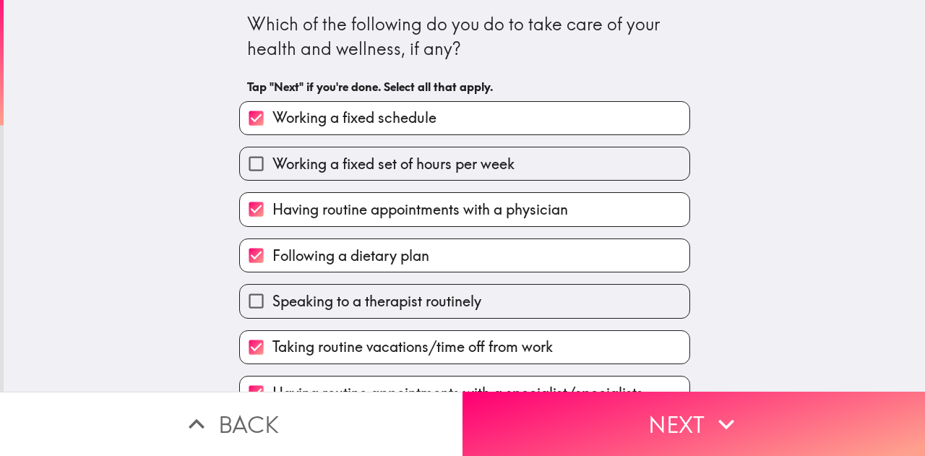
scroll to position [320, 0]
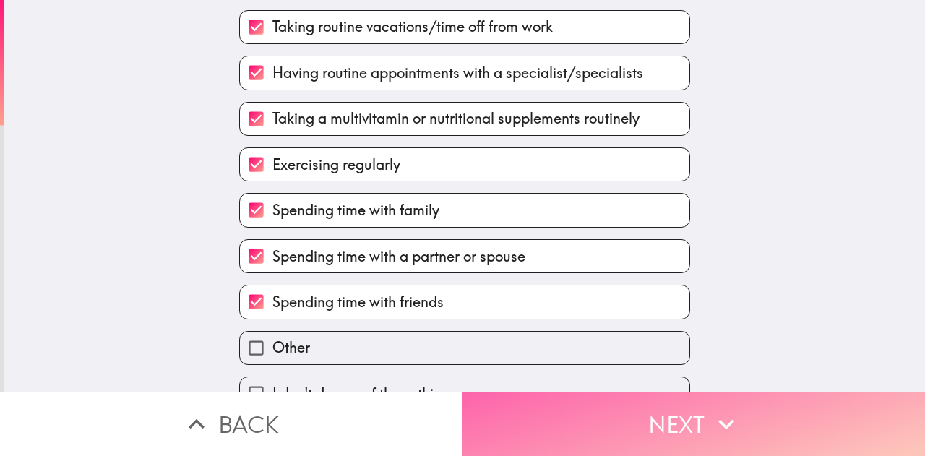
click at [689, 418] on button "Next" at bounding box center [693, 424] width 462 height 64
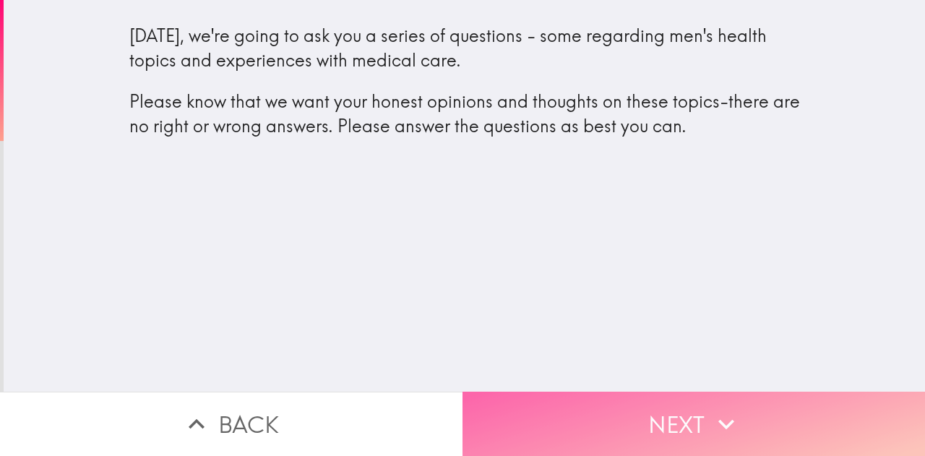
click at [683, 415] on button "Next" at bounding box center [693, 424] width 462 height 64
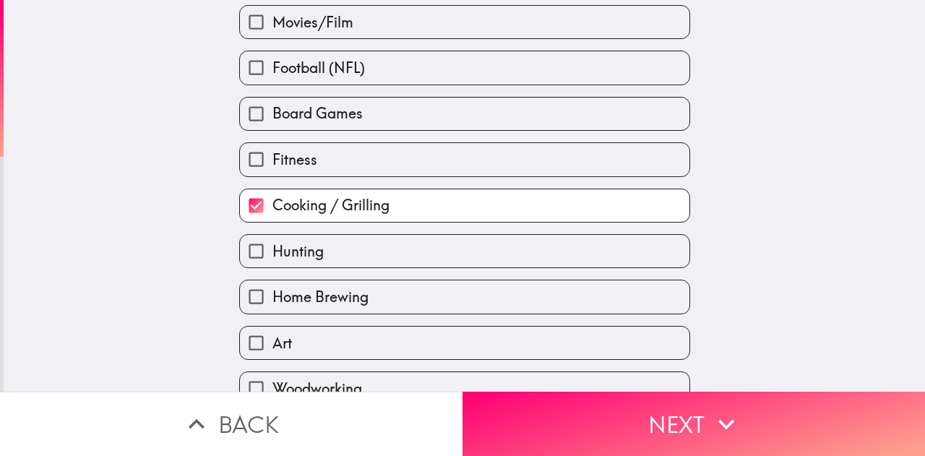
scroll to position [634, 0]
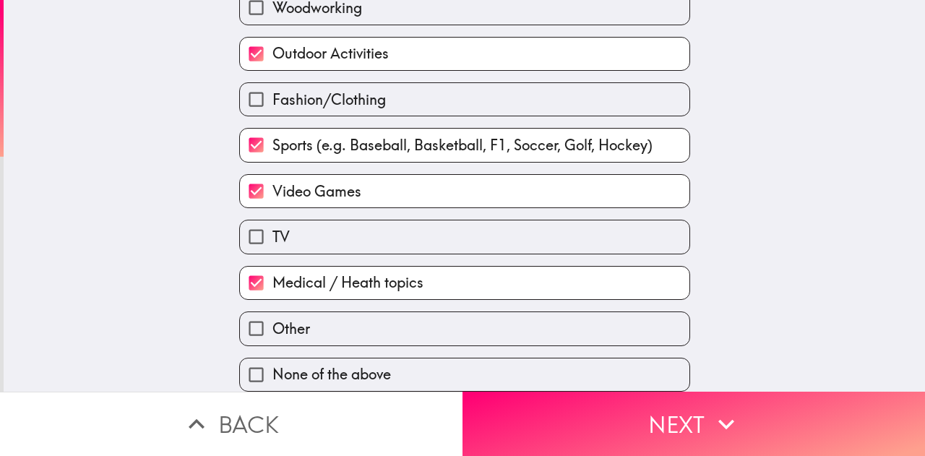
click at [804, 232] on div "Do you consider yourself to have expertise or interest in any of the following?…" at bounding box center [464, 196] width 921 height 392
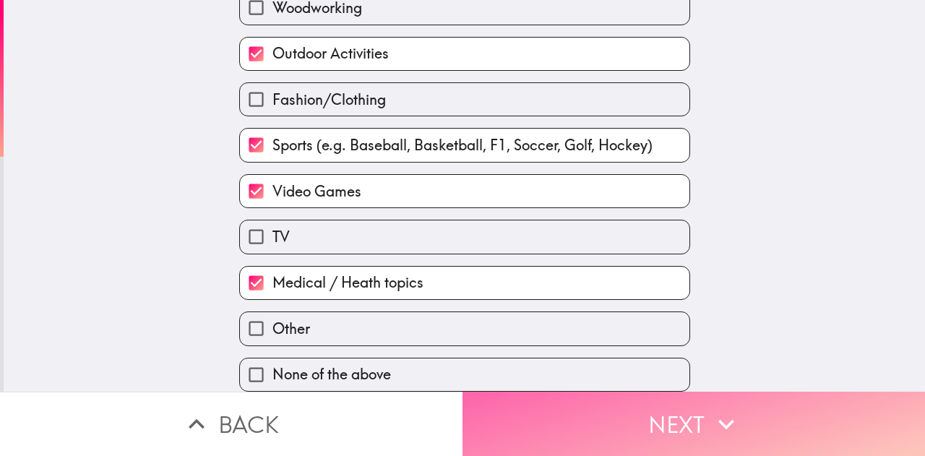
click at [714, 408] on icon "button" at bounding box center [726, 424] width 32 height 32
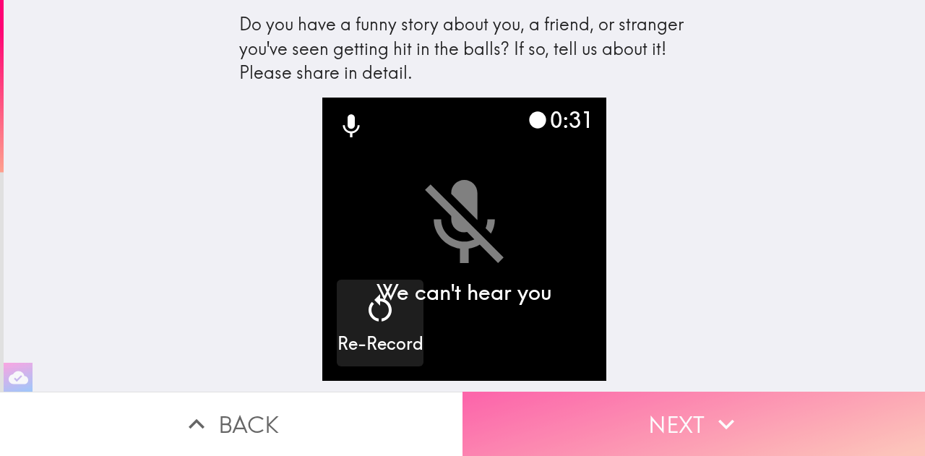
click at [671, 423] on button "Next" at bounding box center [693, 424] width 462 height 64
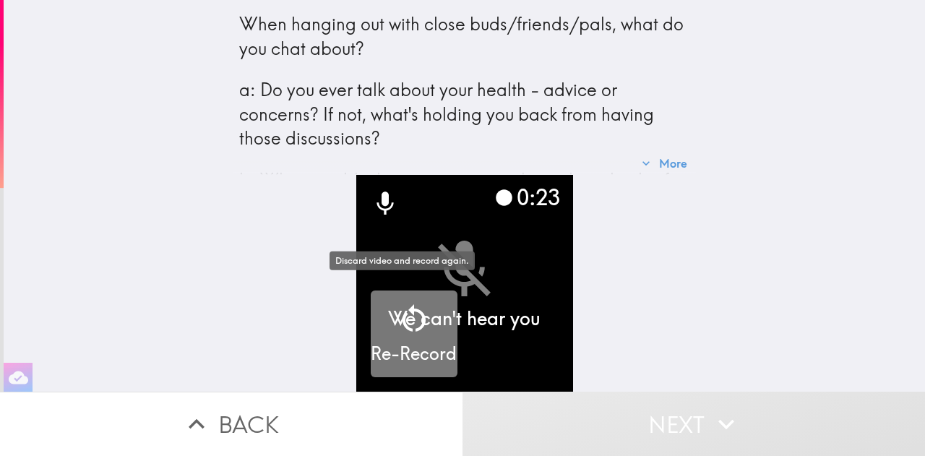
click at [431, 290] on button "Re-Record" at bounding box center [414, 333] width 87 height 87
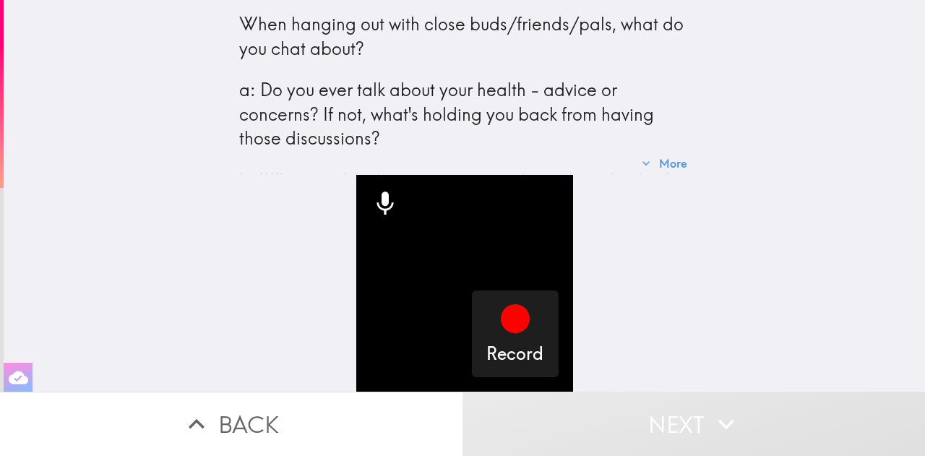
click at [15, 371] on icon "button" at bounding box center [19, 377] width 20 height 13
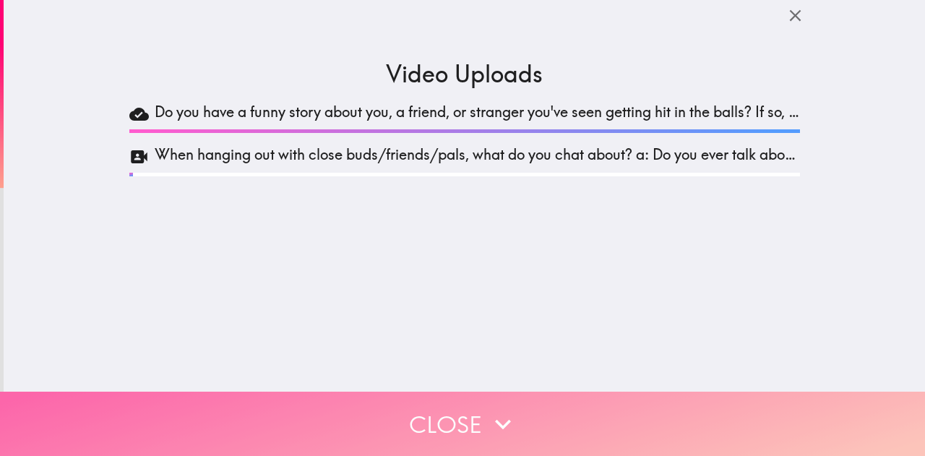
click at [471, 404] on button "Close" at bounding box center [462, 424] width 925 height 64
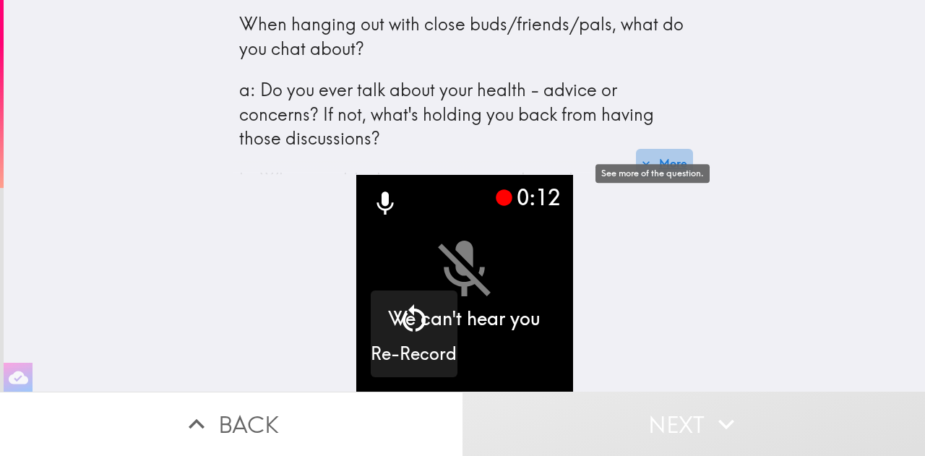
click at [681, 149] on button "More" at bounding box center [664, 163] width 57 height 29
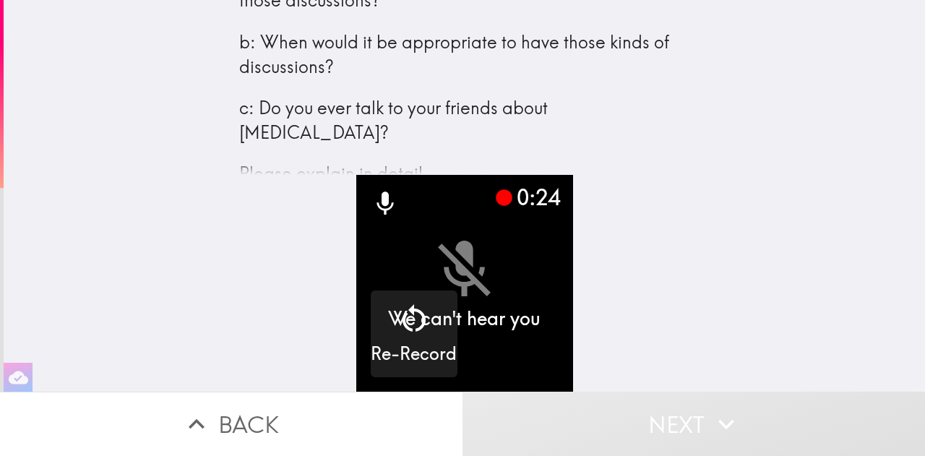
scroll to position [164, 0]
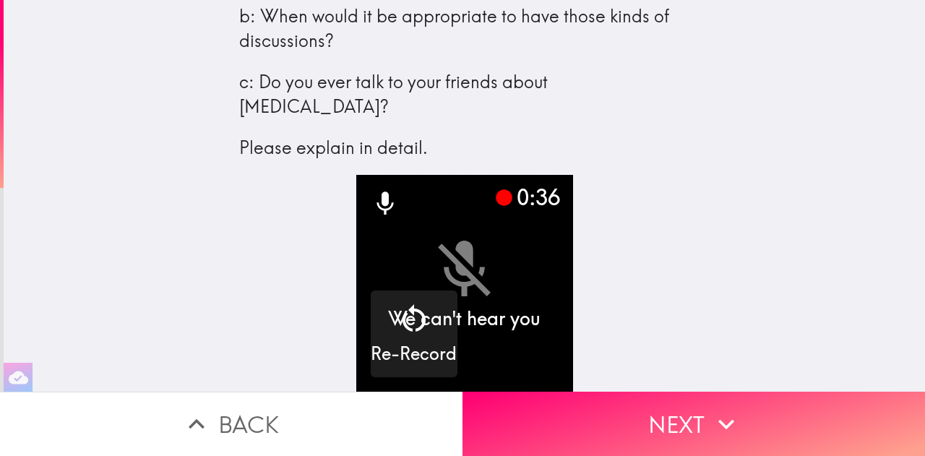
click at [496, 271] on video "button" at bounding box center [464, 283] width 217 height 217
click at [452, 257] on video "button" at bounding box center [464, 283] width 217 height 217
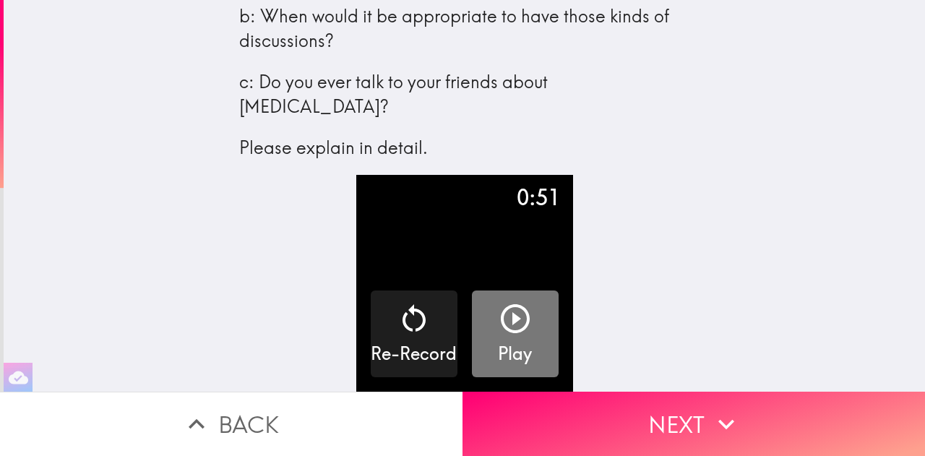
click at [508, 313] on icon "button" at bounding box center [515, 318] width 35 height 35
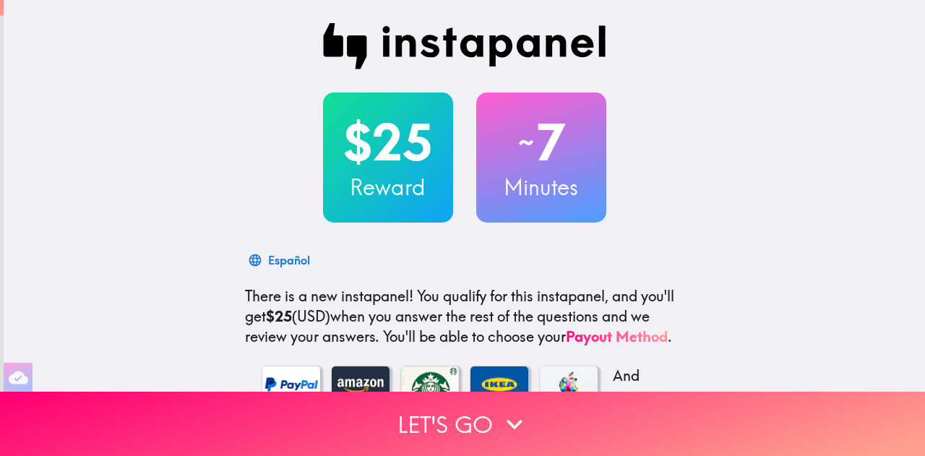
scroll to position [12325, 0]
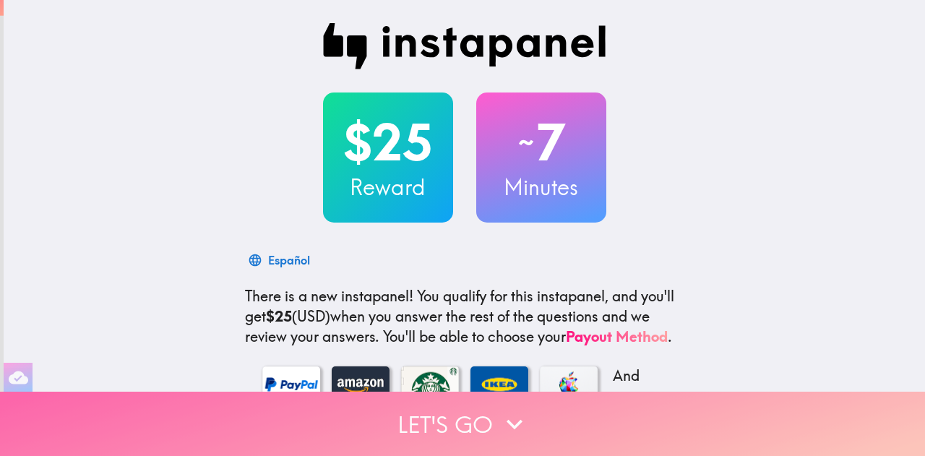
click at [466, 403] on button "Let's go" at bounding box center [462, 424] width 925 height 64
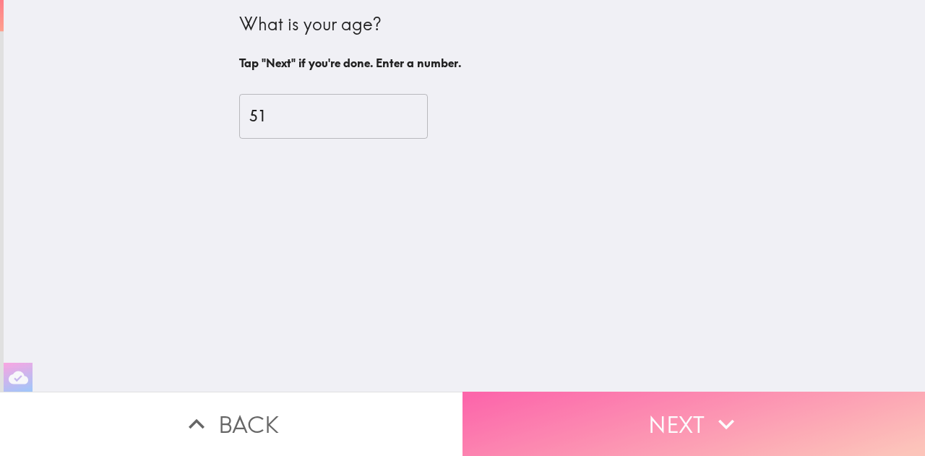
click at [569, 420] on button "Next" at bounding box center [693, 424] width 462 height 64
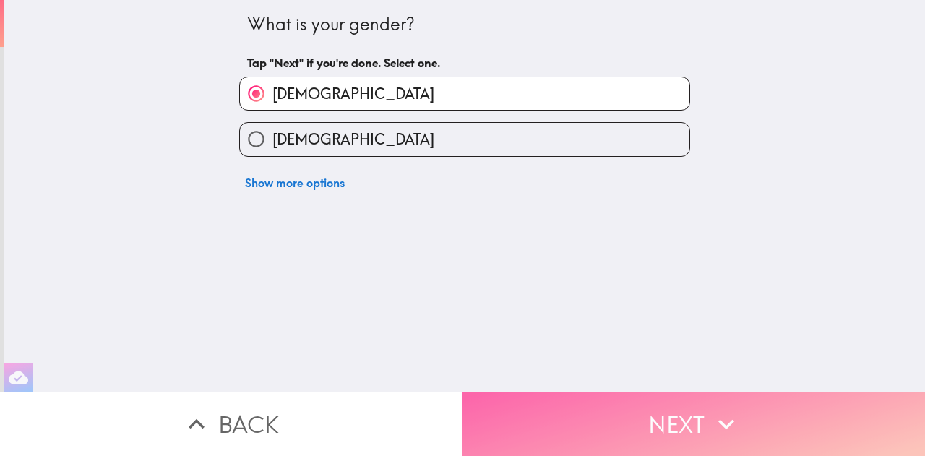
click at [590, 437] on button "Next" at bounding box center [693, 424] width 462 height 64
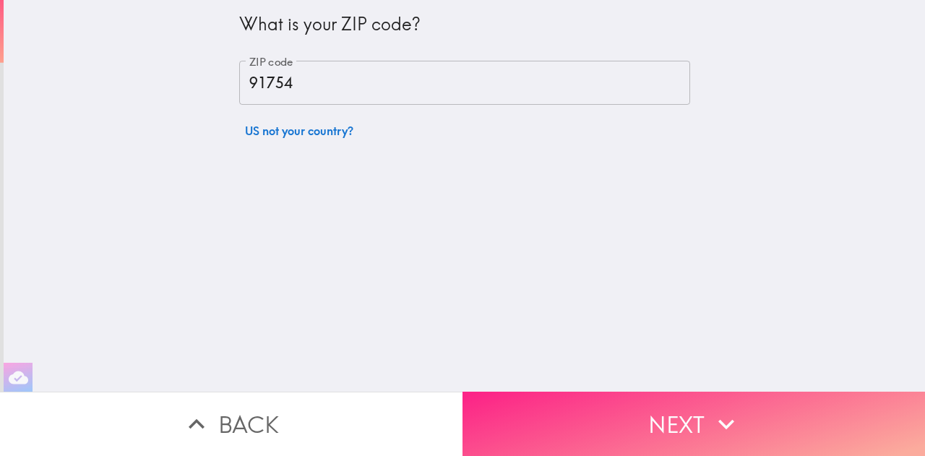
click at [585, 424] on button "Next" at bounding box center [693, 424] width 462 height 64
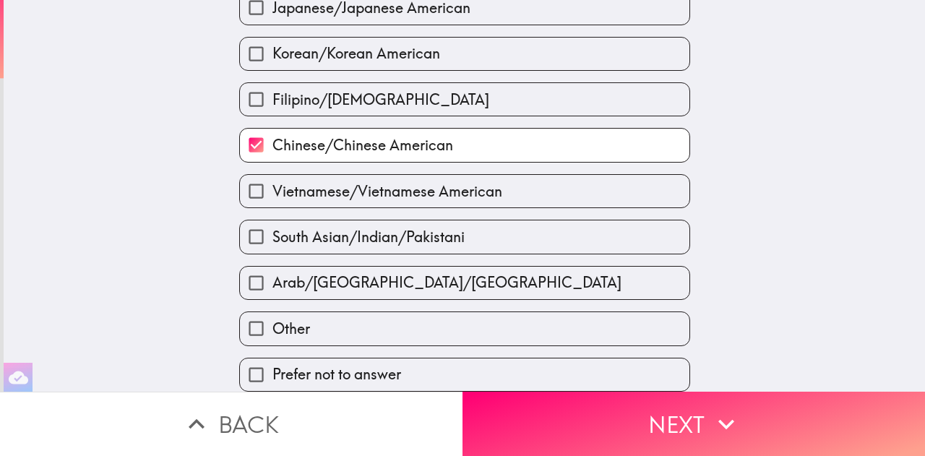
scroll to position [560, 0]
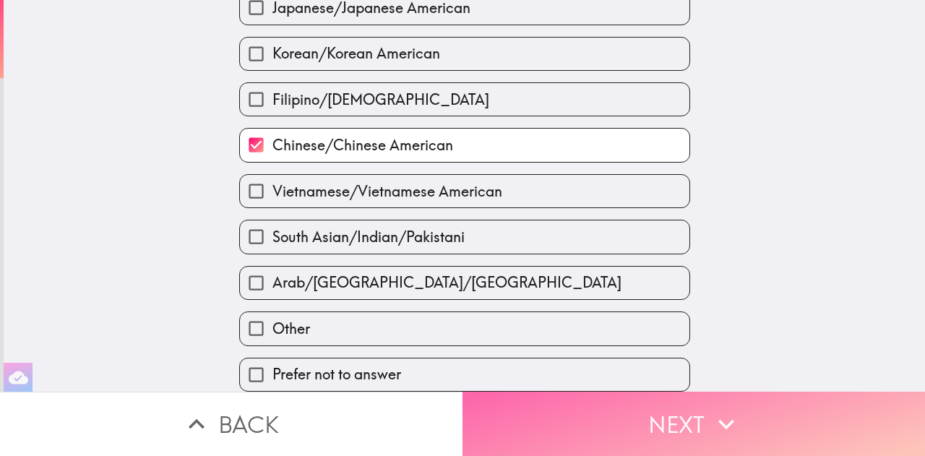
click at [629, 398] on button "Next" at bounding box center [693, 424] width 462 height 64
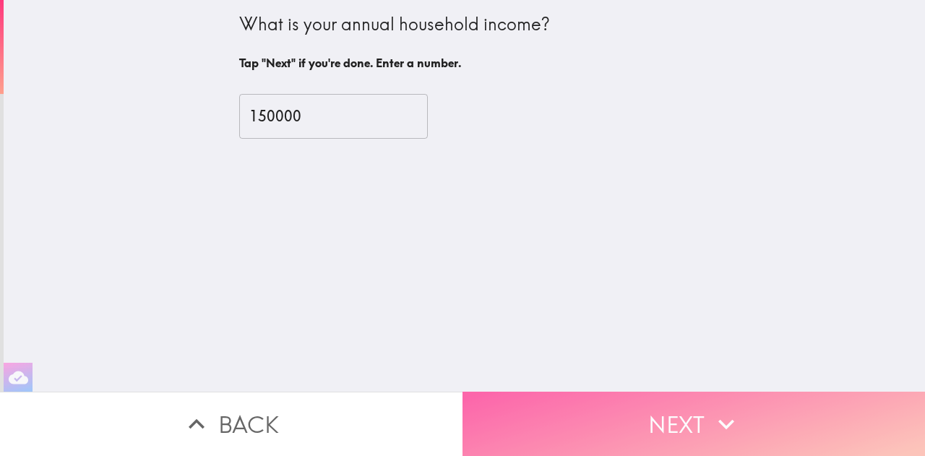
click at [639, 423] on button "Next" at bounding box center [693, 424] width 462 height 64
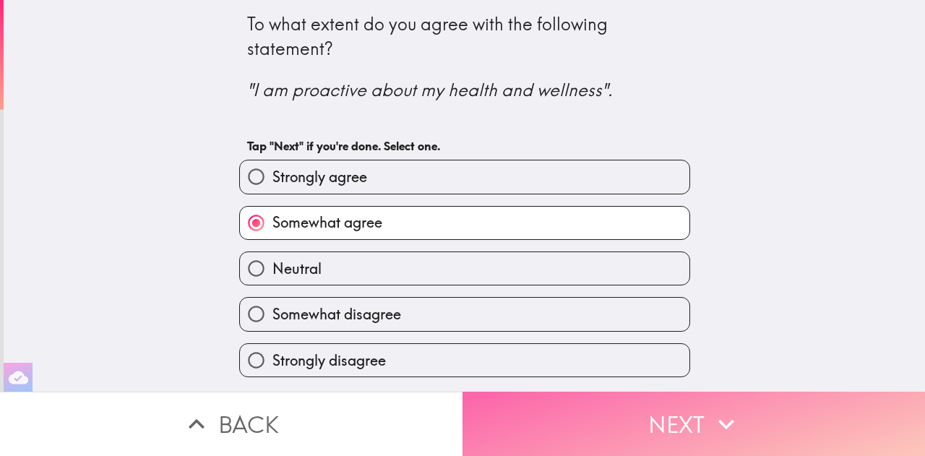
click at [639, 423] on button "Next" at bounding box center [693, 424] width 462 height 64
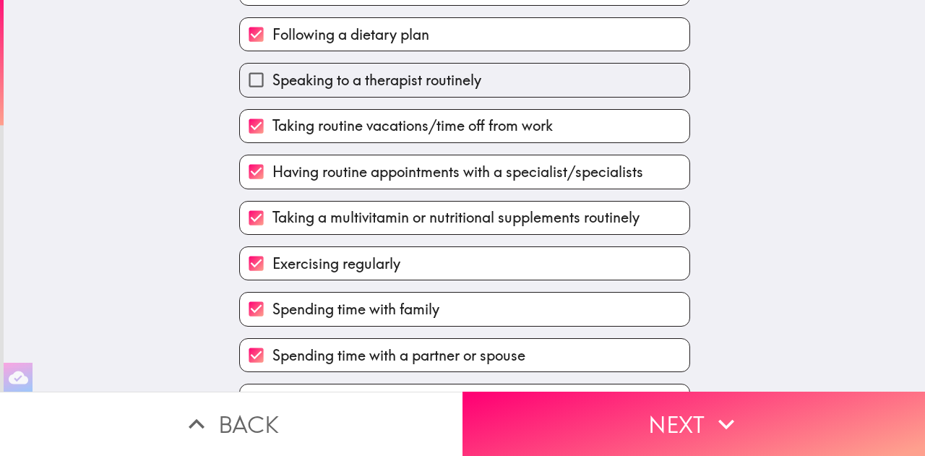
scroll to position [356, 0]
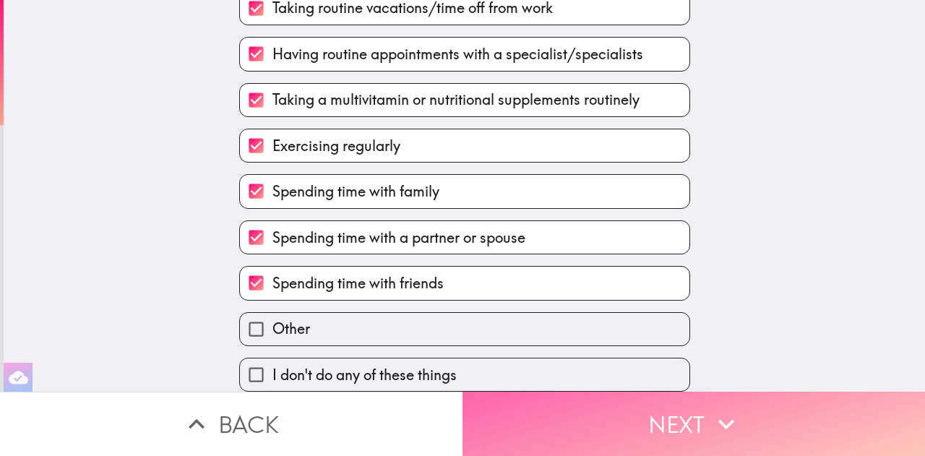
click at [684, 415] on button "Next" at bounding box center [693, 424] width 462 height 64
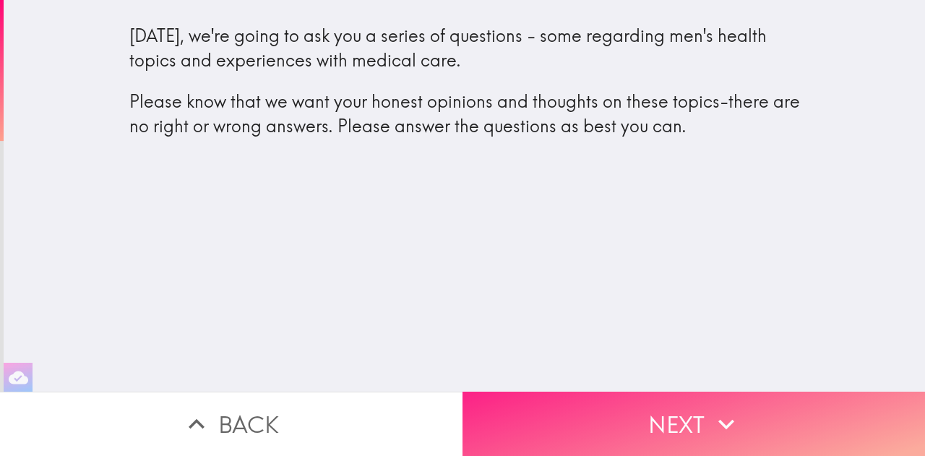
click at [642, 416] on button "Next" at bounding box center [693, 424] width 462 height 64
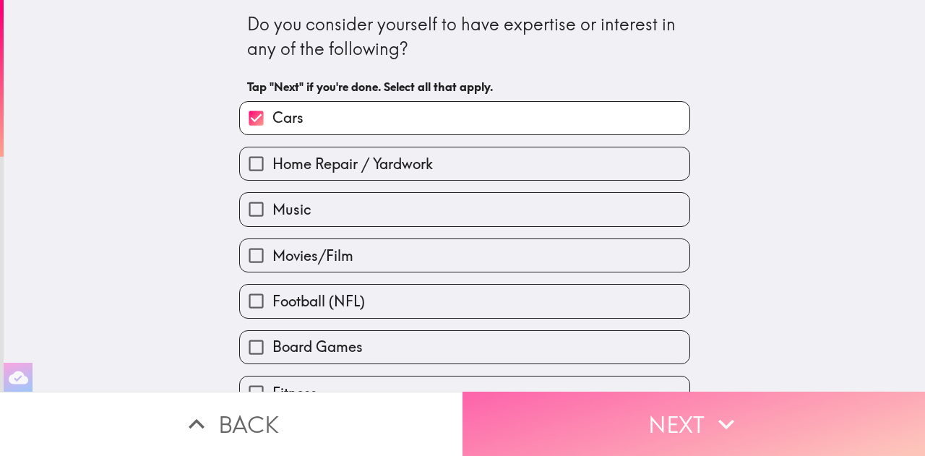
click at [642, 416] on button "Next" at bounding box center [693, 424] width 462 height 64
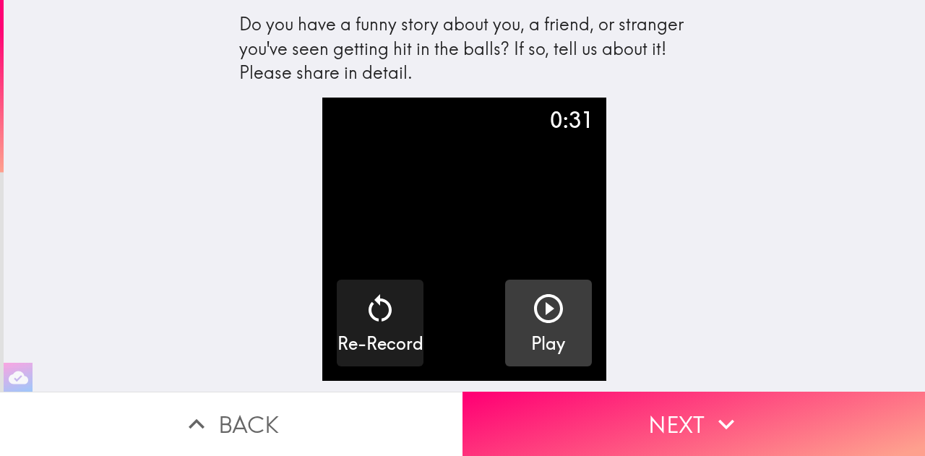
click at [535, 311] on icon "button" at bounding box center [548, 308] width 29 height 29
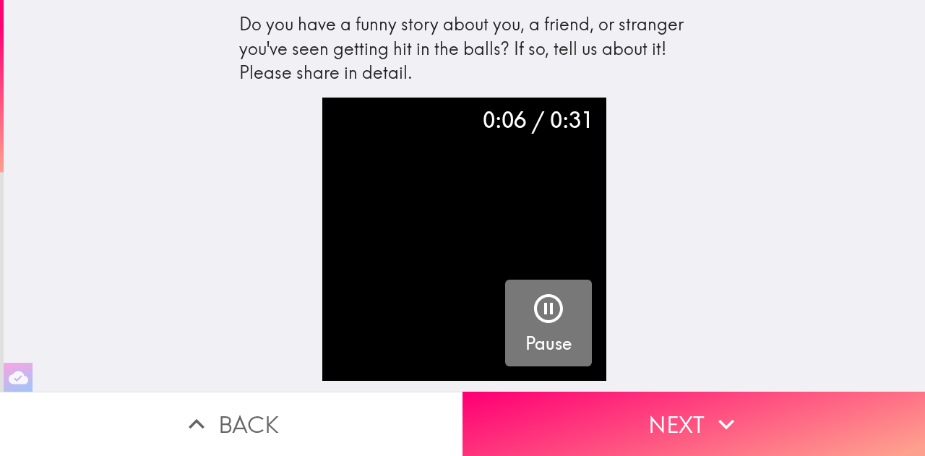
click at [531, 303] on icon "button" at bounding box center [548, 308] width 35 height 35
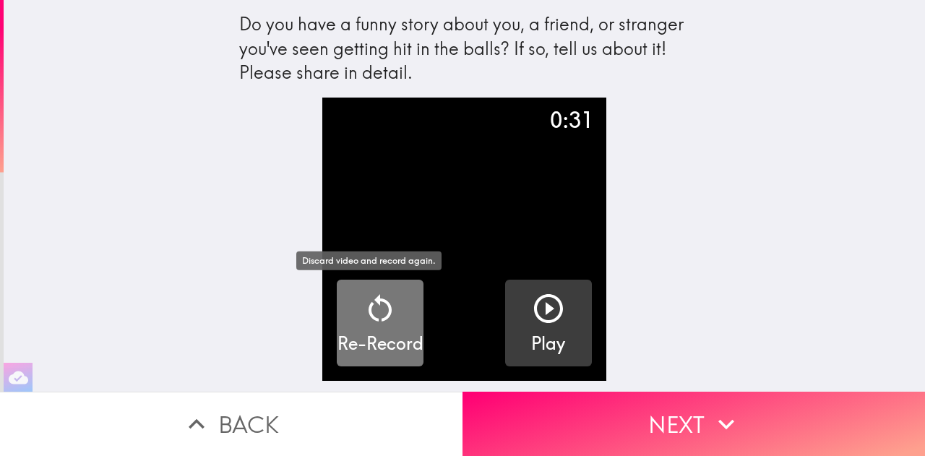
click at [370, 315] on icon "button" at bounding box center [380, 308] width 35 height 35
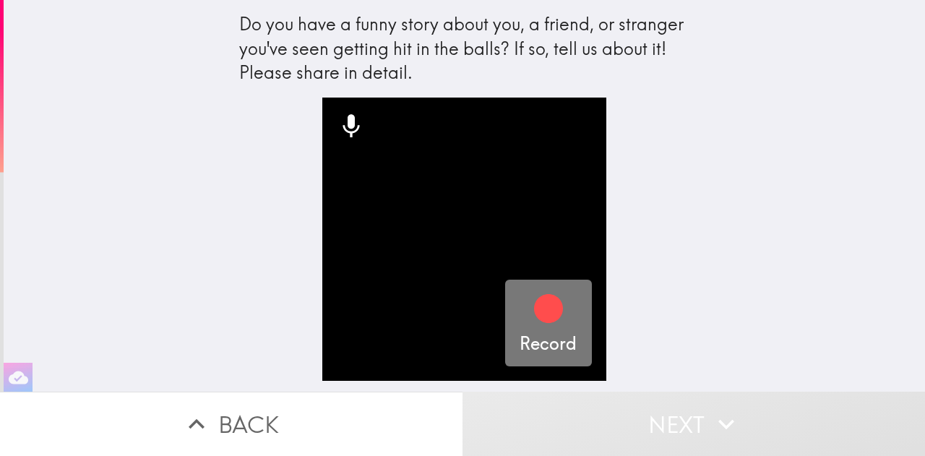
click at [535, 310] on icon "button" at bounding box center [548, 308] width 29 height 29
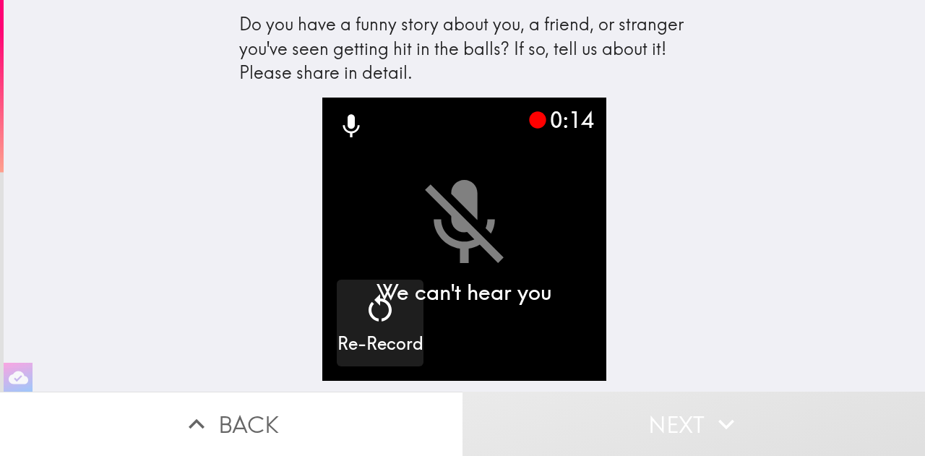
click at [446, 246] on video "button" at bounding box center [464, 240] width 284 height 284
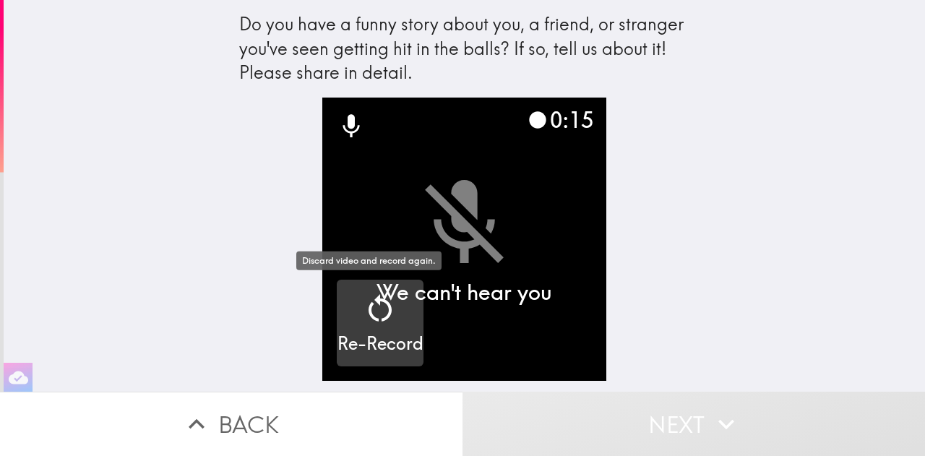
click at [364, 322] on icon "button" at bounding box center [380, 308] width 35 height 35
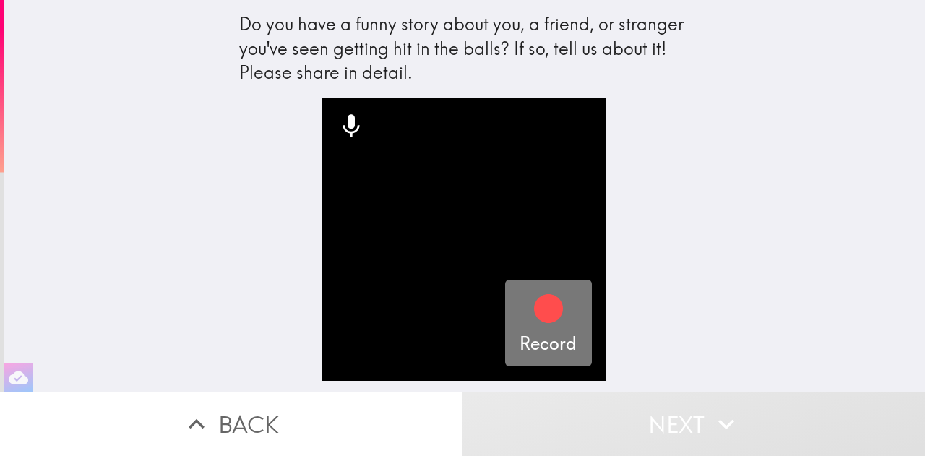
click at [519, 314] on div "Record" at bounding box center [547, 323] width 57 height 65
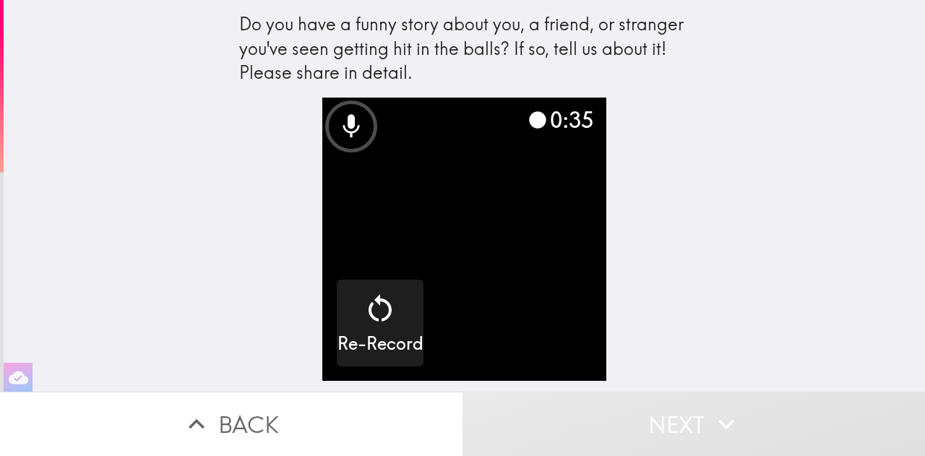
click at [477, 269] on video "button" at bounding box center [464, 240] width 284 height 284
click at [542, 131] on div "0:38" at bounding box center [559, 120] width 65 height 30
click at [491, 249] on video "button" at bounding box center [464, 240] width 284 height 284
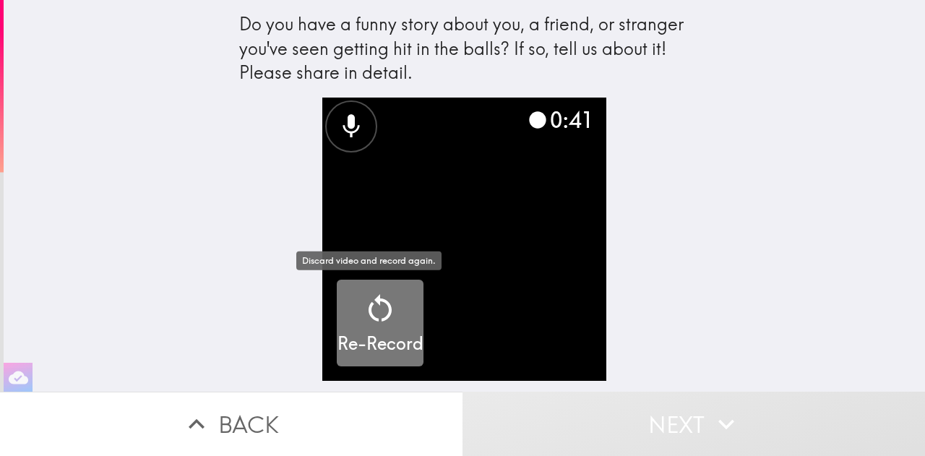
click at [374, 326] on div "button" at bounding box center [380, 311] width 35 height 40
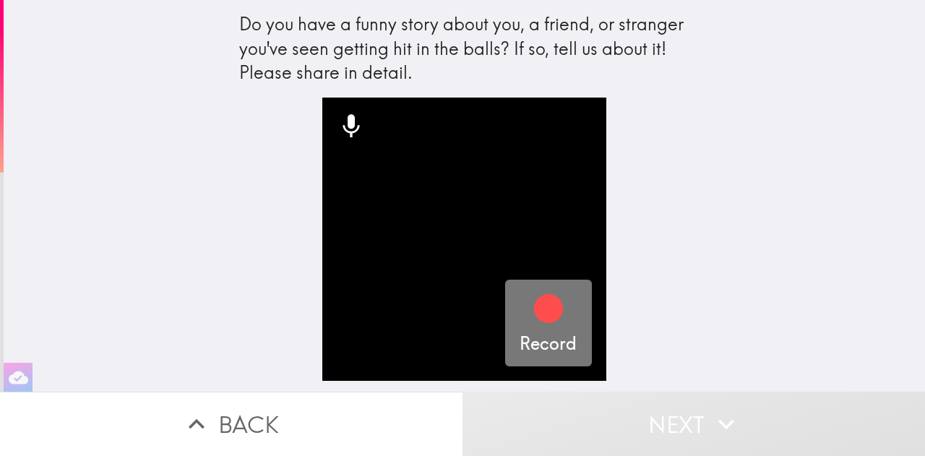
click at [534, 315] on icon "button" at bounding box center [548, 308] width 29 height 29
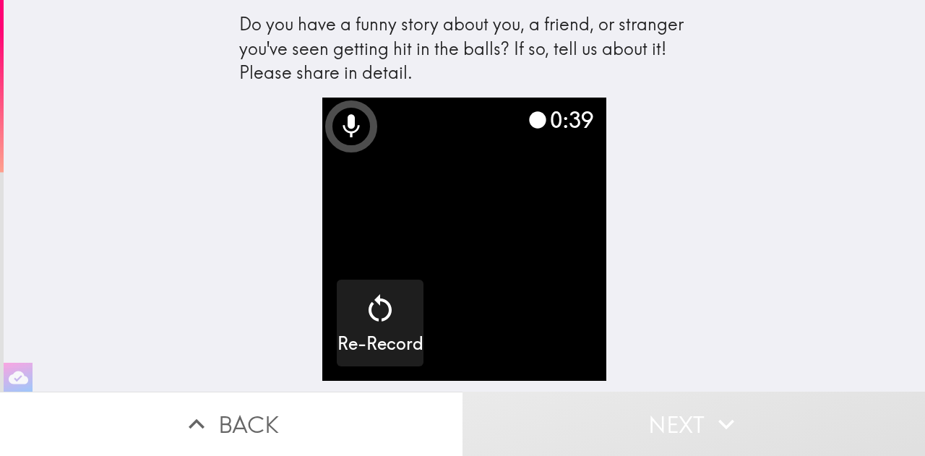
click at [551, 271] on video "button" at bounding box center [464, 240] width 284 height 284
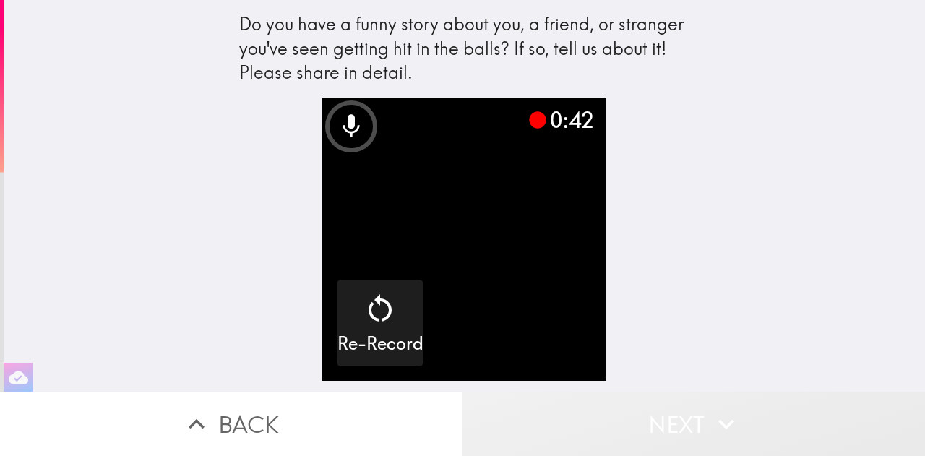
click at [673, 421] on button "Next" at bounding box center [693, 424] width 462 height 64
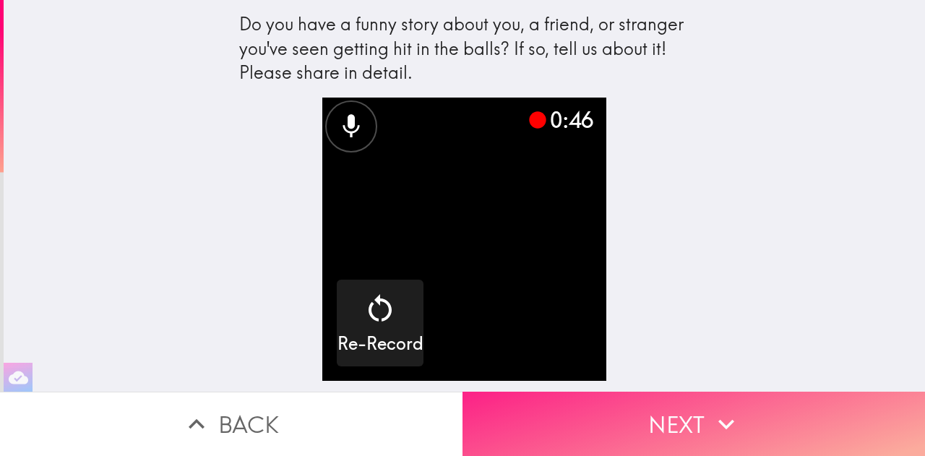
click at [659, 417] on button "Next" at bounding box center [693, 424] width 462 height 64
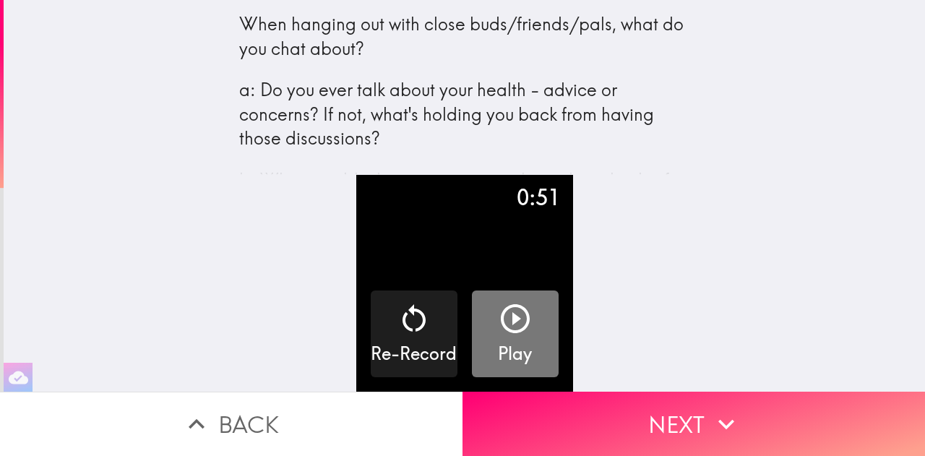
click at [498, 311] on icon "button" at bounding box center [515, 318] width 35 height 35
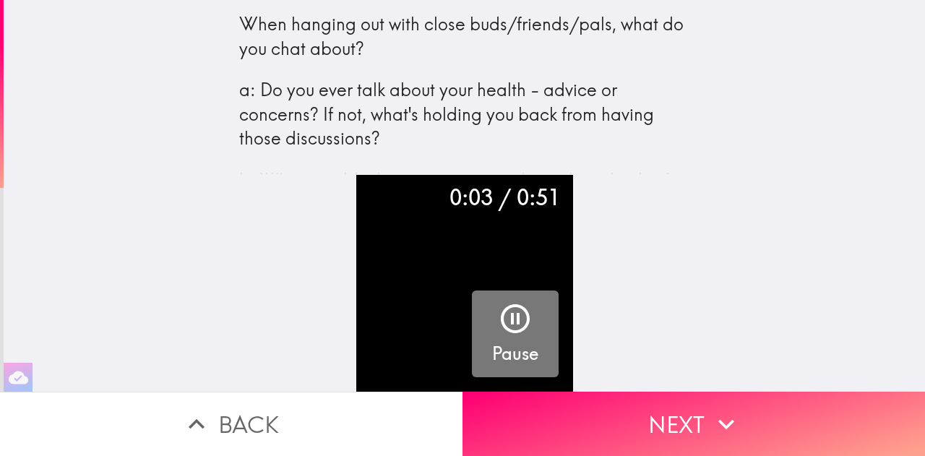
click at [498, 311] on icon "button" at bounding box center [515, 318] width 35 height 35
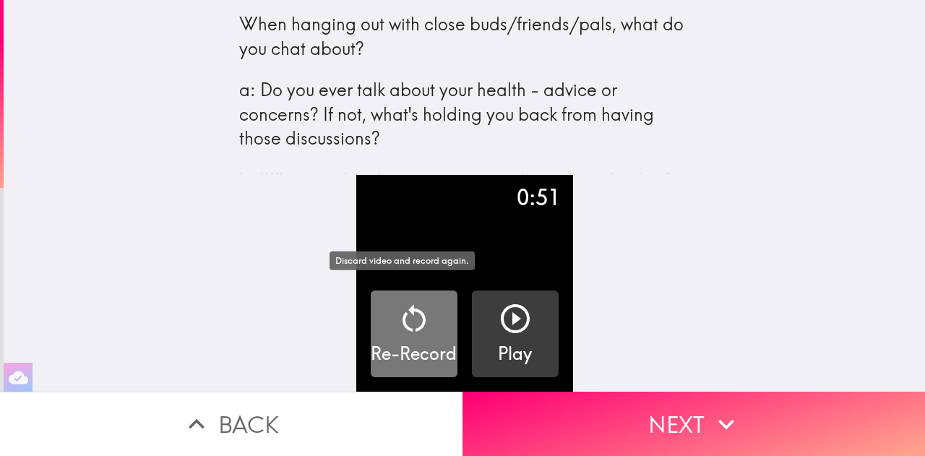
click at [406, 311] on icon "button" at bounding box center [414, 318] width 35 height 35
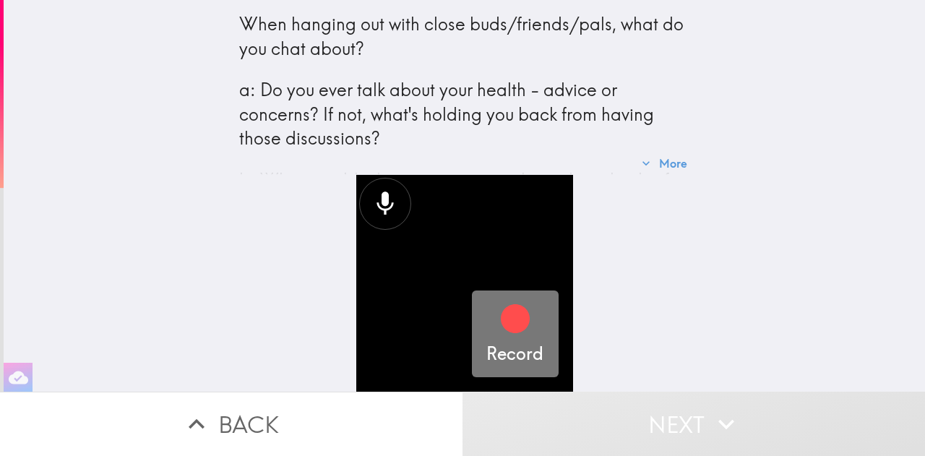
click at [512, 321] on icon "button" at bounding box center [515, 318] width 35 height 35
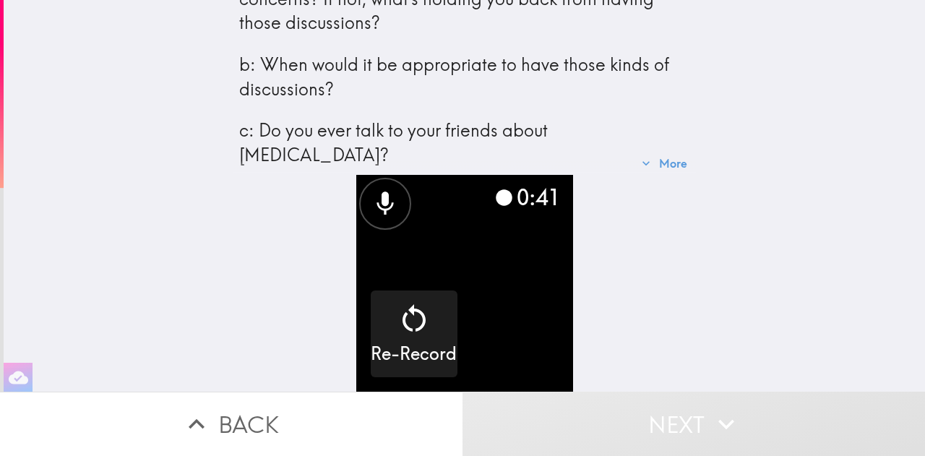
scroll to position [143, 0]
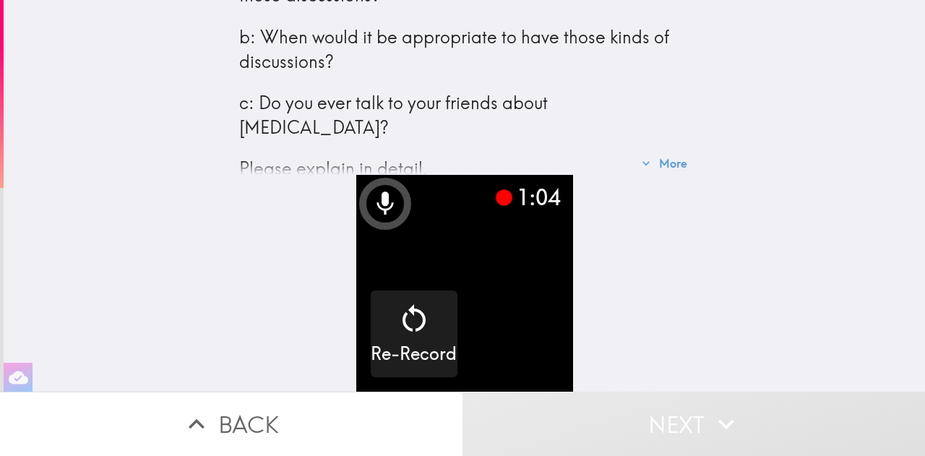
click at [520, 310] on video "button" at bounding box center [464, 283] width 217 height 217
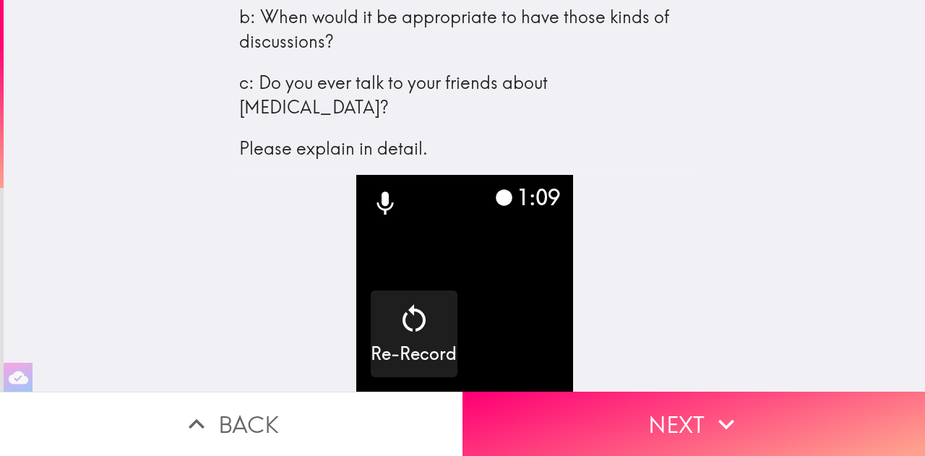
scroll to position [165, 0]
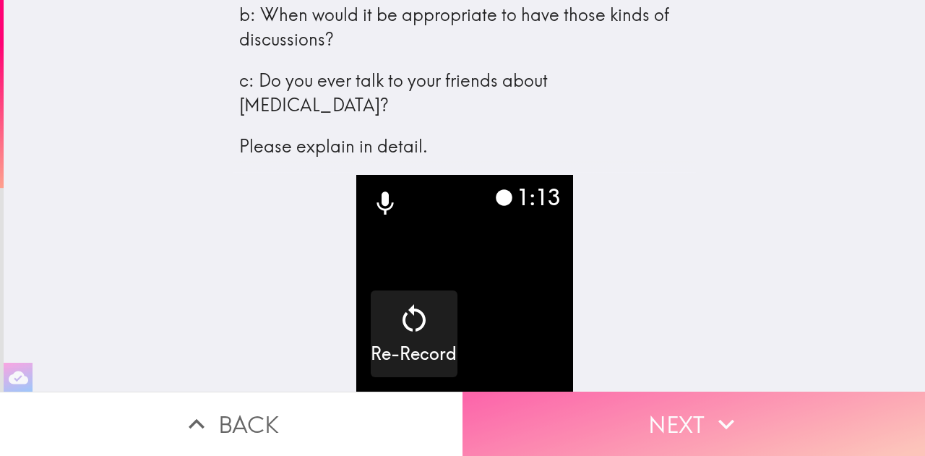
click at [665, 413] on button "Next" at bounding box center [693, 424] width 462 height 64
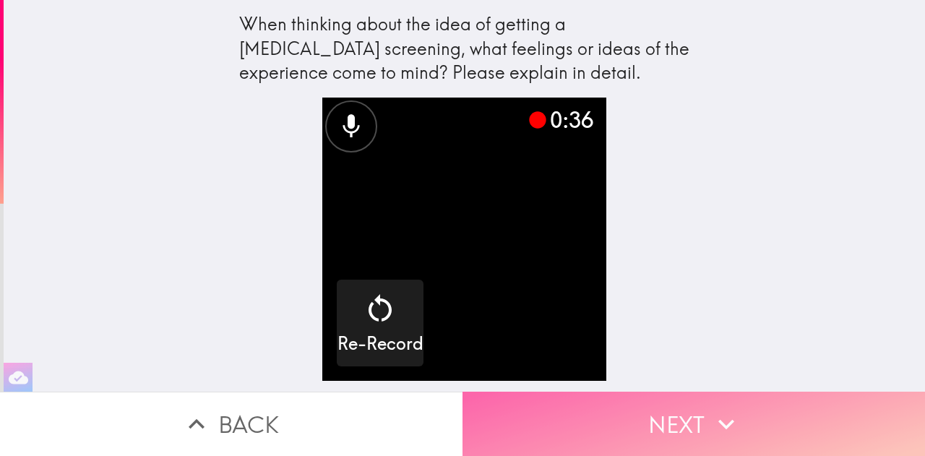
click at [650, 411] on button "Next" at bounding box center [693, 424] width 462 height 64
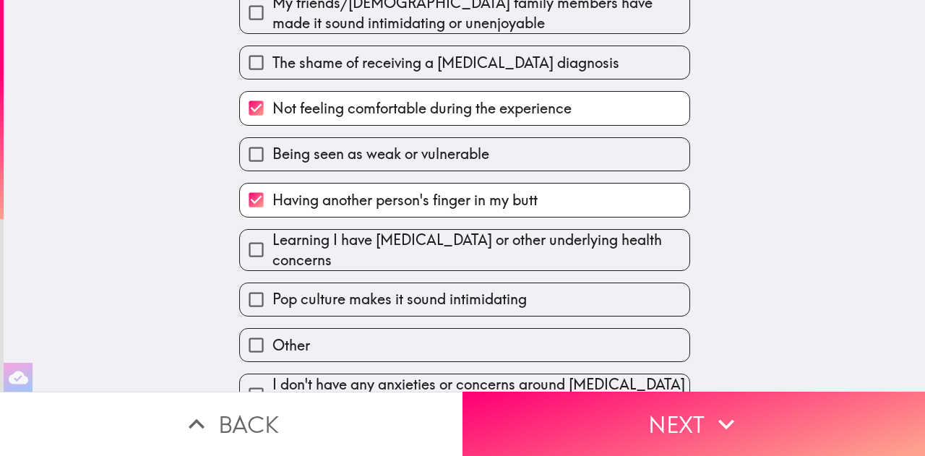
scroll to position [325, 0]
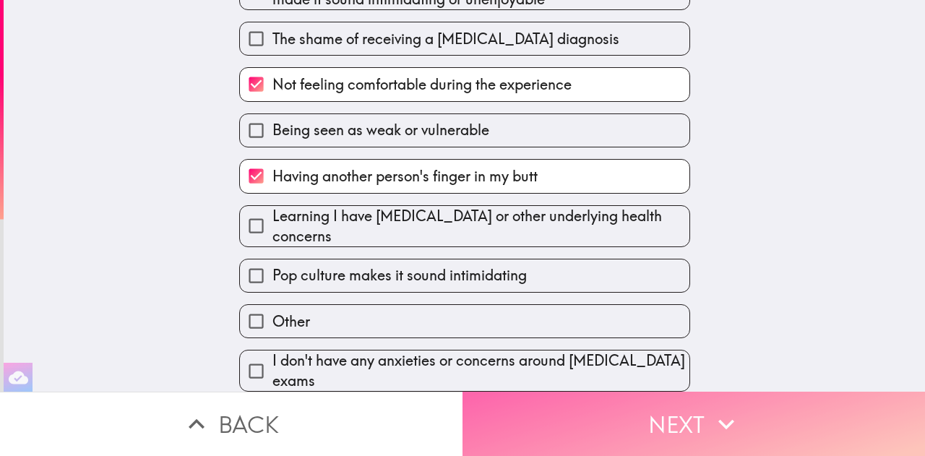
click at [624, 424] on button "Next" at bounding box center [693, 424] width 462 height 64
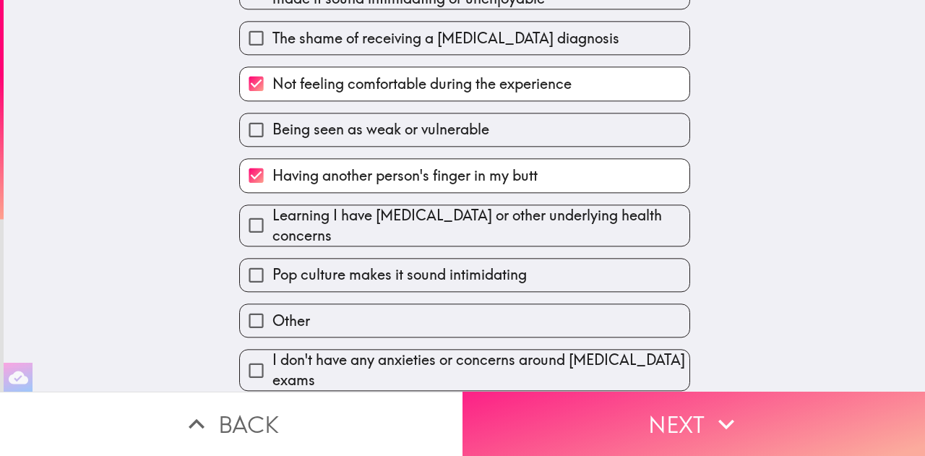
scroll to position [0, 0]
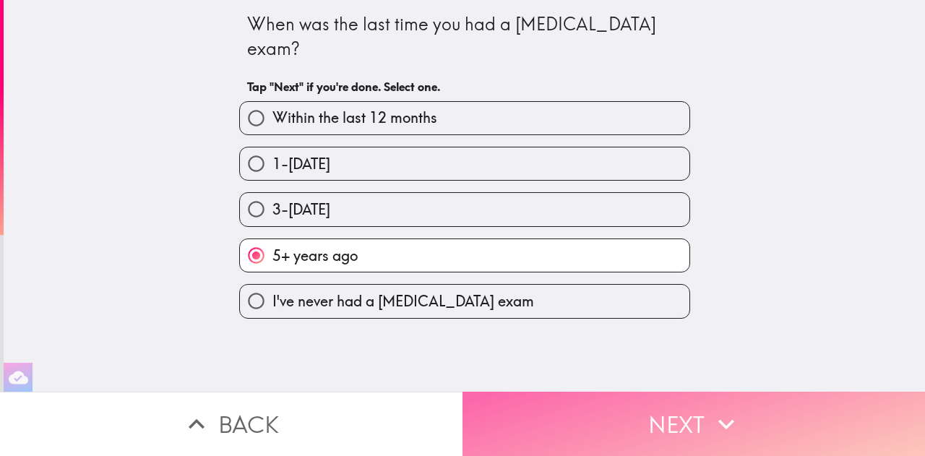
click at [641, 420] on button "Next" at bounding box center [693, 424] width 462 height 64
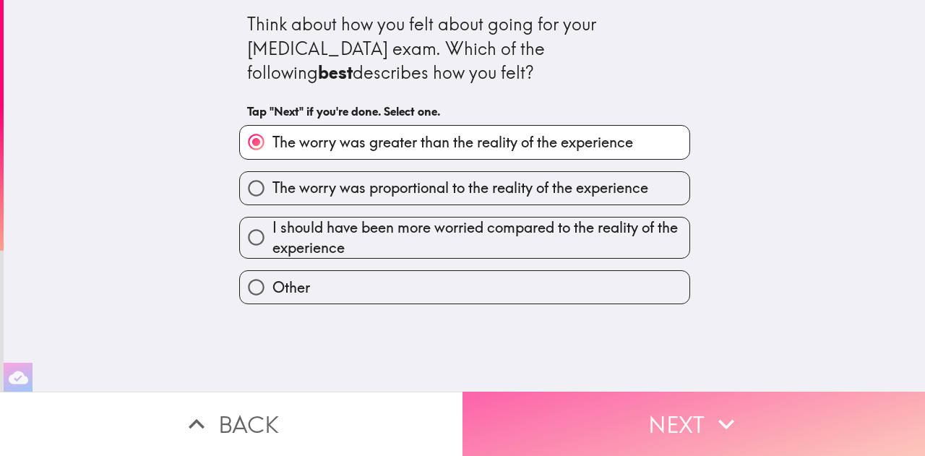
click at [652, 404] on button "Next" at bounding box center [693, 424] width 462 height 64
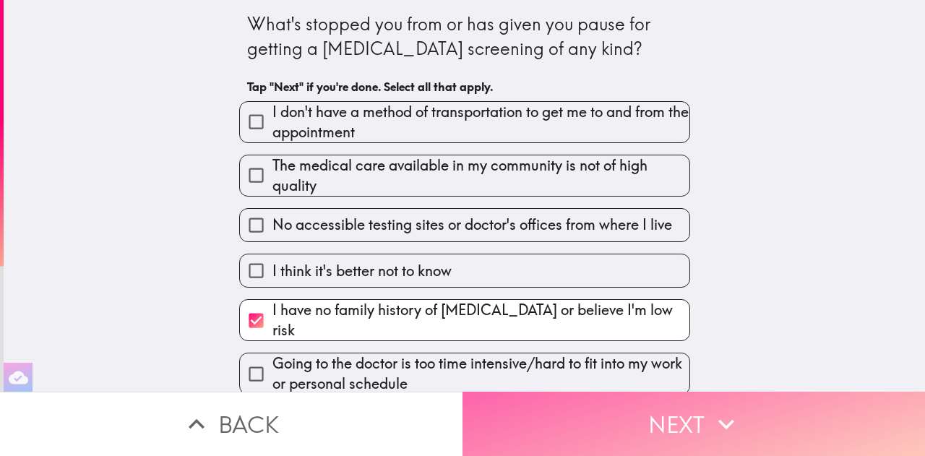
click at [652, 404] on button "Next" at bounding box center [693, 424] width 462 height 64
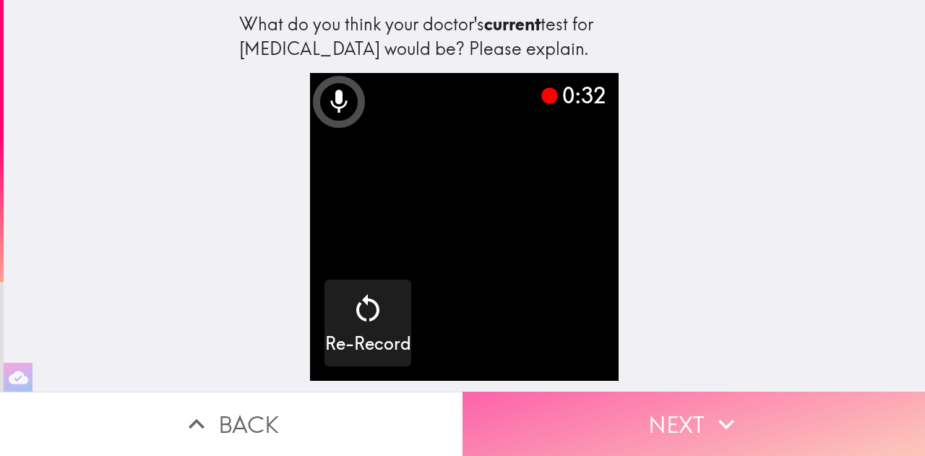
click at [686, 413] on button "Next" at bounding box center [693, 424] width 462 height 64
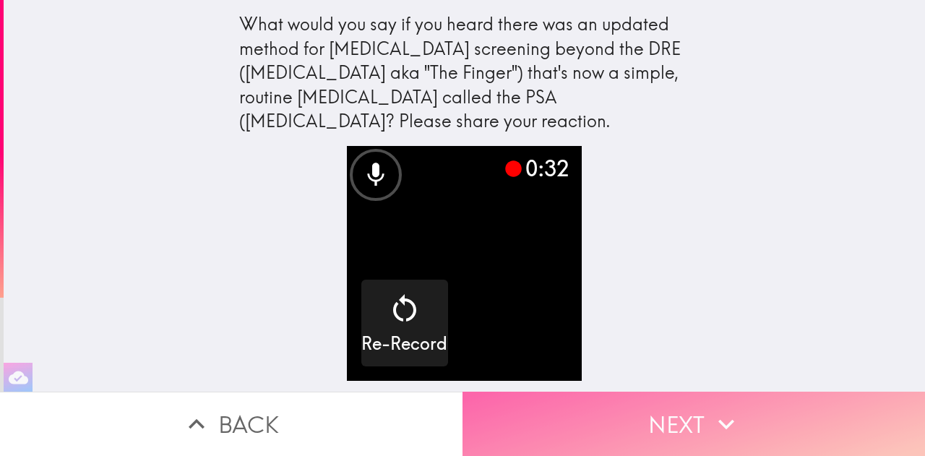
click at [690, 410] on button "Next" at bounding box center [693, 424] width 462 height 64
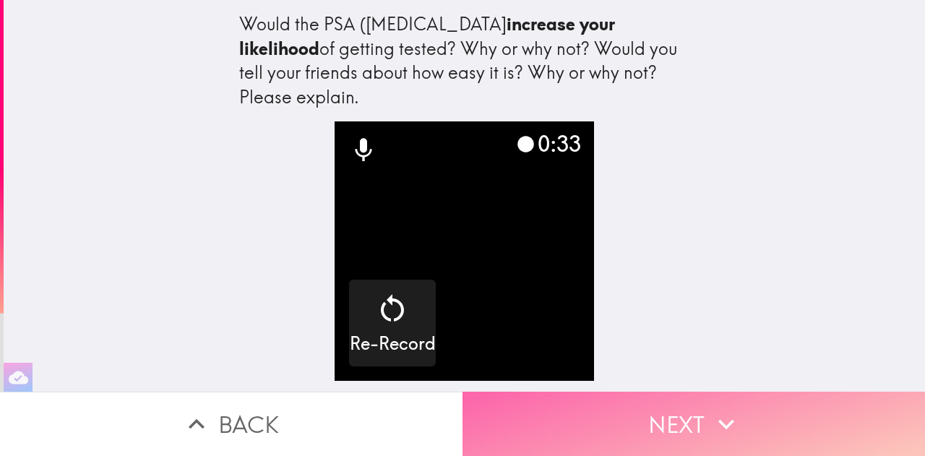
click at [673, 422] on button "Next" at bounding box center [693, 424] width 462 height 64
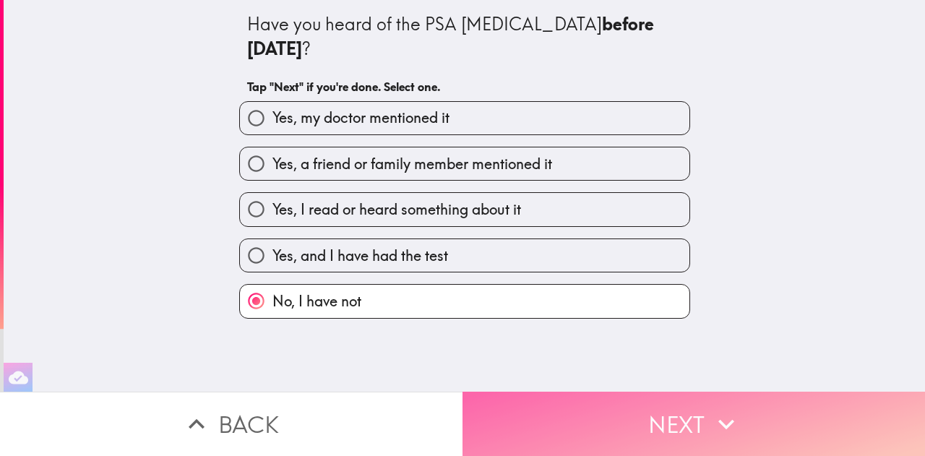
click at [675, 419] on button "Next" at bounding box center [693, 424] width 462 height 64
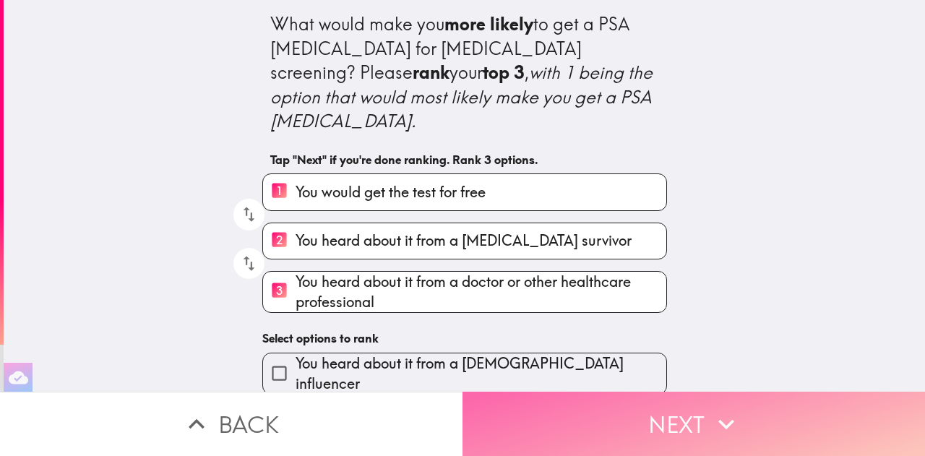
click at [687, 426] on button "Next" at bounding box center [693, 424] width 462 height 64
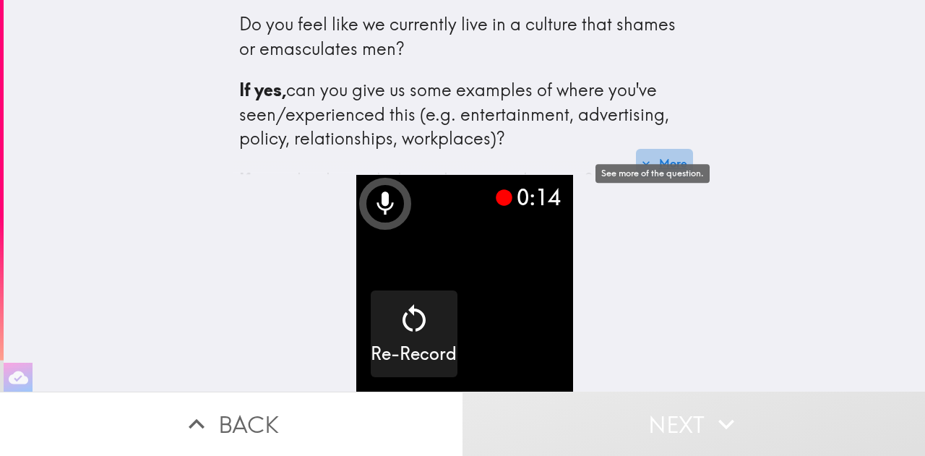
click at [678, 149] on button "More" at bounding box center [664, 163] width 57 height 29
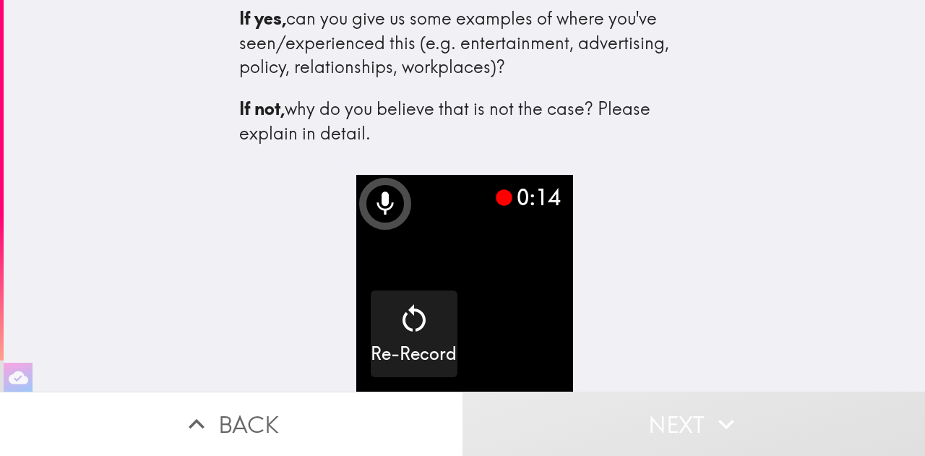
scroll to position [82, 0]
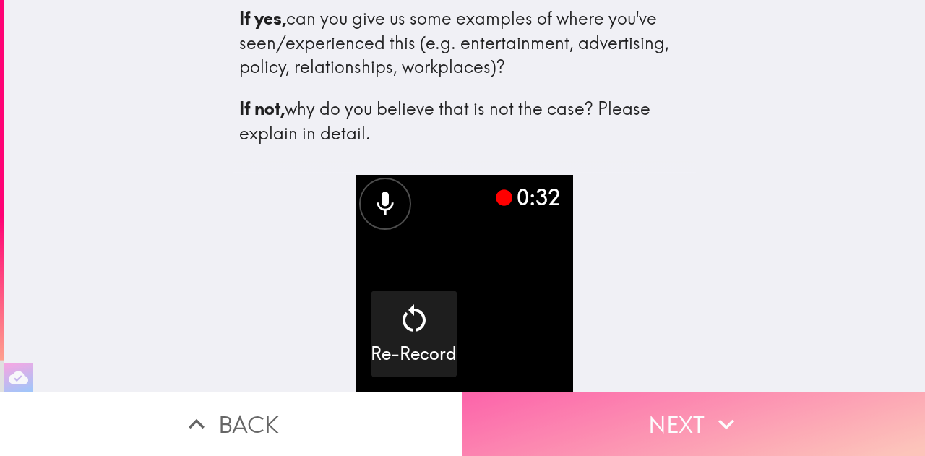
click at [688, 420] on button "Next" at bounding box center [693, 424] width 462 height 64
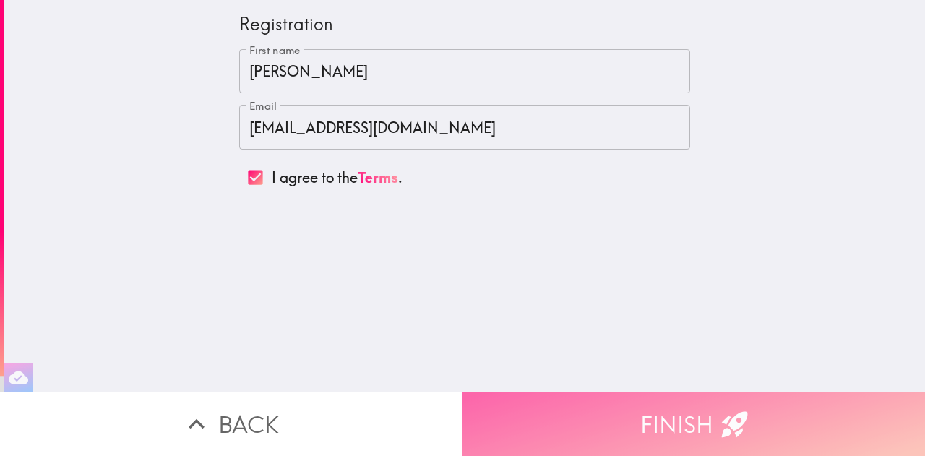
click at [676, 421] on button "Finish" at bounding box center [693, 424] width 462 height 64
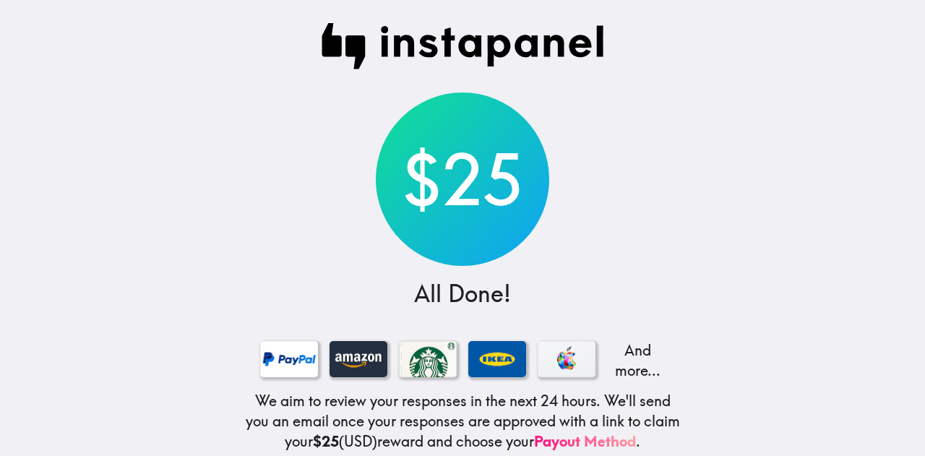
scroll to position [101, 0]
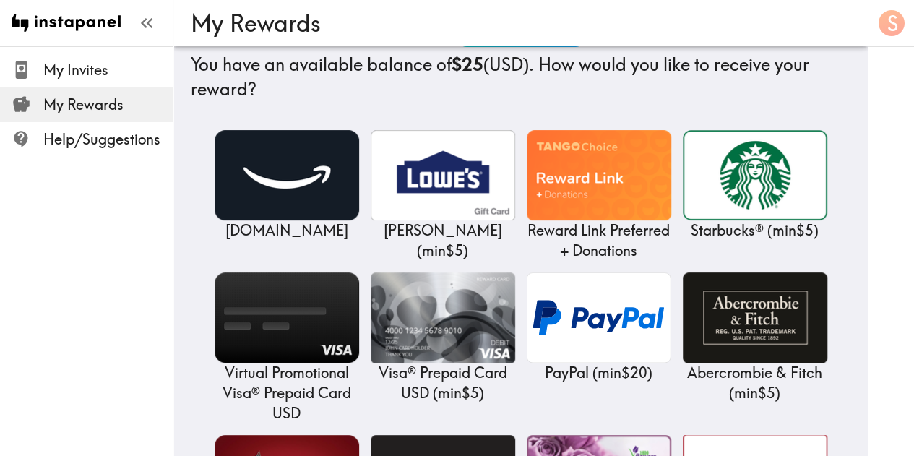
scroll to position [159, 0]
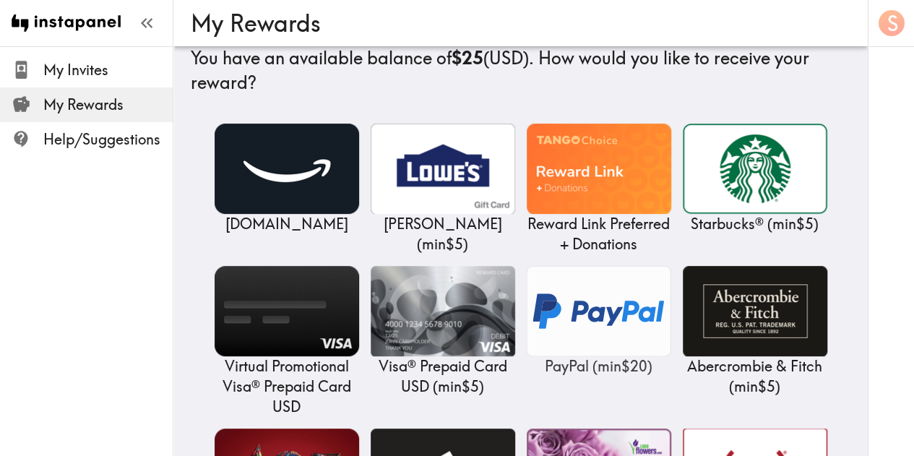
click at [590, 311] on img at bounding box center [599, 311] width 144 height 90
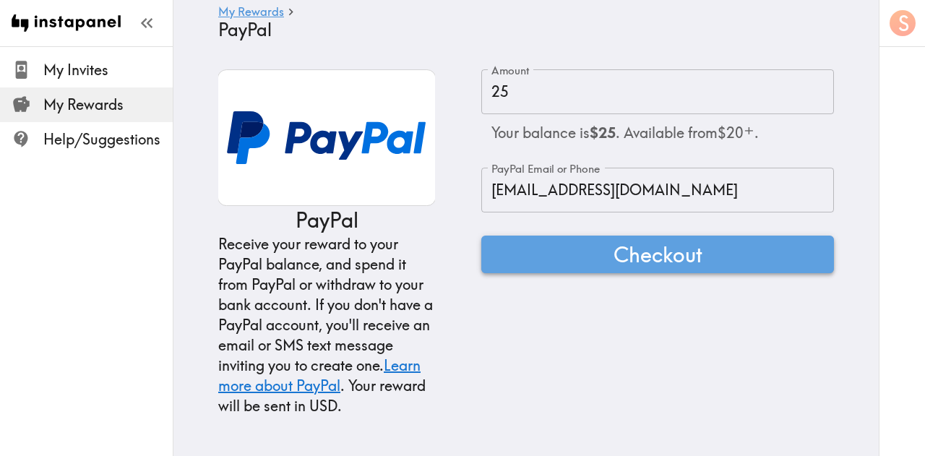
click at [623, 256] on span "Checkout" at bounding box center [657, 254] width 89 height 29
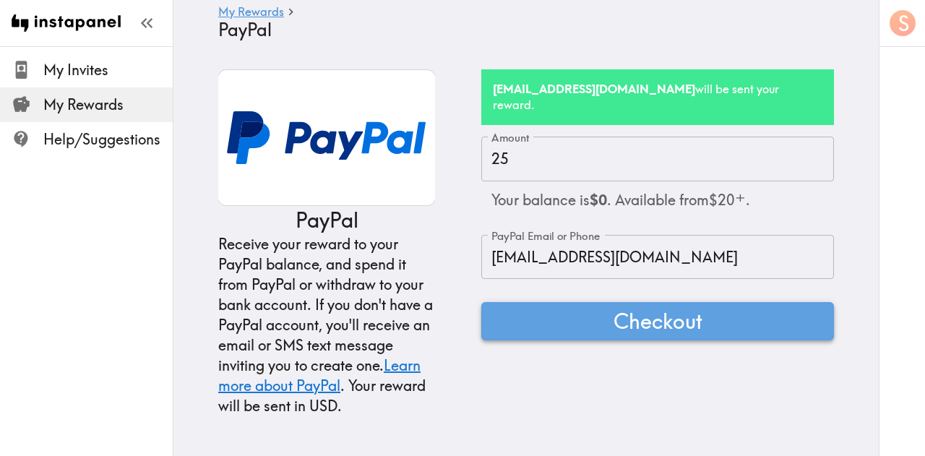
click at [681, 306] on span "Checkout" at bounding box center [657, 320] width 89 height 29
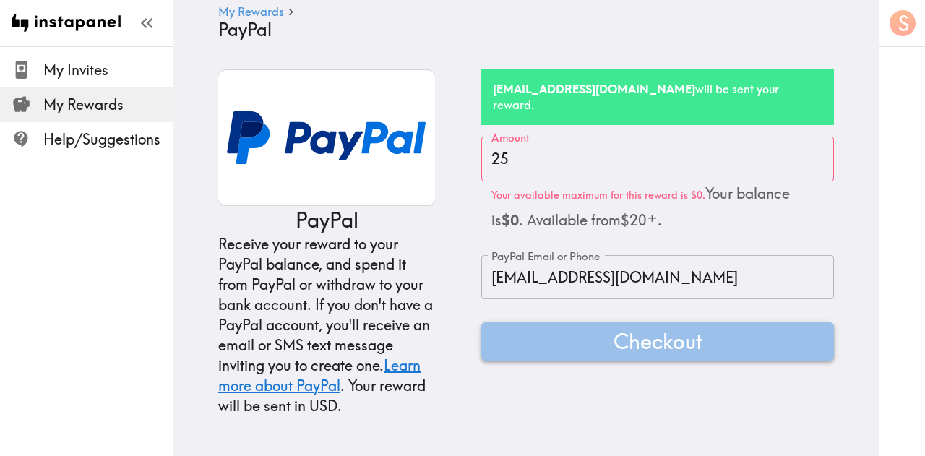
click at [678, 327] on span "Checkout" at bounding box center [657, 341] width 89 height 29
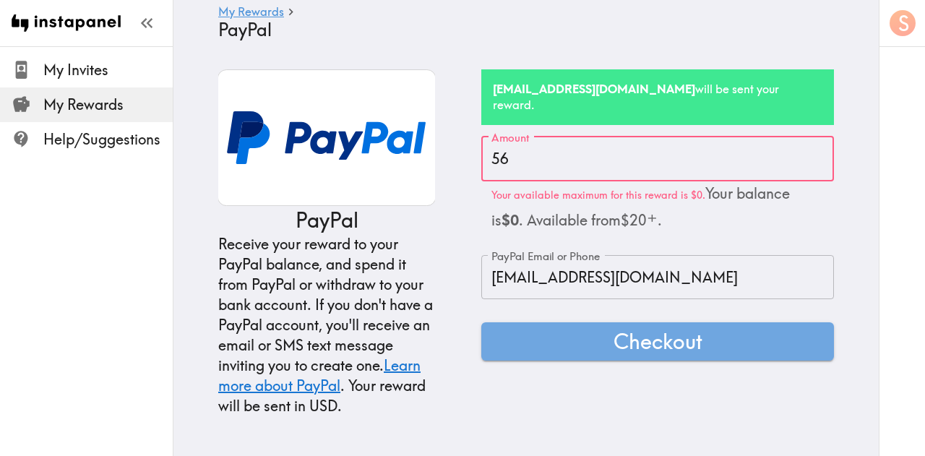
type input "56"
